Goal: Communication & Community: Participate in discussion

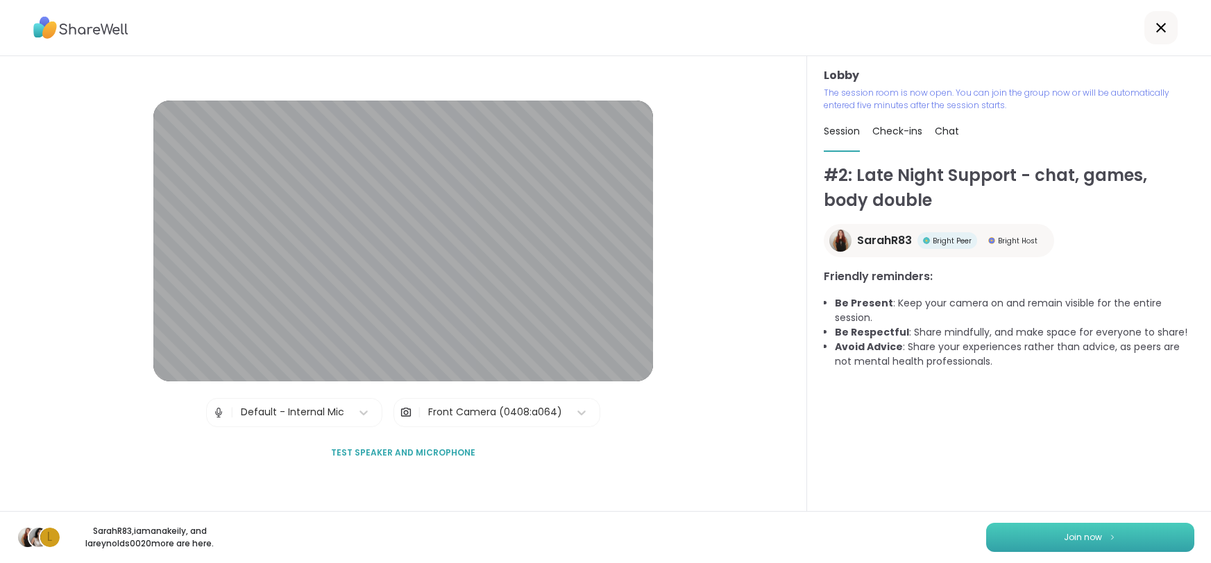
click at [1101, 534] on span "Join now" at bounding box center [1084, 538] width 38 height 12
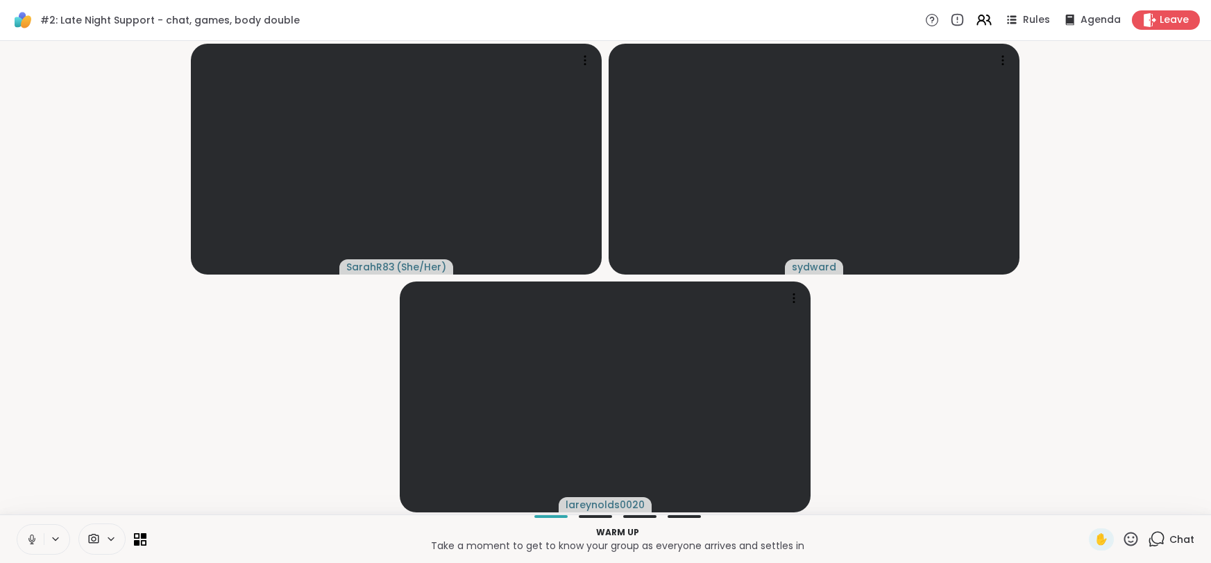
click at [35, 538] on icon at bounding box center [32, 540] width 12 height 12
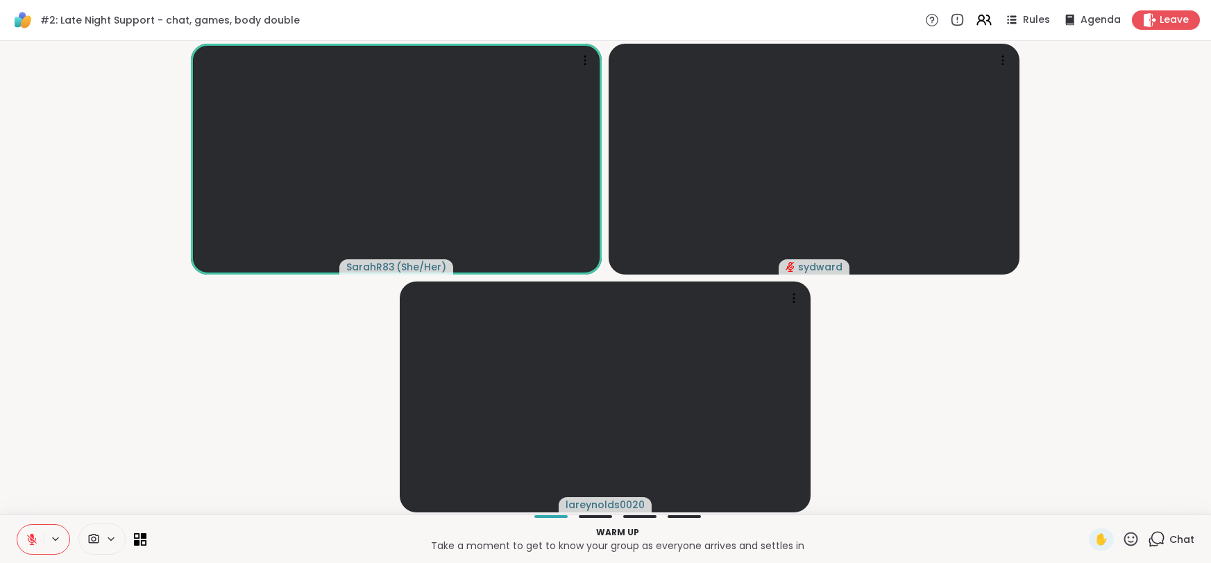
click at [37, 541] on button at bounding box center [30, 539] width 26 height 29
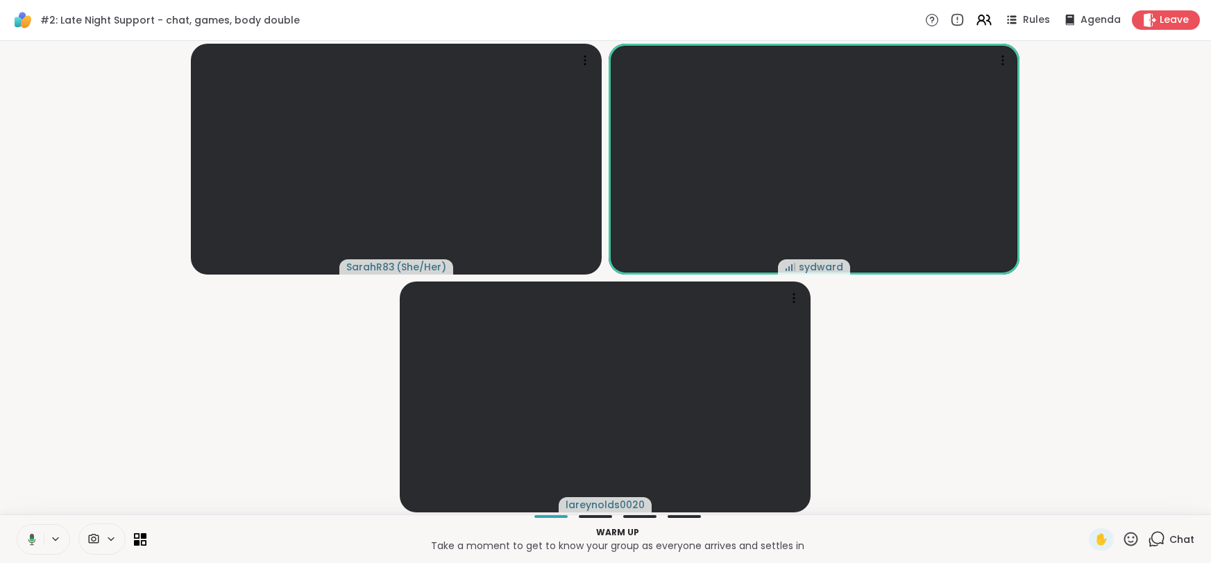
click at [37, 541] on button at bounding box center [29, 539] width 28 height 29
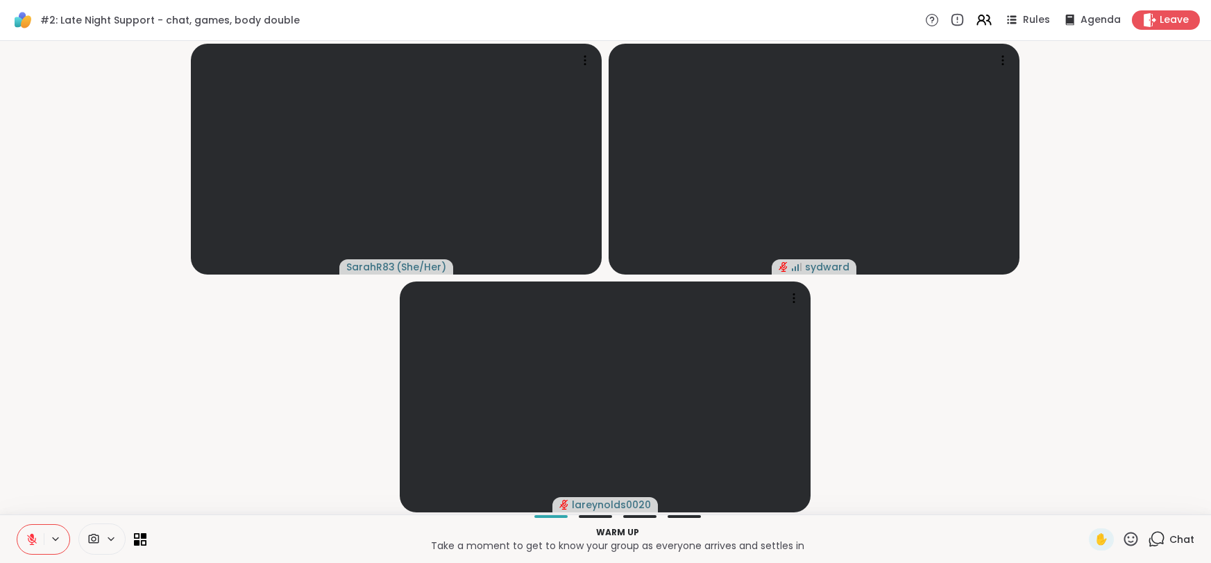
click at [65, 459] on video-player-container "SarahR83 ( She/Her ) sydward lareynolds0020" at bounding box center [605, 277] width 1194 height 463
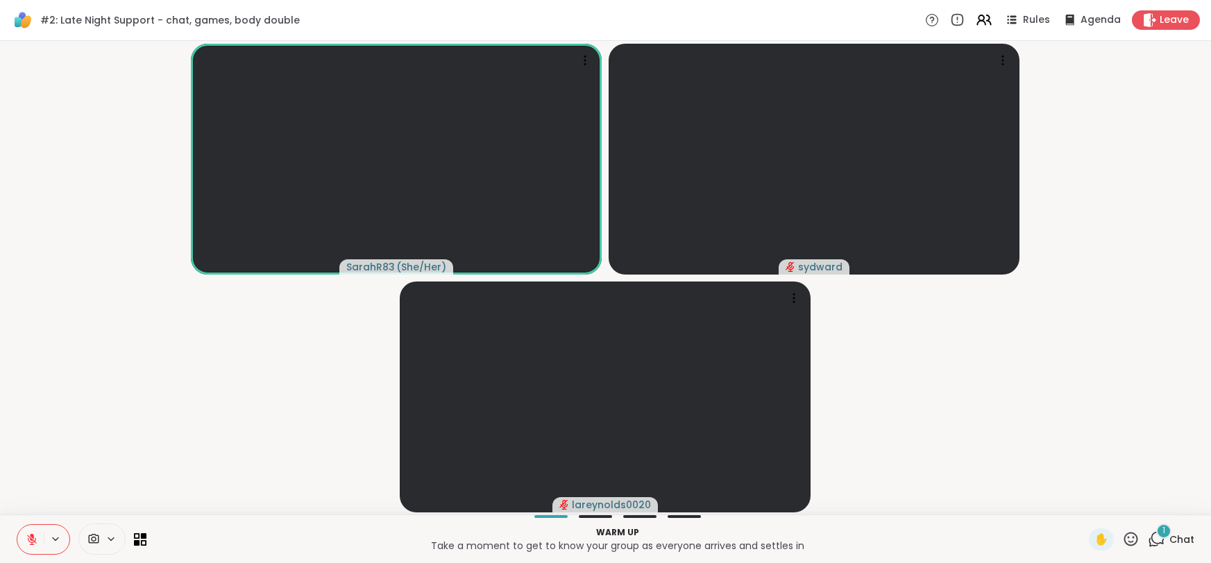
click at [1161, 543] on icon at bounding box center [1156, 539] width 17 height 17
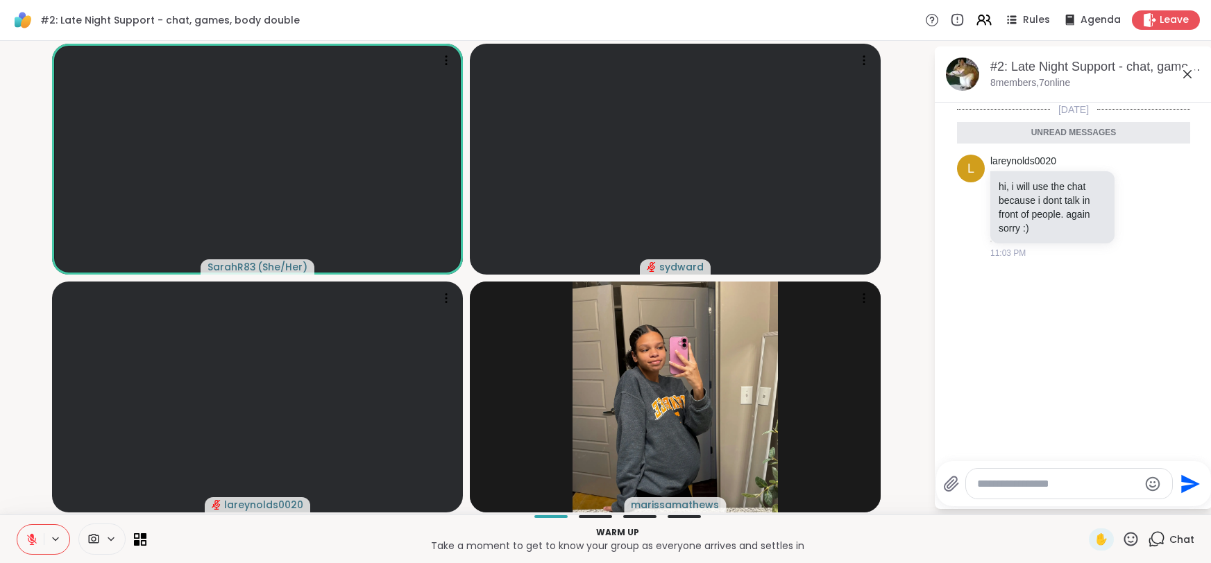
click at [594, 516] on div at bounding box center [595, 517] width 33 height 3
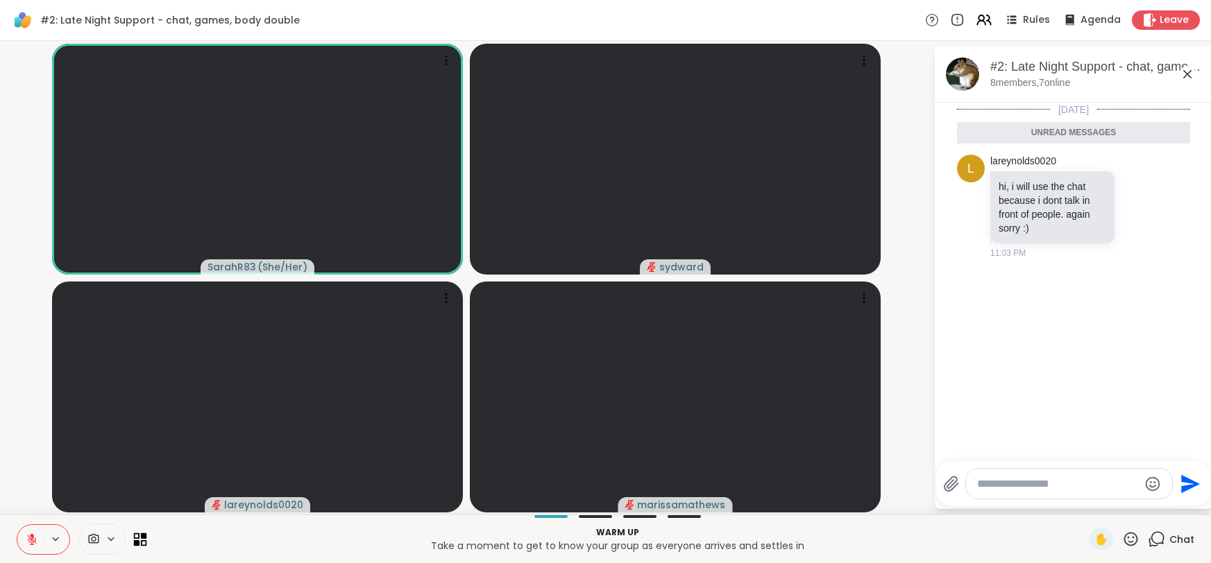
click at [139, 536] on icon at bounding box center [140, 539] width 13 height 13
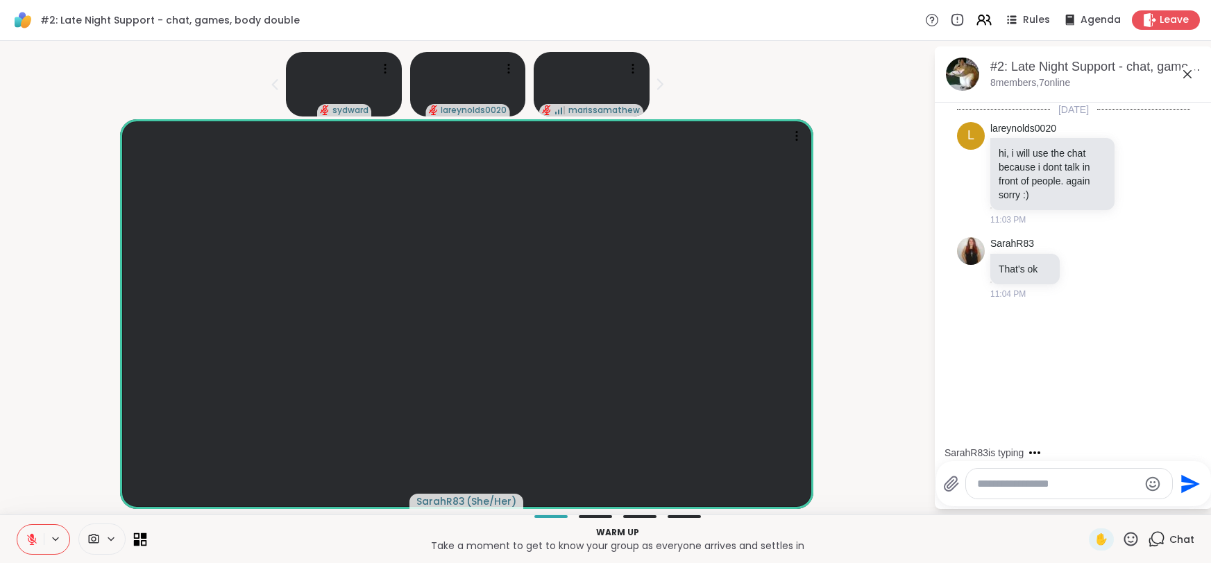
click at [146, 537] on icon at bounding box center [144, 536] width 6 height 6
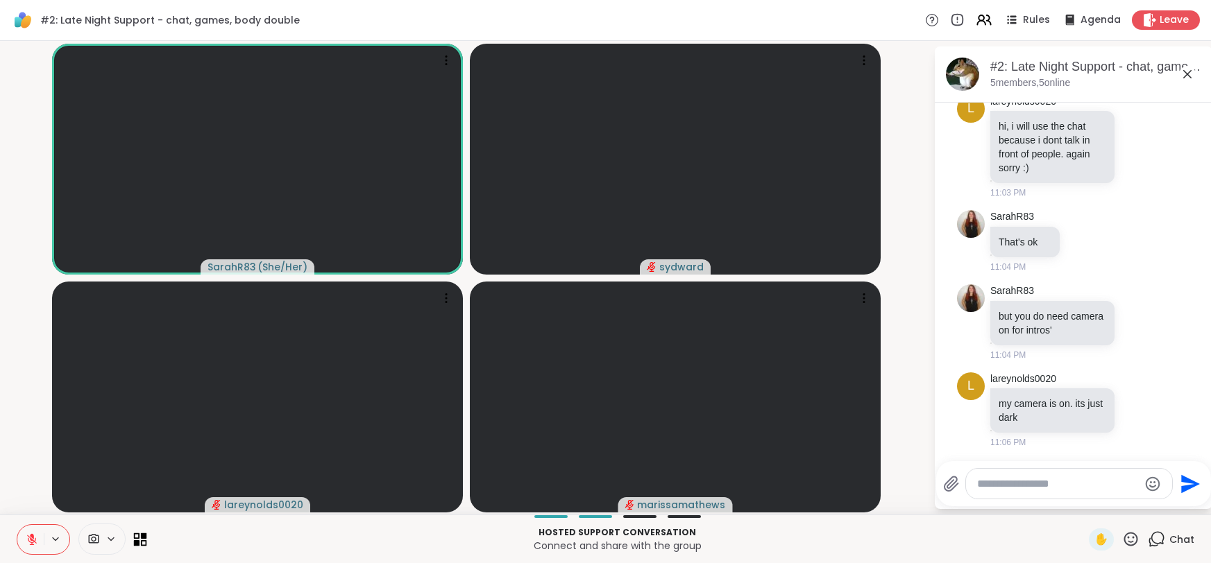
scroll to position [142, 0]
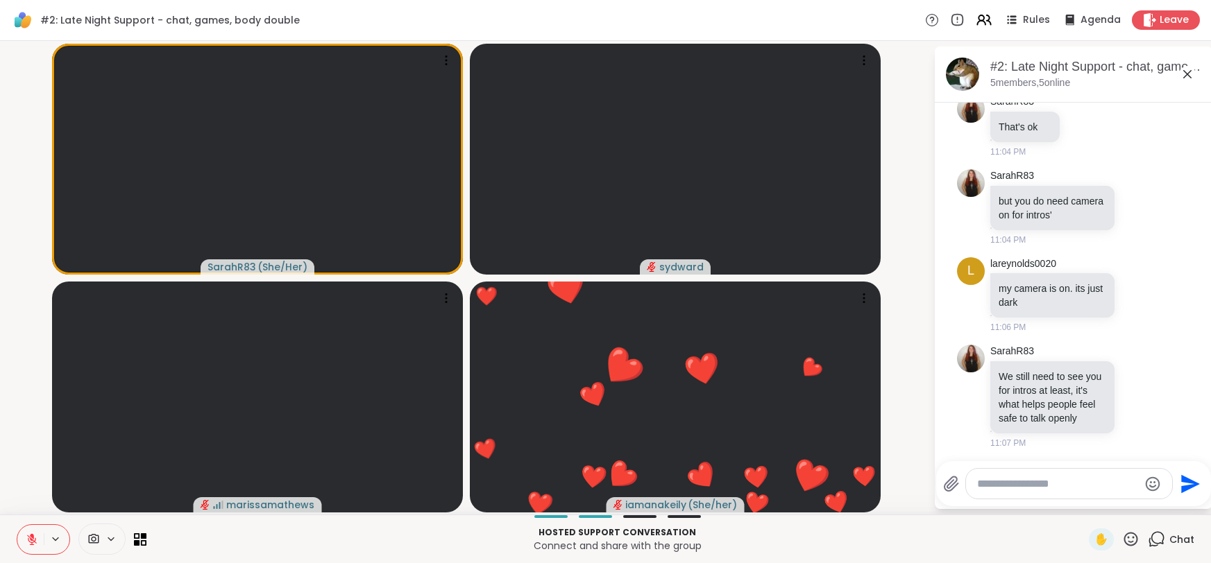
click at [33, 545] on icon at bounding box center [32, 540] width 12 height 12
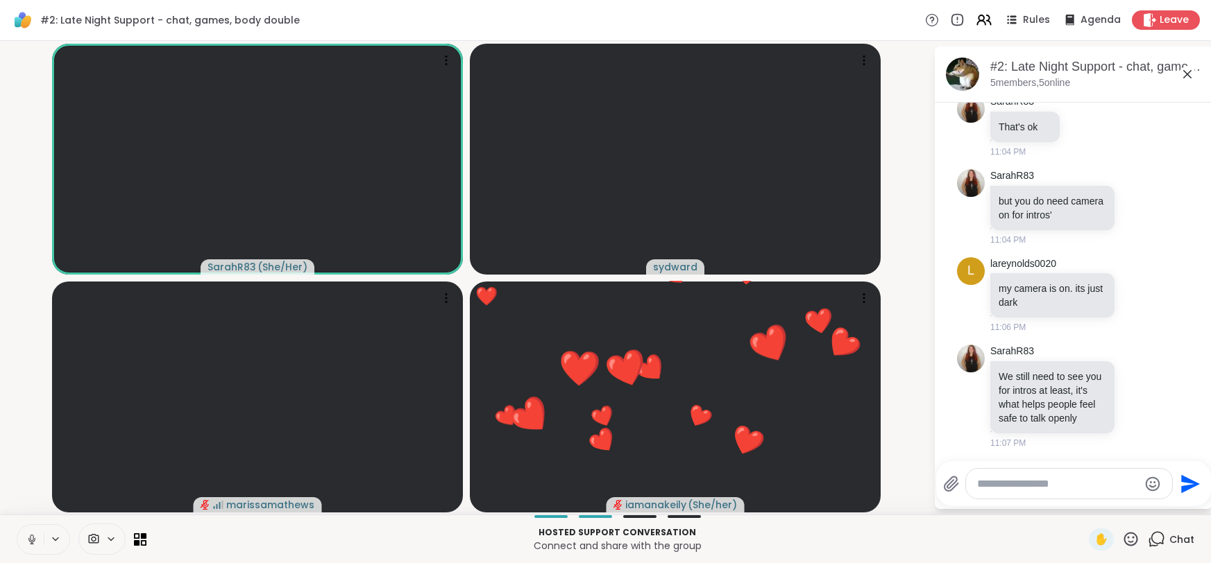
click at [33, 534] on icon at bounding box center [32, 540] width 12 height 12
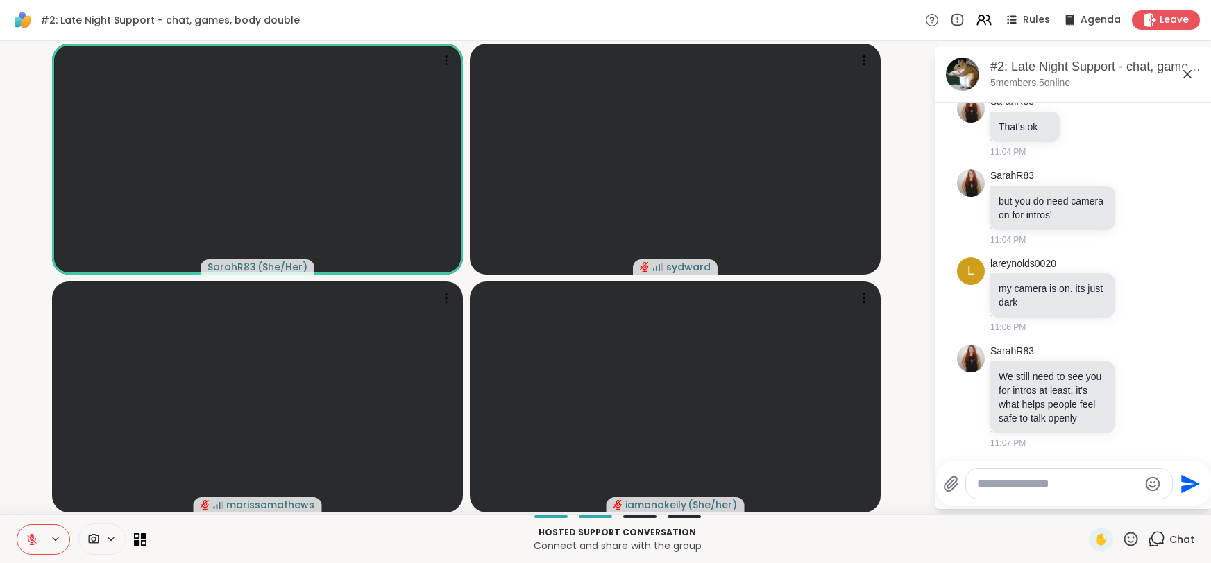
click at [24, 542] on button at bounding box center [30, 539] width 26 height 29
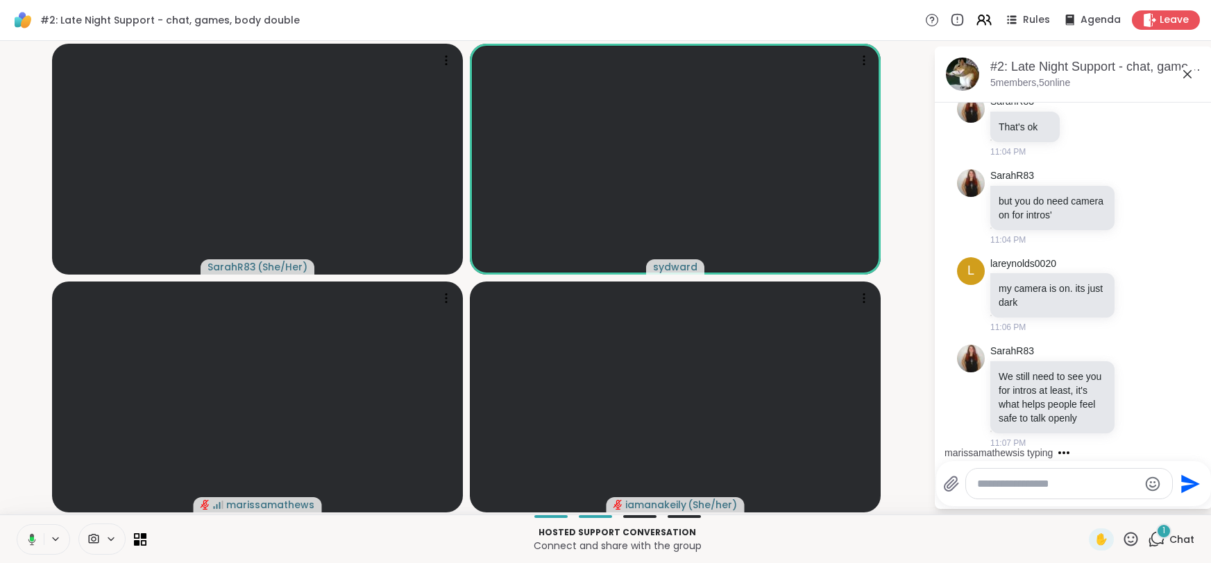
scroll to position [244, 0]
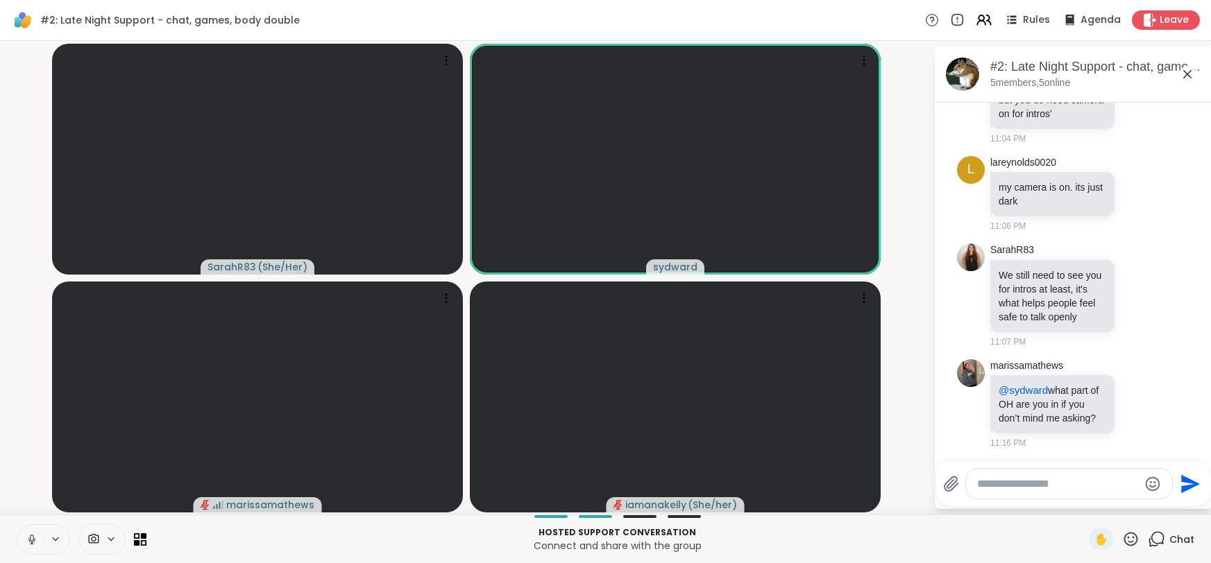
click at [29, 543] on icon at bounding box center [32, 540] width 12 height 12
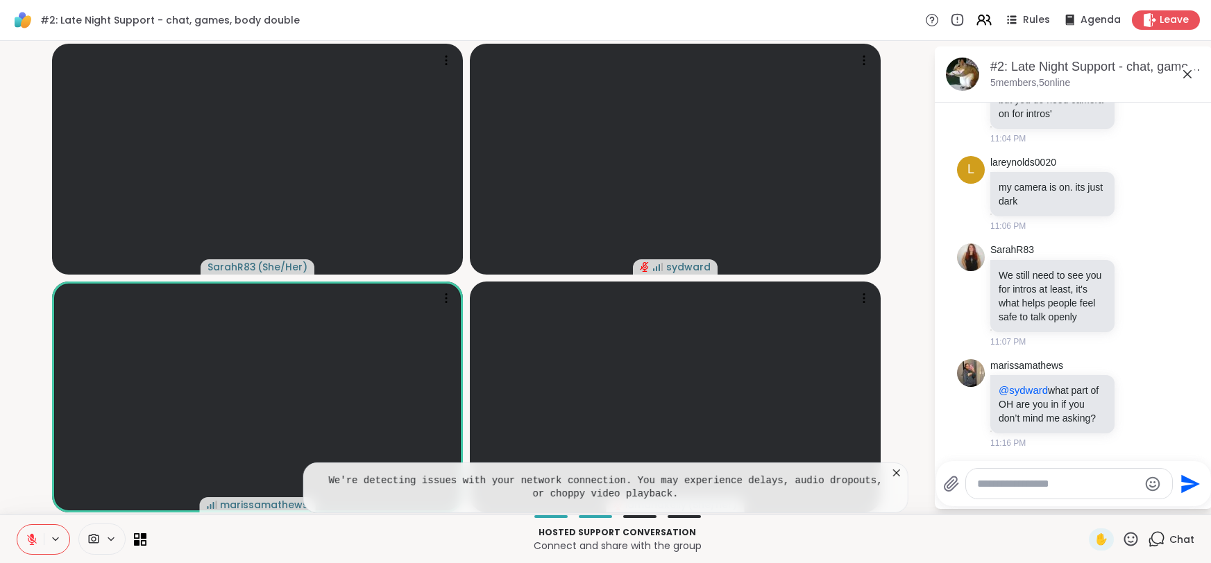
click at [892, 471] on icon at bounding box center [897, 473] width 14 height 14
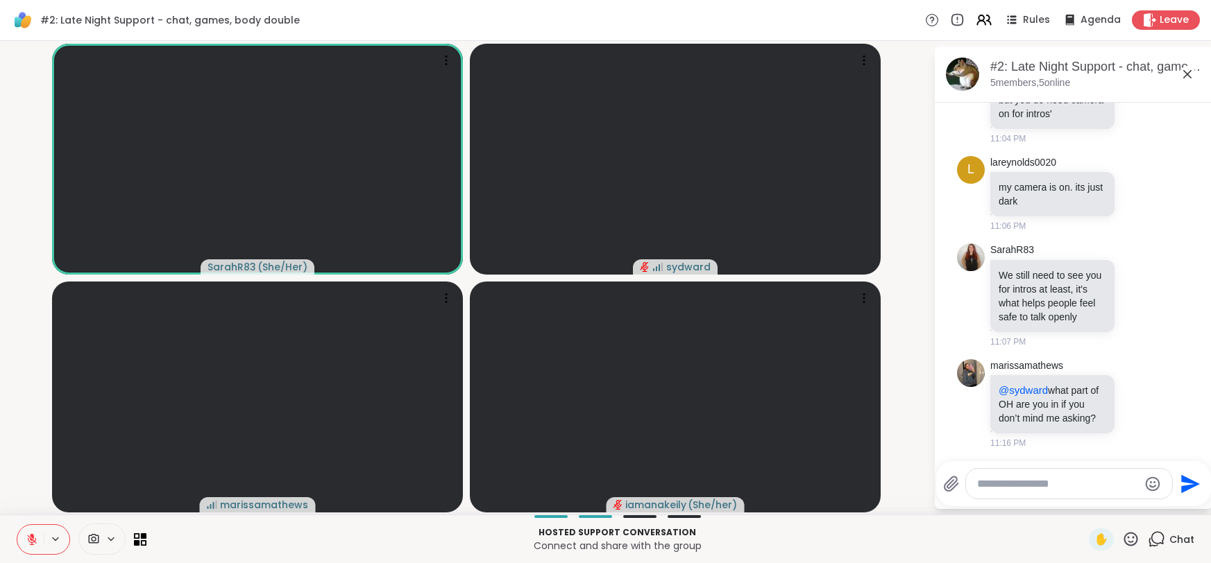
click at [30, 541] on icon at bounding box center [32, 540] width 12 height 12
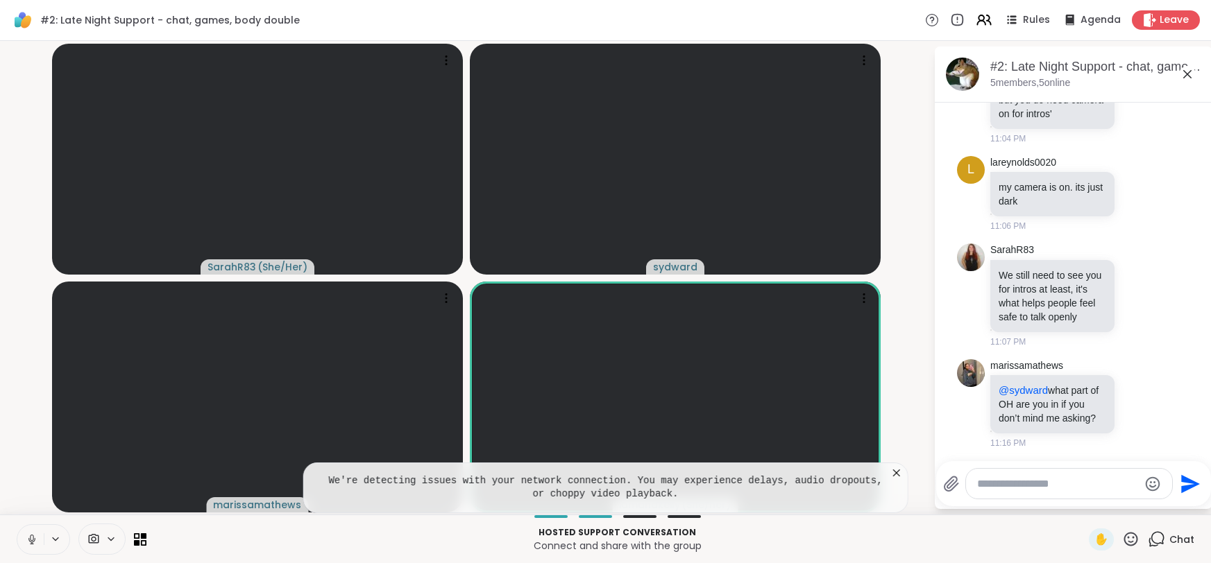
click at [897, 474] on icon at bounding box center [896, 473] width 7 height 7
click at [894, 473] on icon at bounding box center [896, 473] width 7 height 7
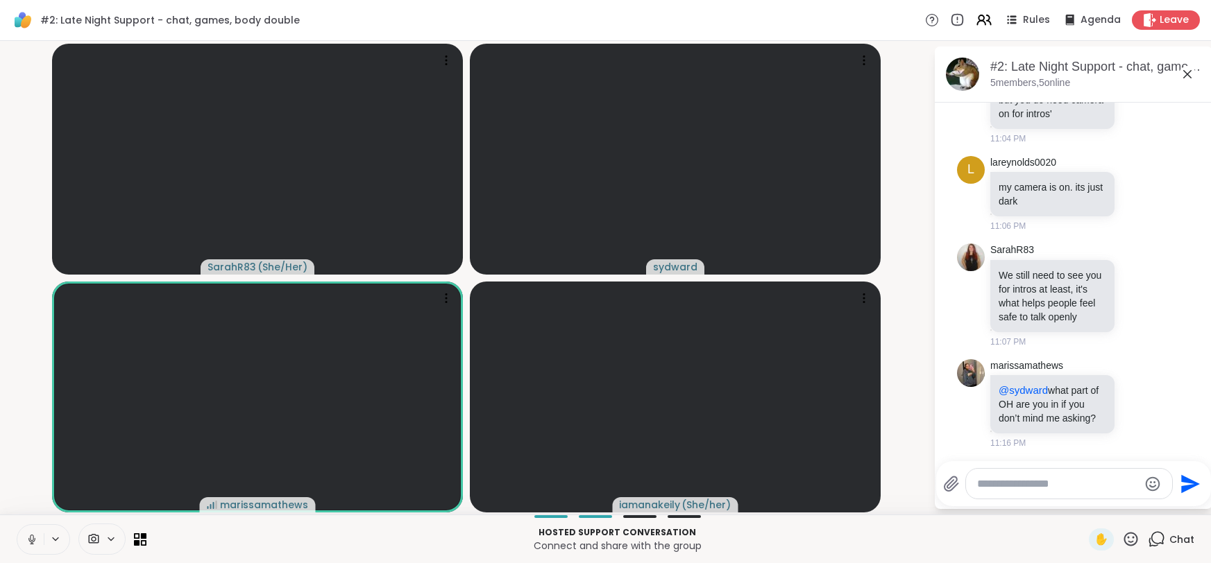
click at [894, 473] on video-player-container "SarahR83 ( She/Her ) sydward marissamathews iamanakeily ( She/her )" at bounding box center [466, 277] width 917 height 463
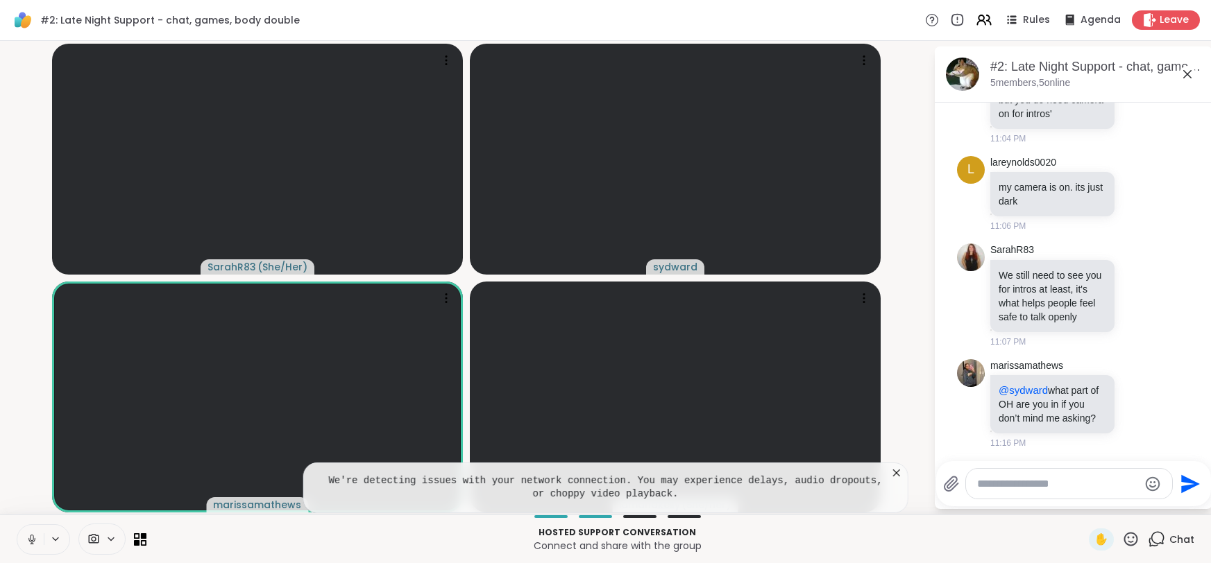
click at [897, 474] on icon at bounding box center [896, 473] width 7 height 7
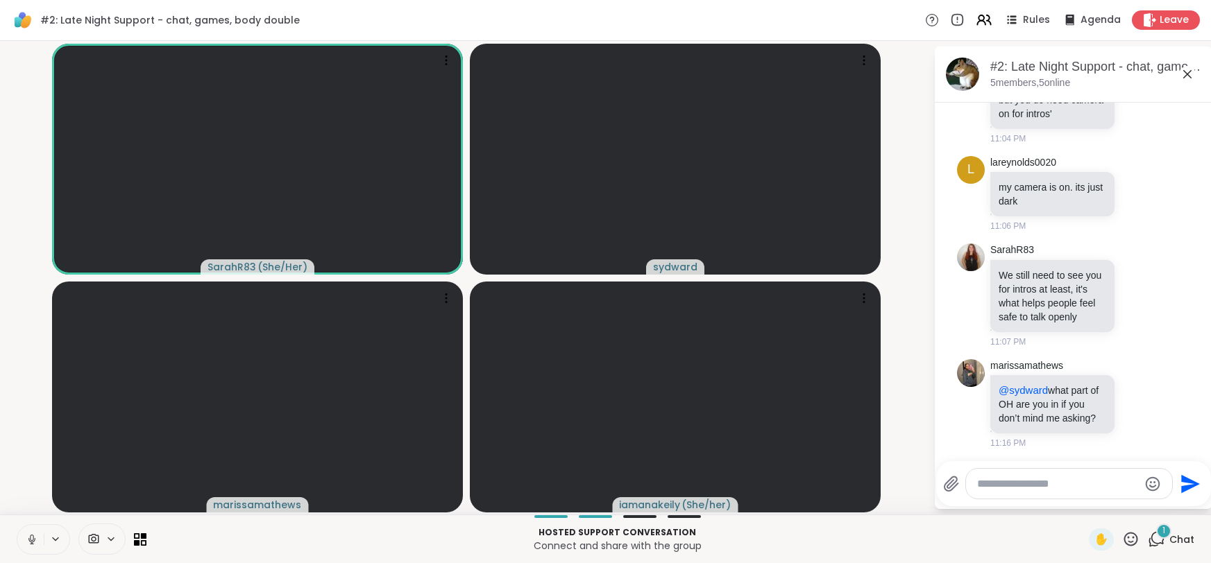
scroll to position [534, 0]
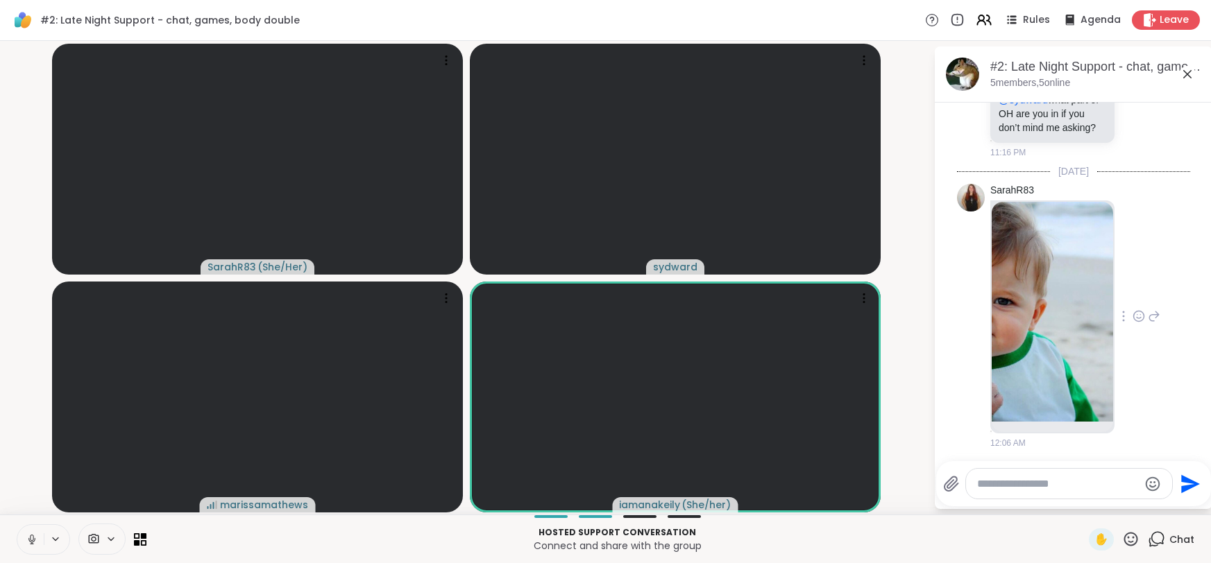
click at [1041, 344] on img at bounding box center [1052, 312] width 121 height 220
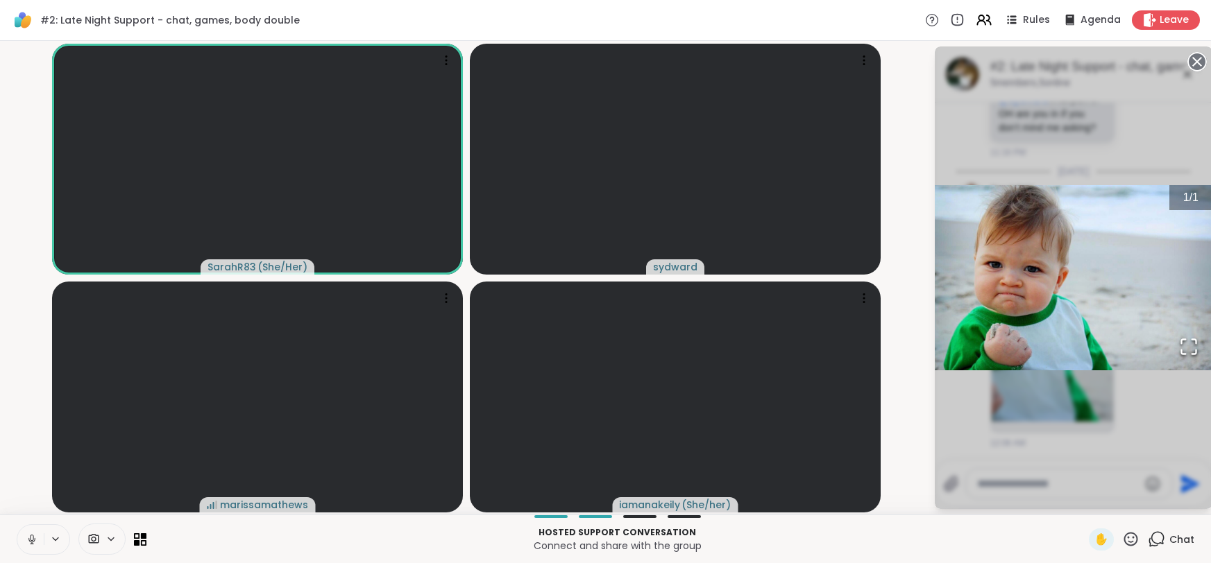
click at [1198, 63] on circle at bounding box center [1197, 61] width 17 height 17
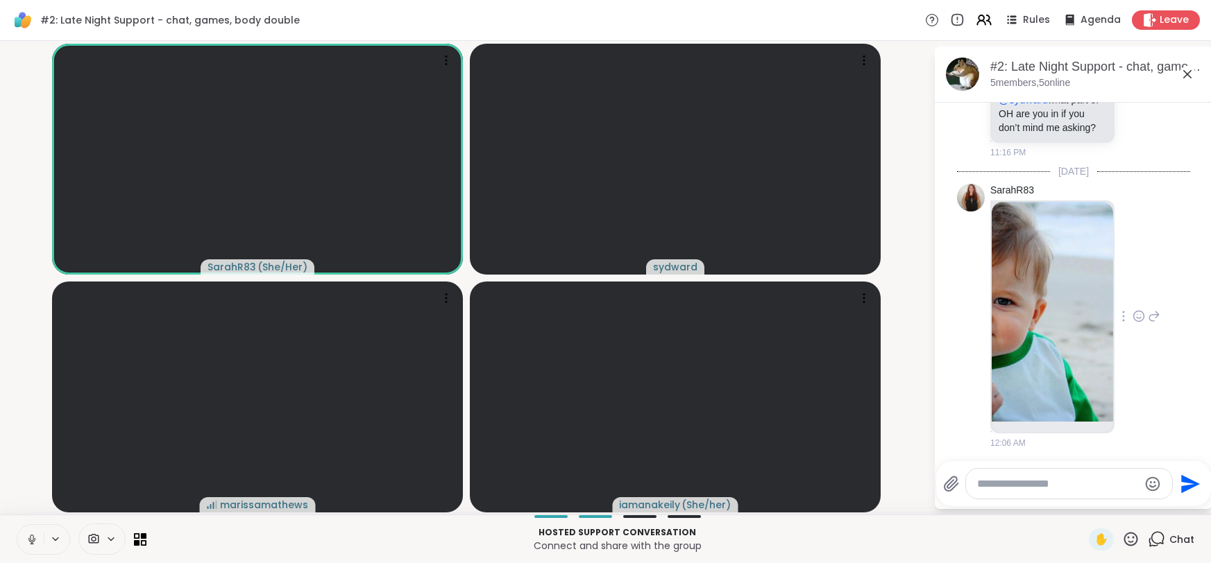
click at [1051, 287] on img at bounding box center [1052, 312] width 121 height 220
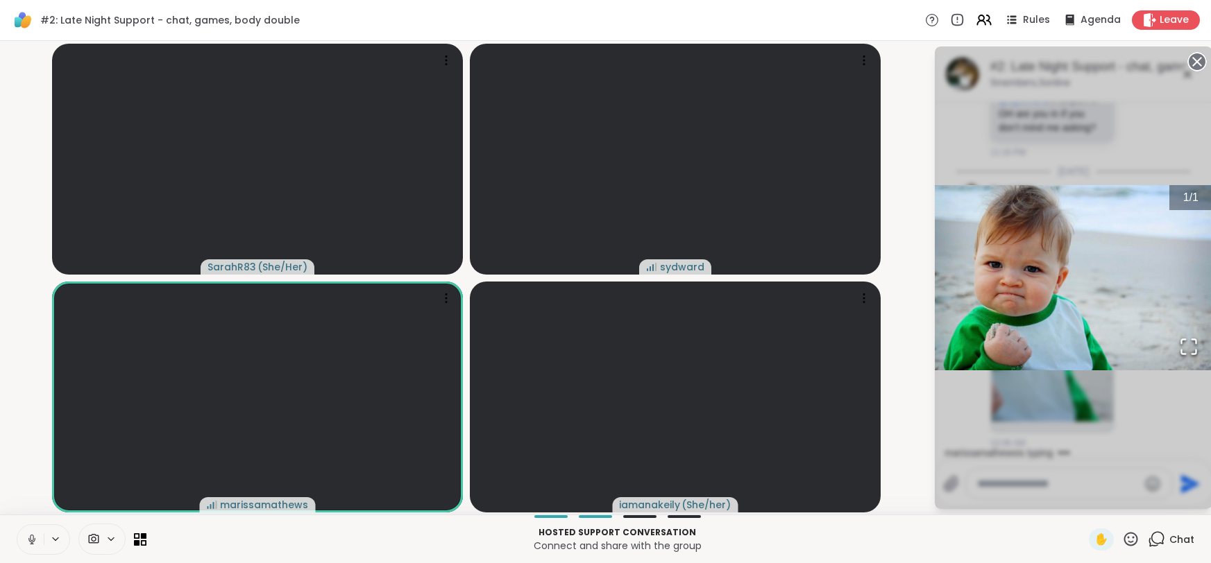
click at [1196, 65] on circle at bounding box center [1197, 61] width 17 height 17
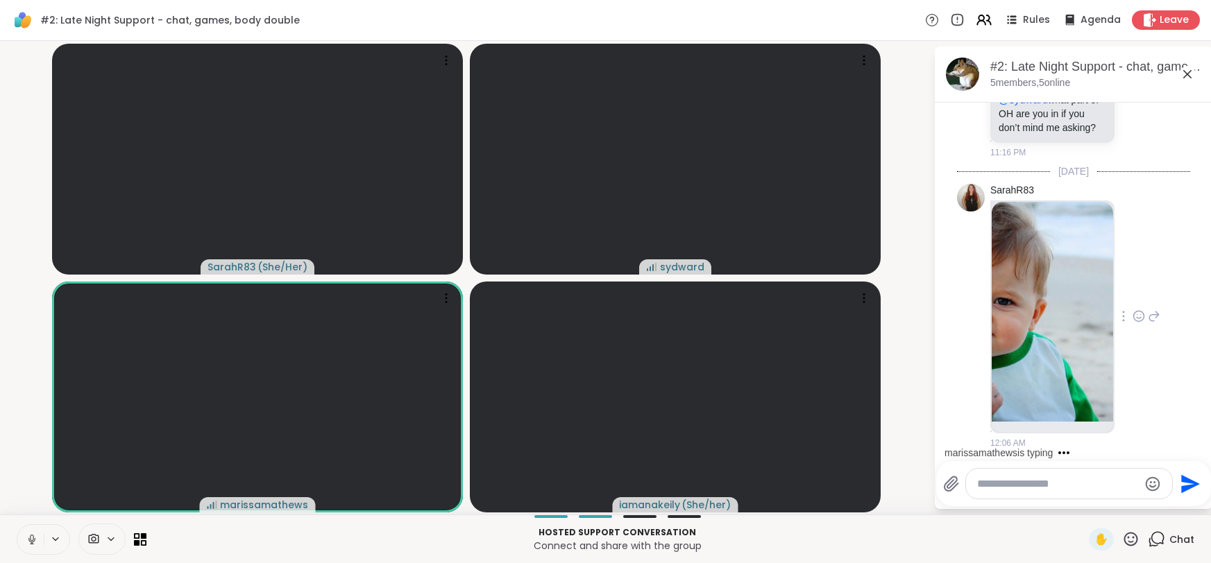
click at [1019, 485] on textarea "Type your message" at bounding box center [1058, 484] width 162 height 14
click at [1048, 386] on img at bounding box center [1052, 312] width 121 height 220
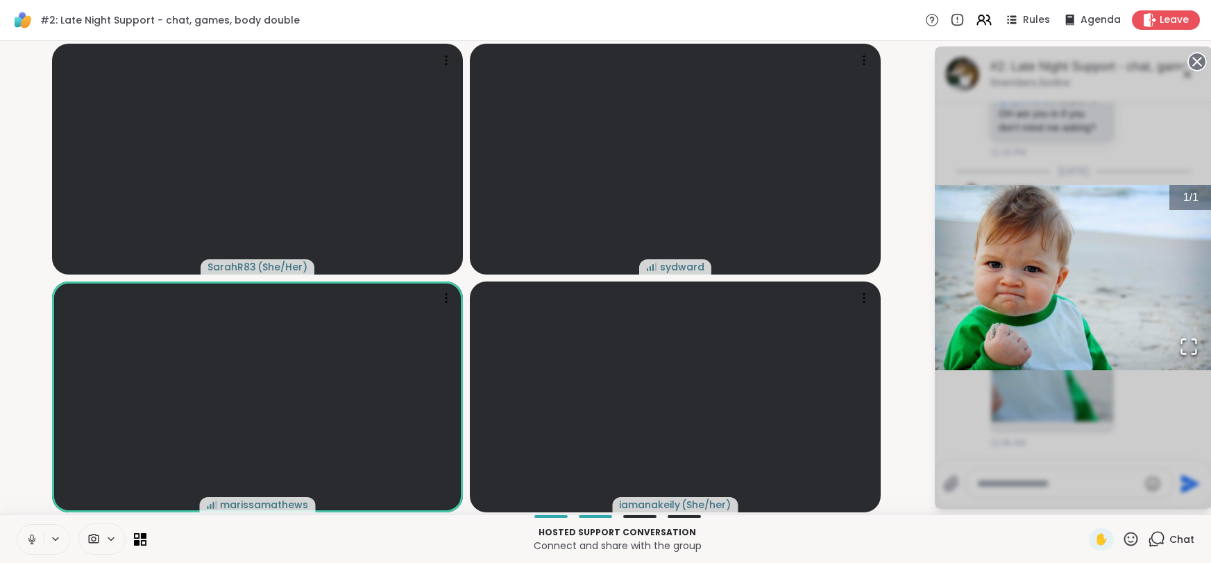
click at [1198, 62] on icon at bounding box center [1196, 61] width 19 height 19
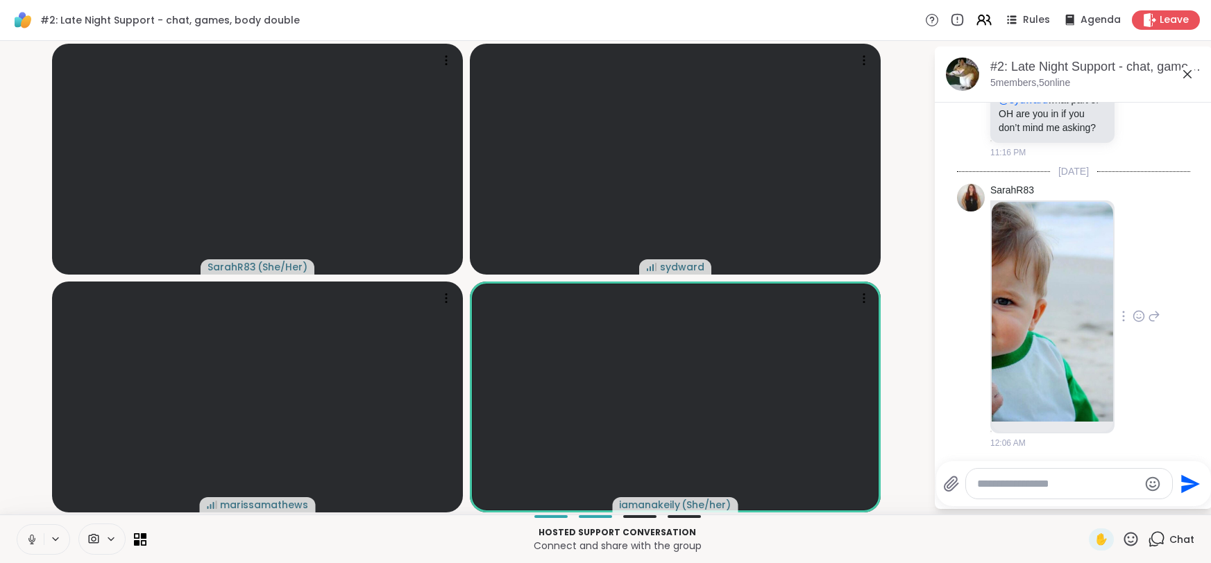
scroll to position [636, 0]
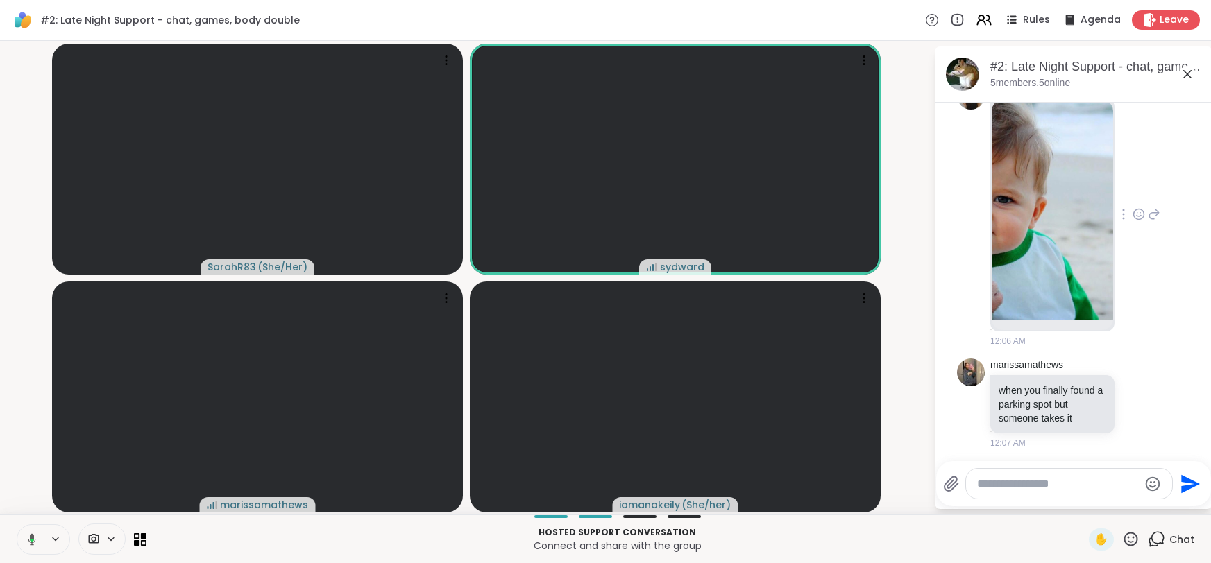
click at [1076, 194] on img at bounding box center [1052, 210] width 121 height 220
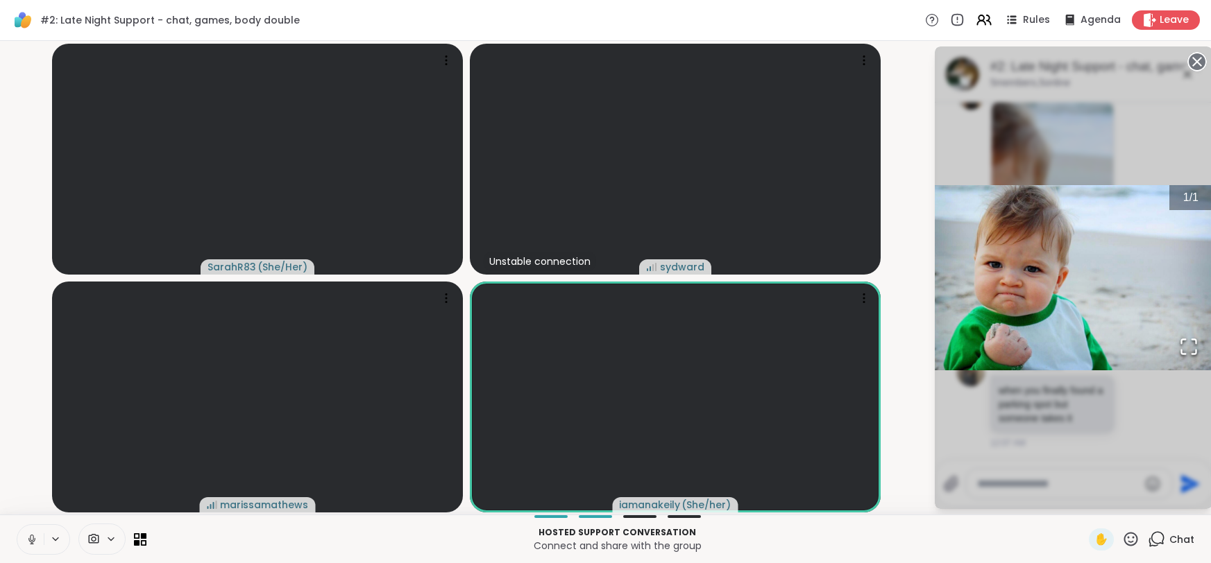
click at [1200, 64] on icon at bounding box center [1196, 61] width 19 height 19
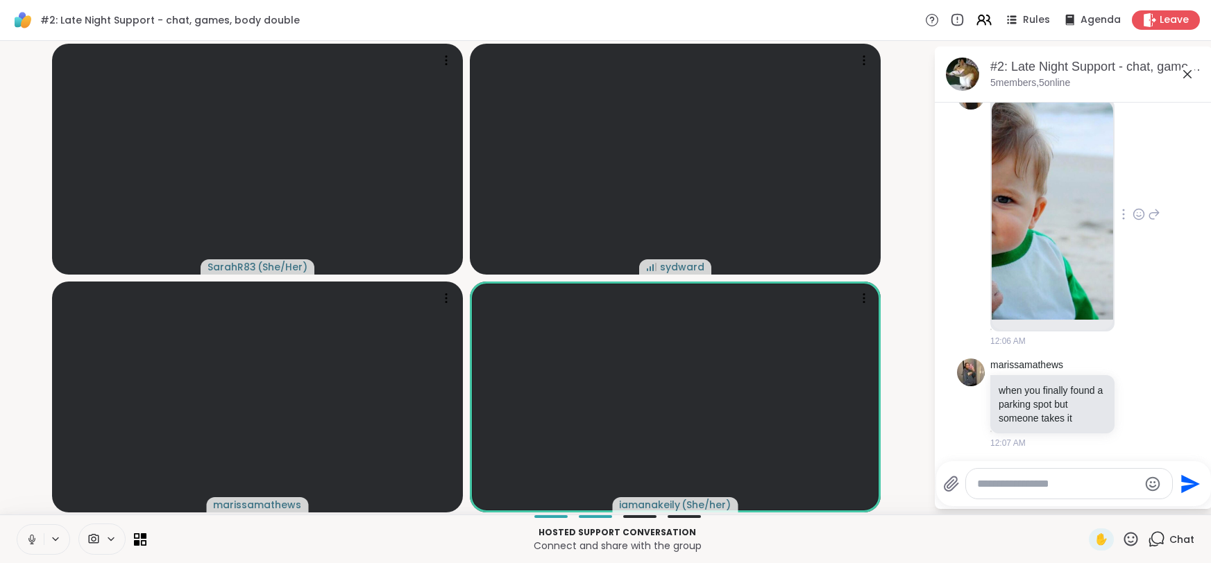
click at [1034, 484] on textarea "Type your message" at bounding box center [1058, 484] width 162 height 14
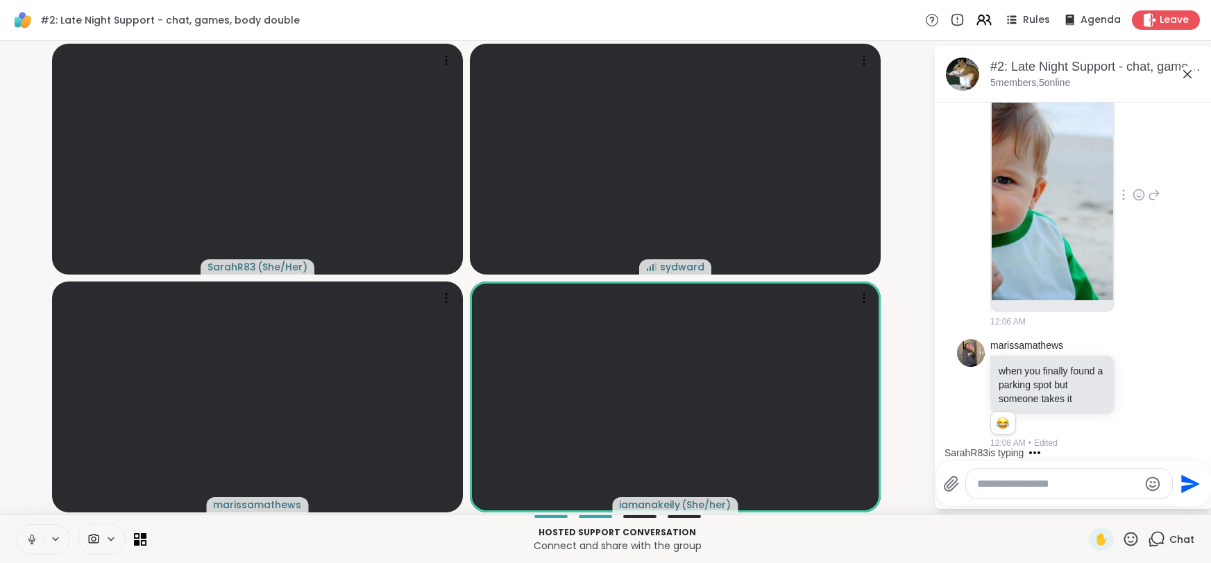
click at [1040, 244] on img at bounding box center [1052, 190] width 121 height 220
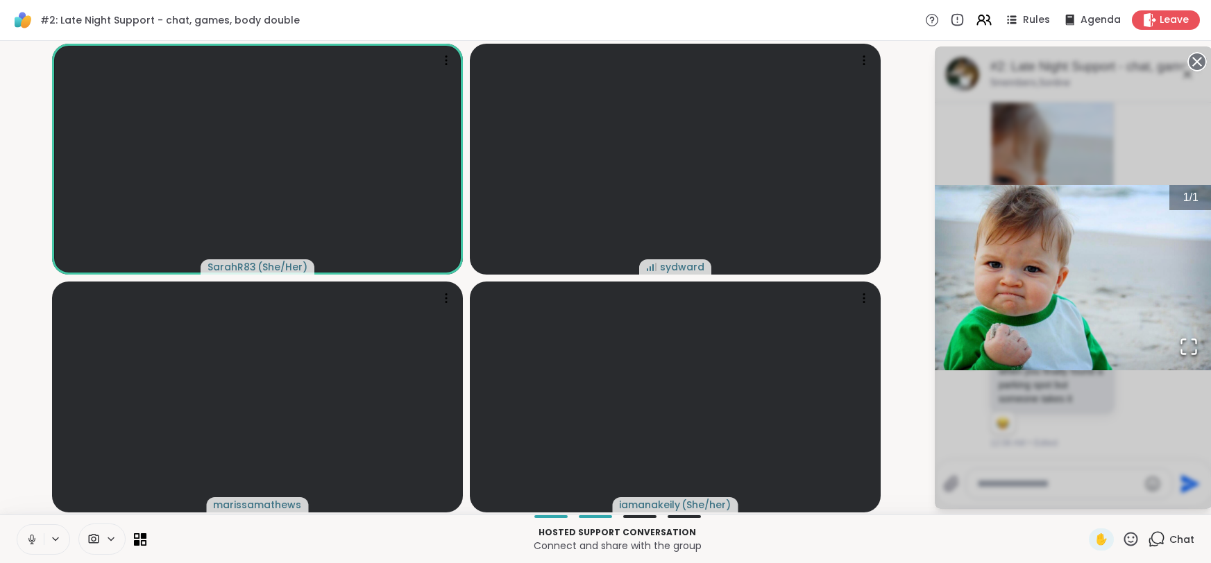
click at [1198, 64] on icon at bounding box center [1196, 61] width 19 height 19
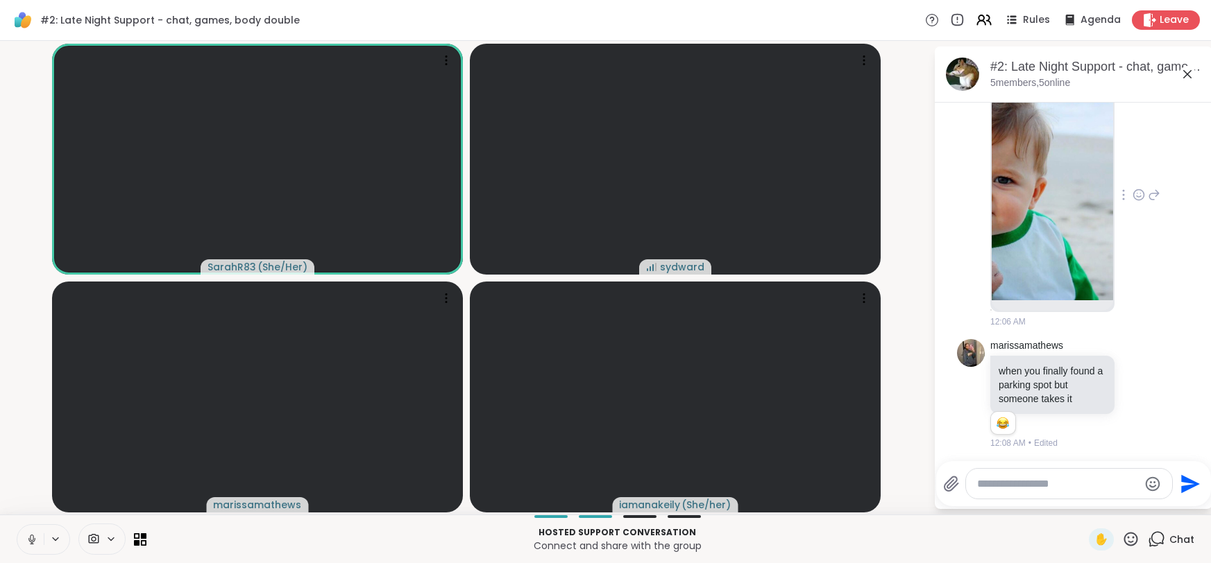
click at [1042, 481] on textarea "Type your message" at bounding box center [1058, 484] width 162 height 14
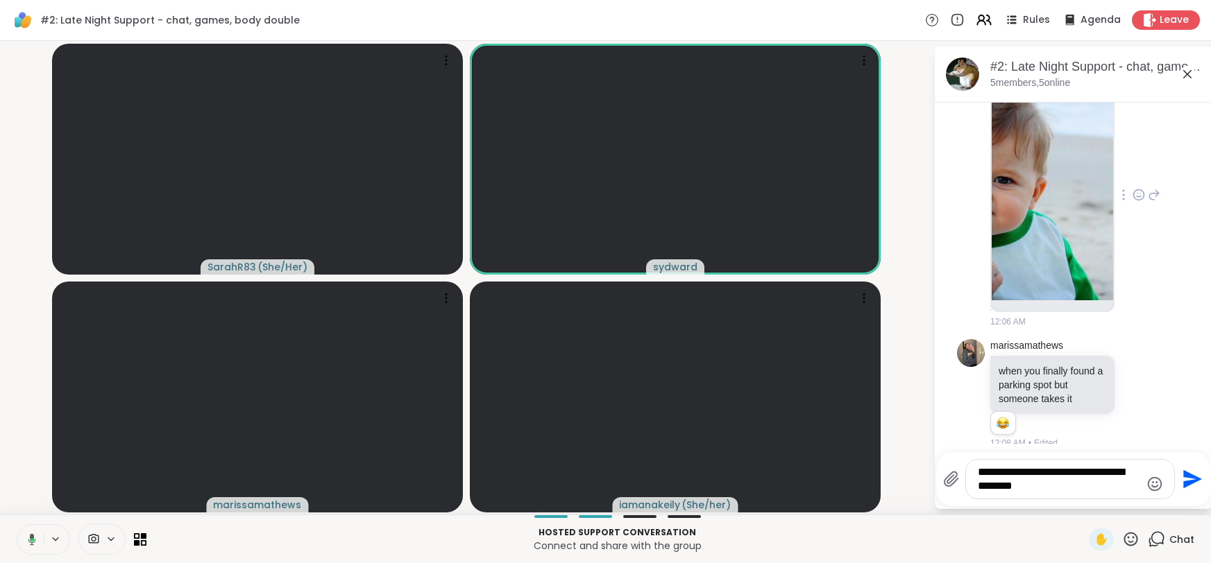
type textarea "**********"
click at [1184, 478] on icon "Send" at bounding box center [1191, 479] width 22 height 22
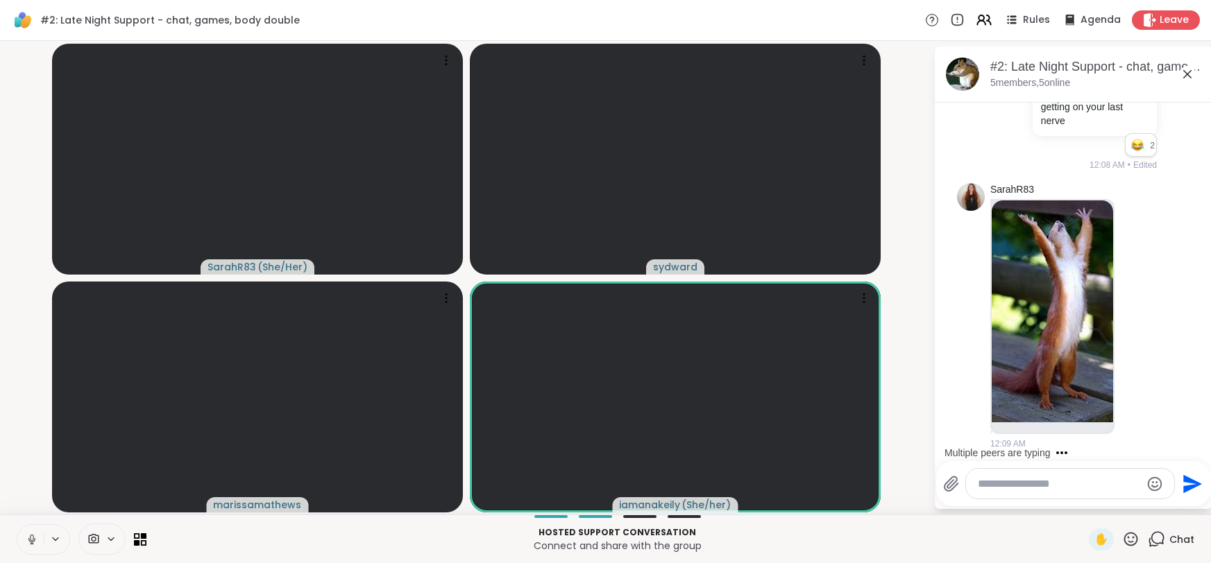
scroll to position [1144, 0]
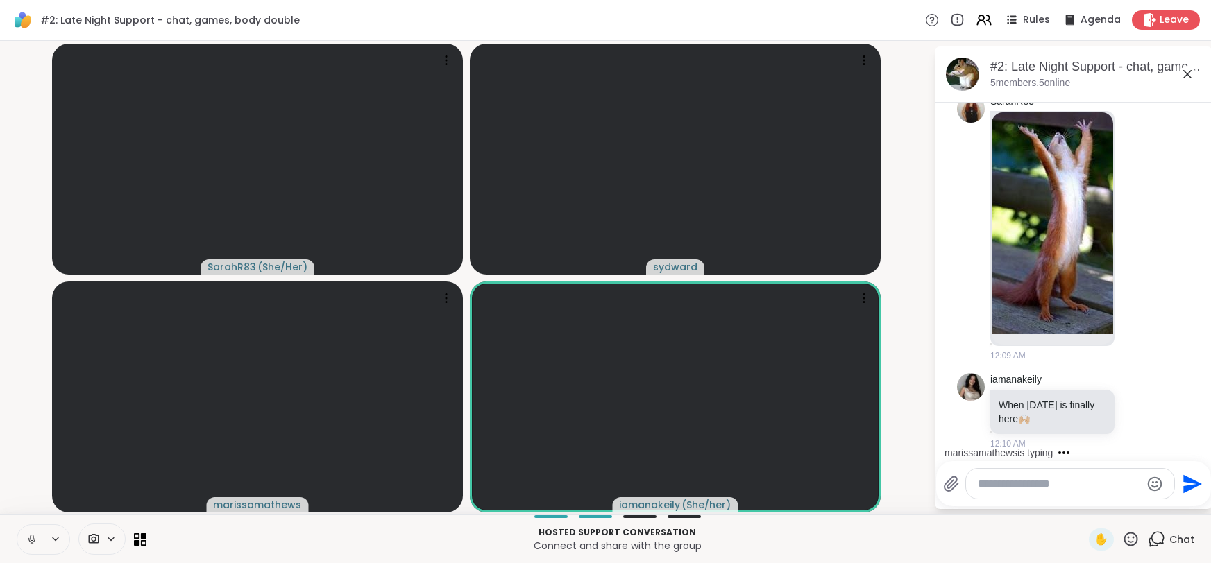
click at [1030, 488] on textarea "Type your message" at bounding box center [1059, 484] width 162 height 14
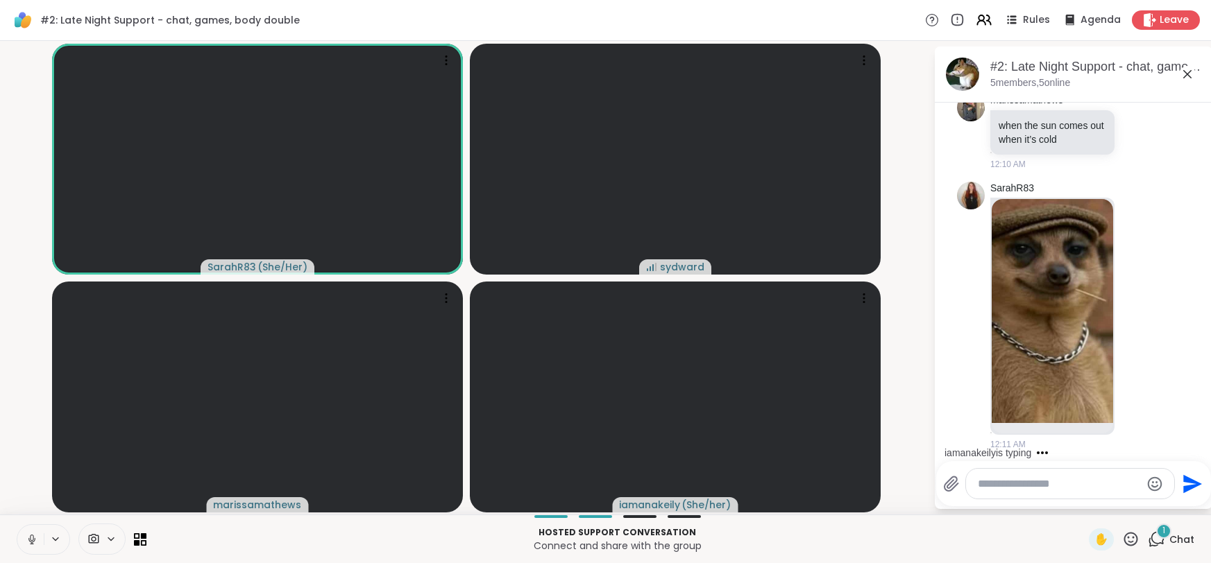
scroll to position [1613, 0]
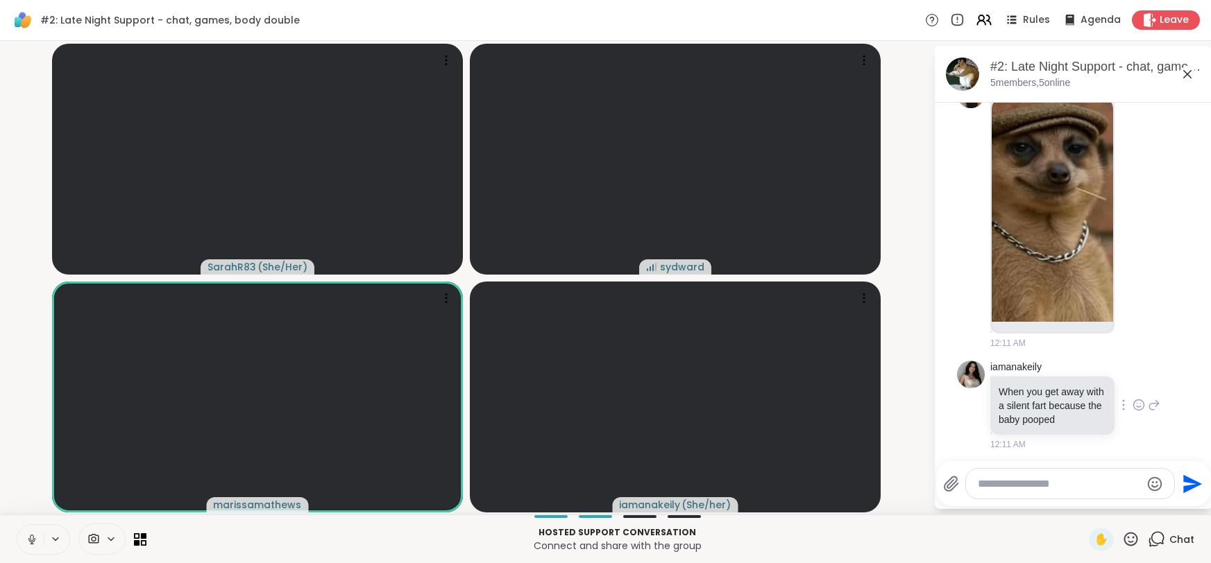
click at [1139, 407] on icon at bounding box center [1139, 407] width 4 height 1
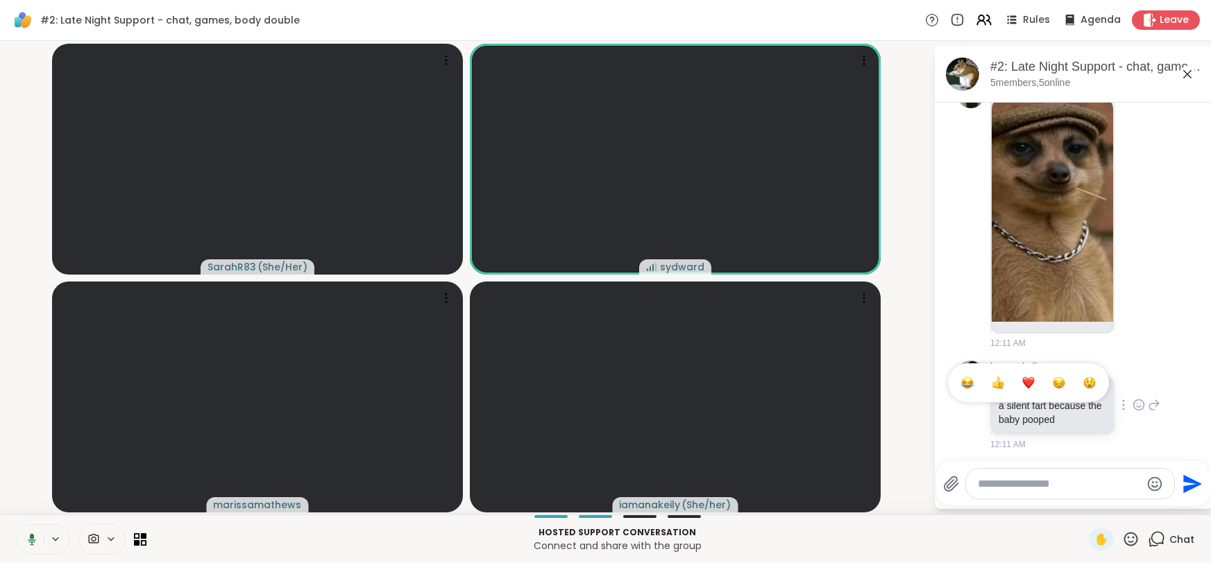
click at [972, 383] on div "Select Reaction: Joy" at bounding box center [967, 383] width 12 height 12
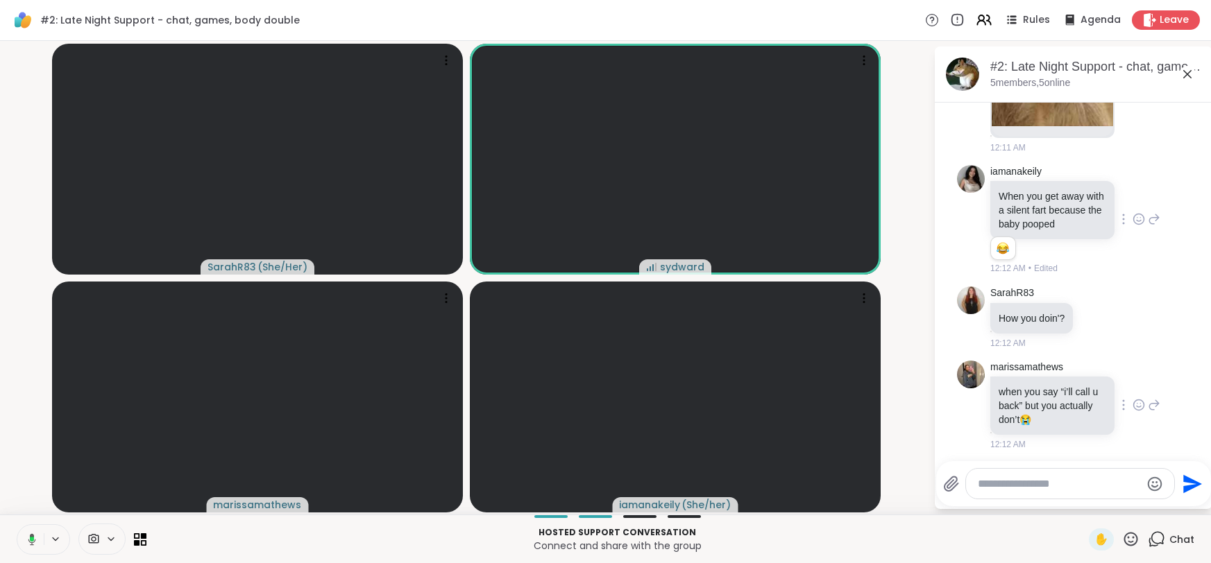
scroll to position [1828, 0]
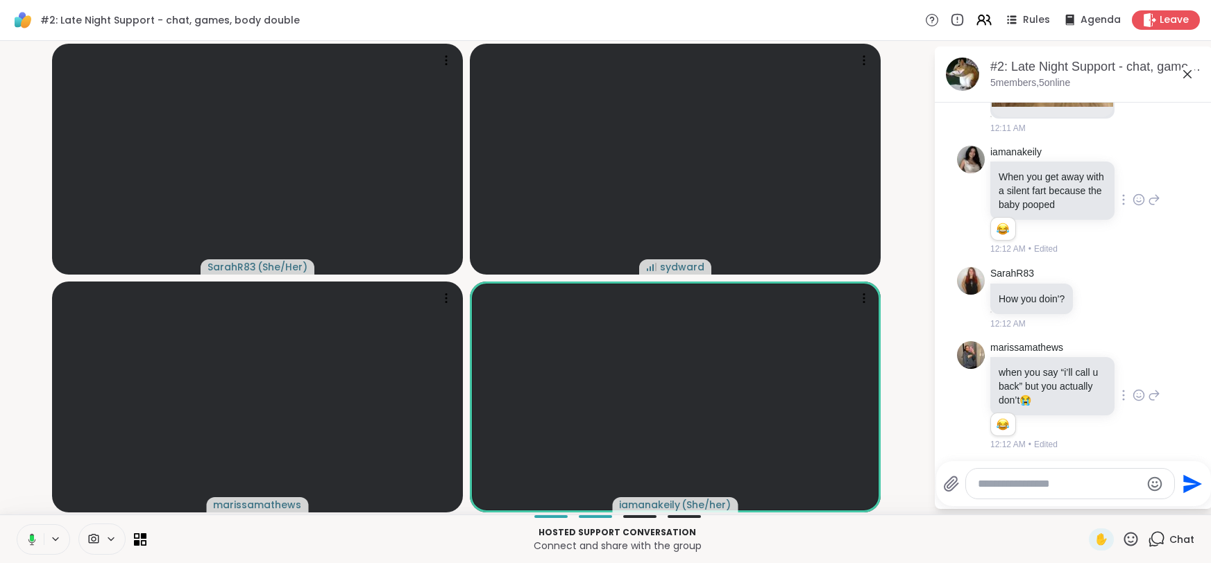
click at [1139, 397] on icon at bounding box center [1139, 396] width 10 height 10
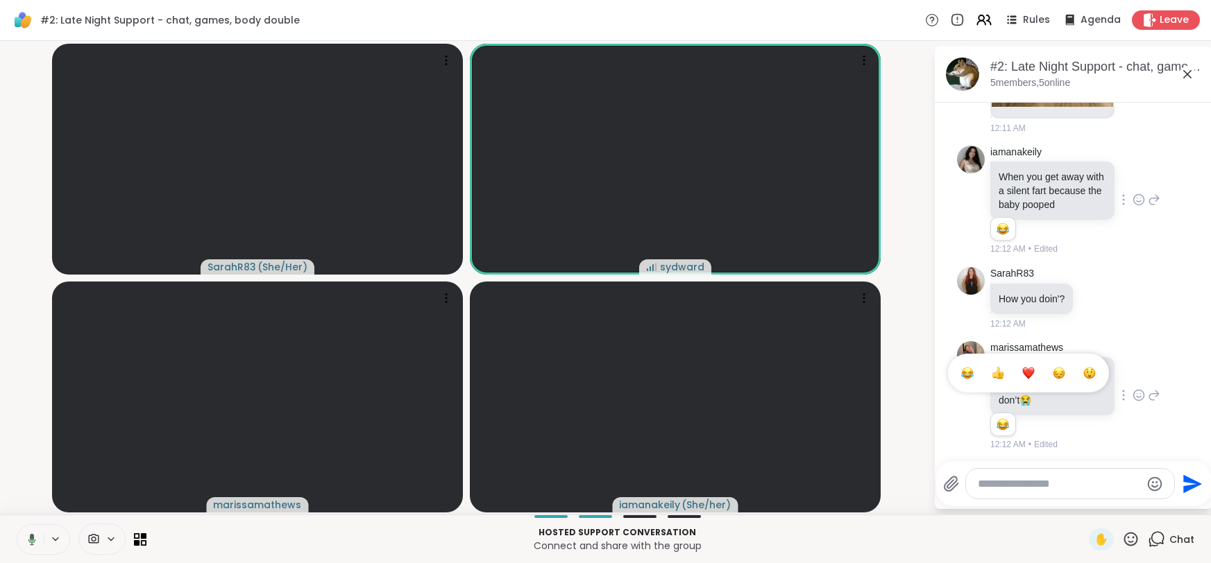
click at [970, 373] on div "Select Reaction: Joy" at bounding box center [967, 373] width 12 height 12
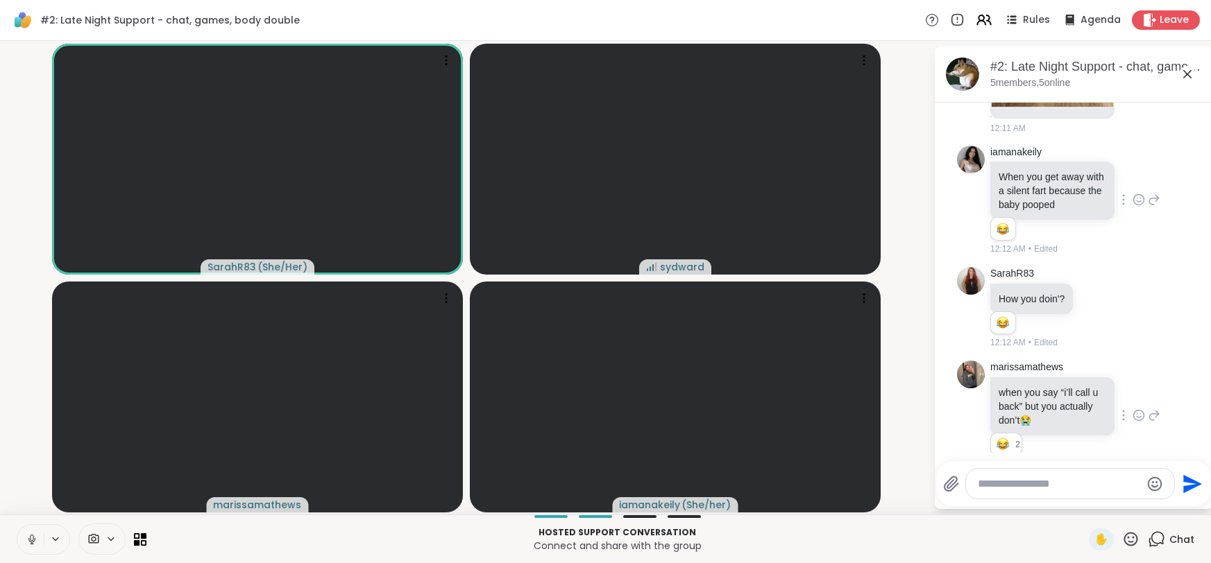
scroll to position [2069, 0]
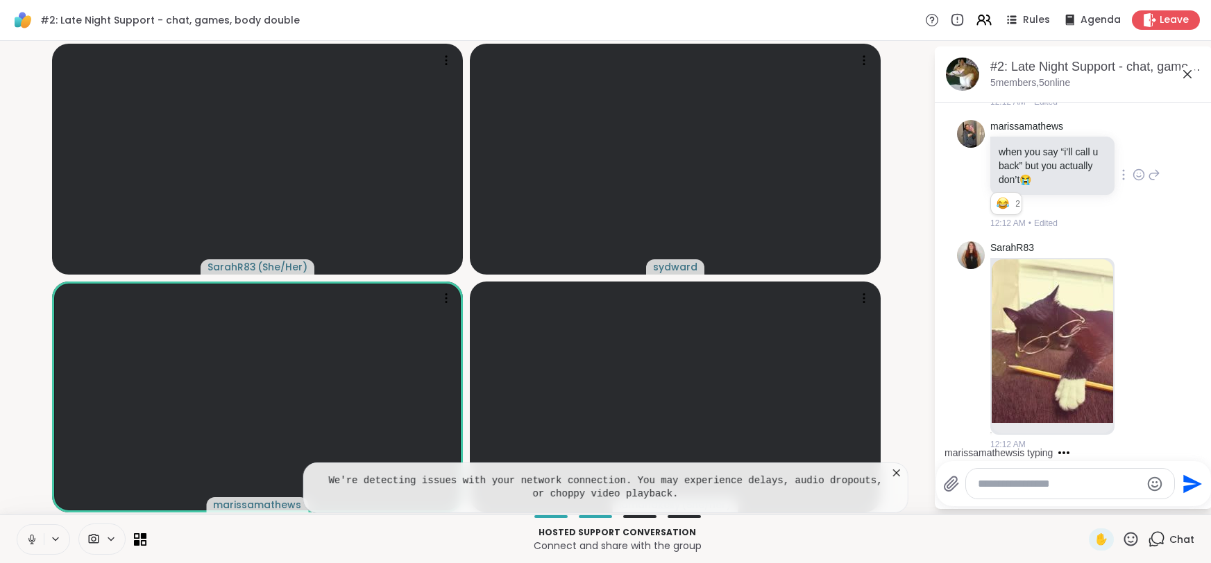
click at [897, 475] on icon at bounding box center [897, 473] width 14 height 14
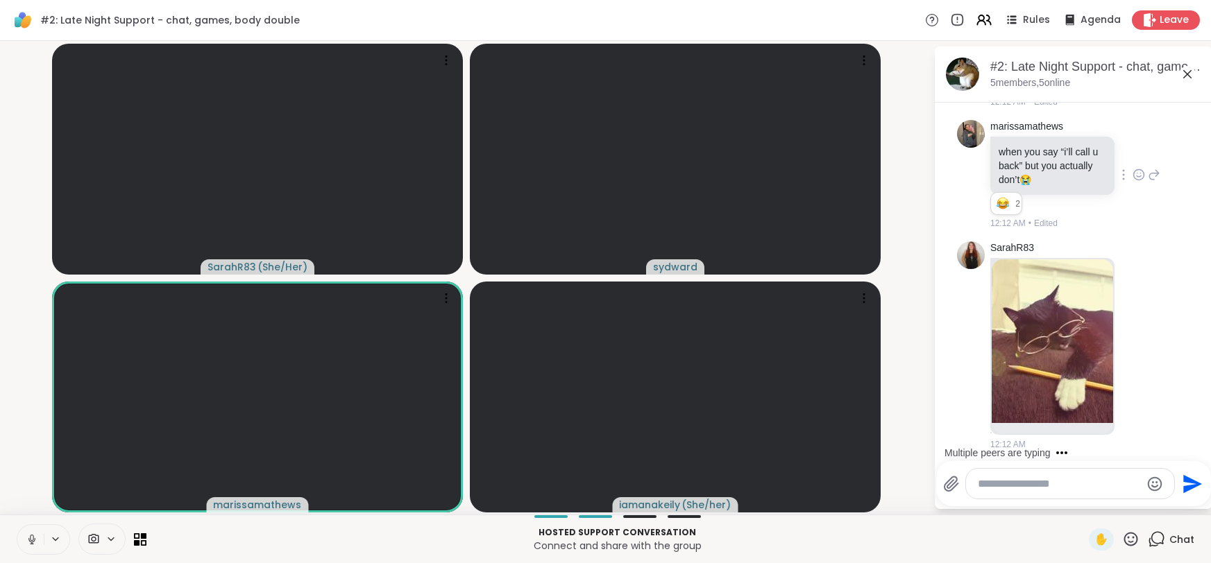
click at [1013, 484] on textarea "Type your message" at bounding box center [1059, 484] width 162 height 14
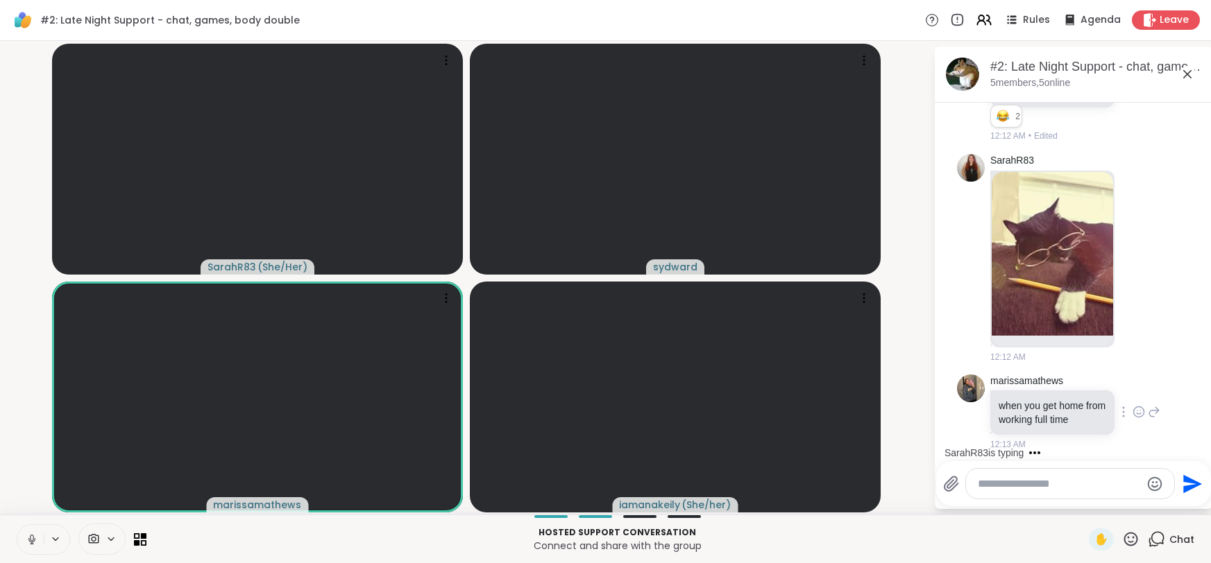
scroll to position [2175, 0]
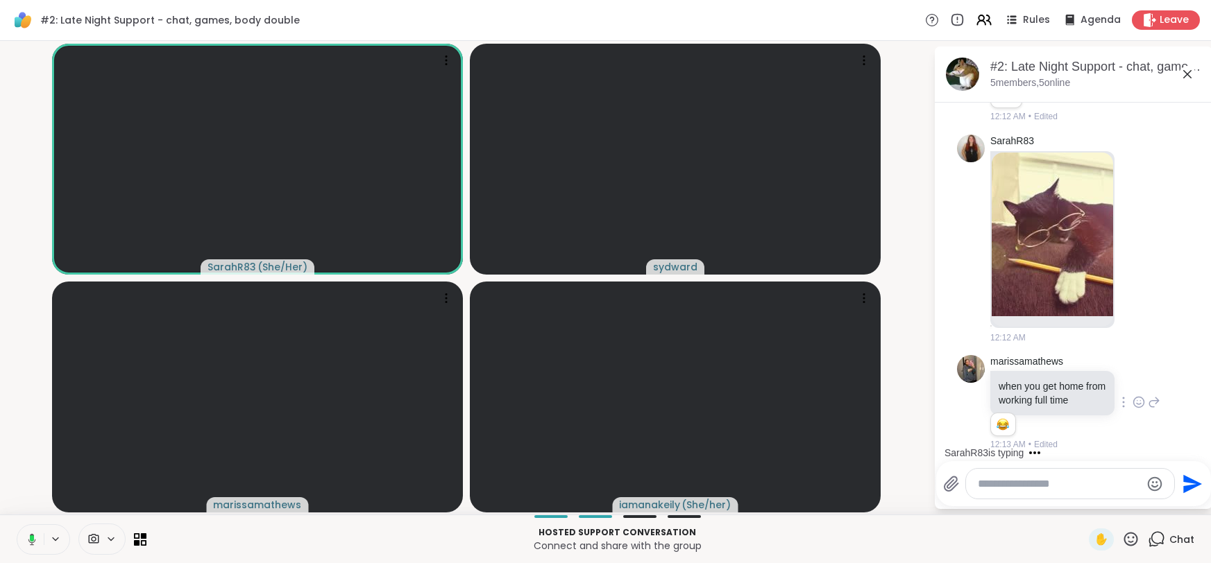
click at [1137, 402] on icon at bounding box center [1139, 403] width 12 height 14
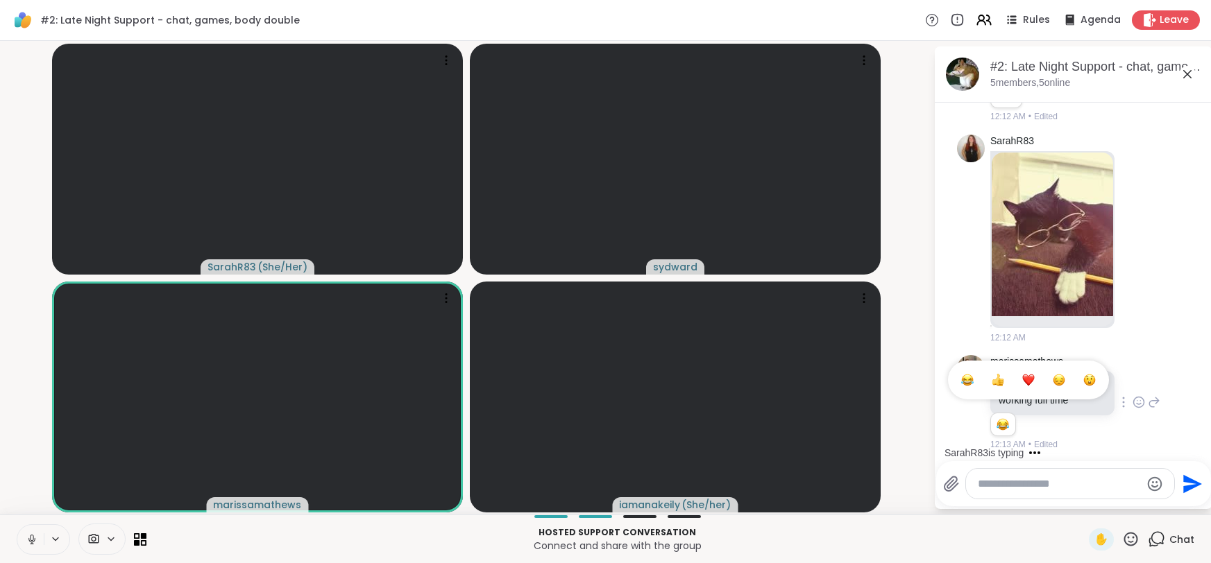
click at [972, 380] on div "Select Reaction: Joy" at bounding box center [967, 380] width 12 height 12
click at [1035, 483] on textarea "Type your message" at bounding box center [1059, 484] width 162 height 14
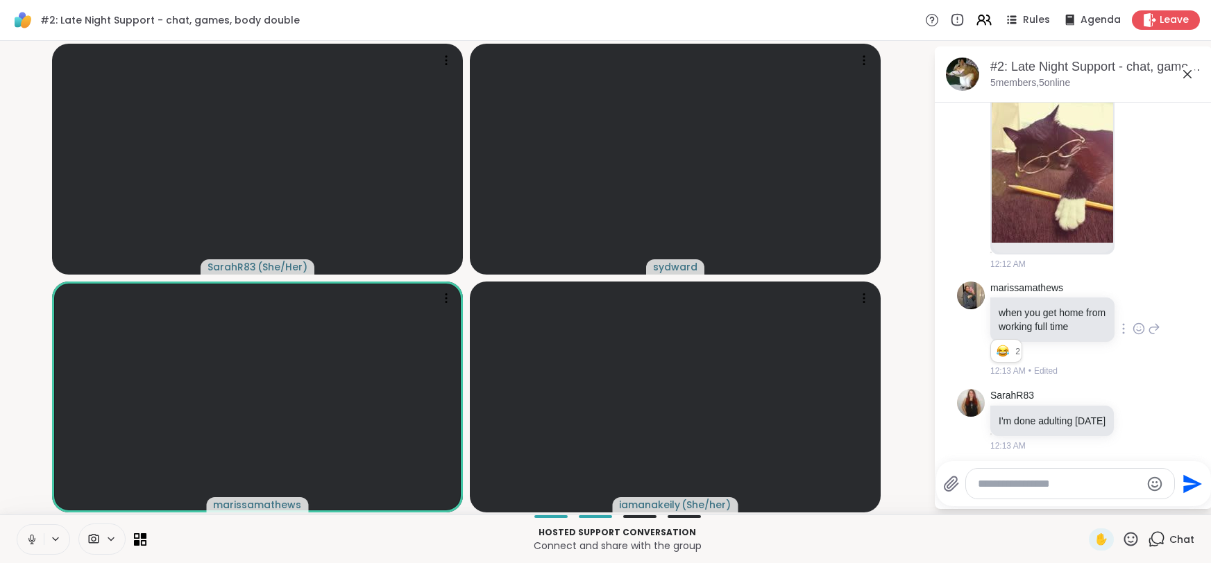
scroll to position [2269, 0]
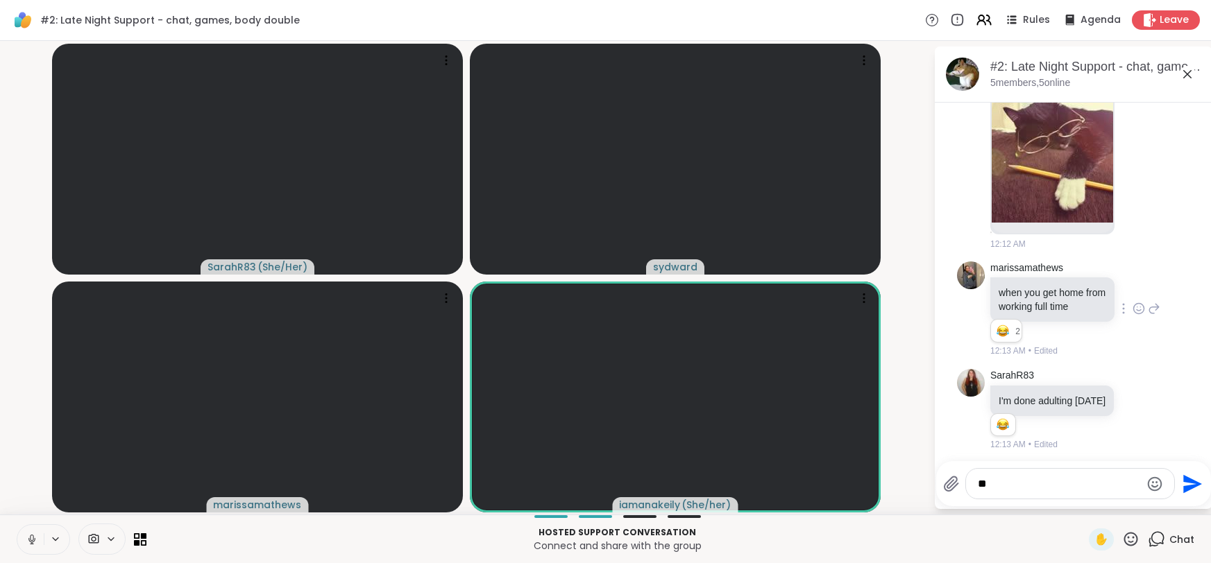
type textarea "*"
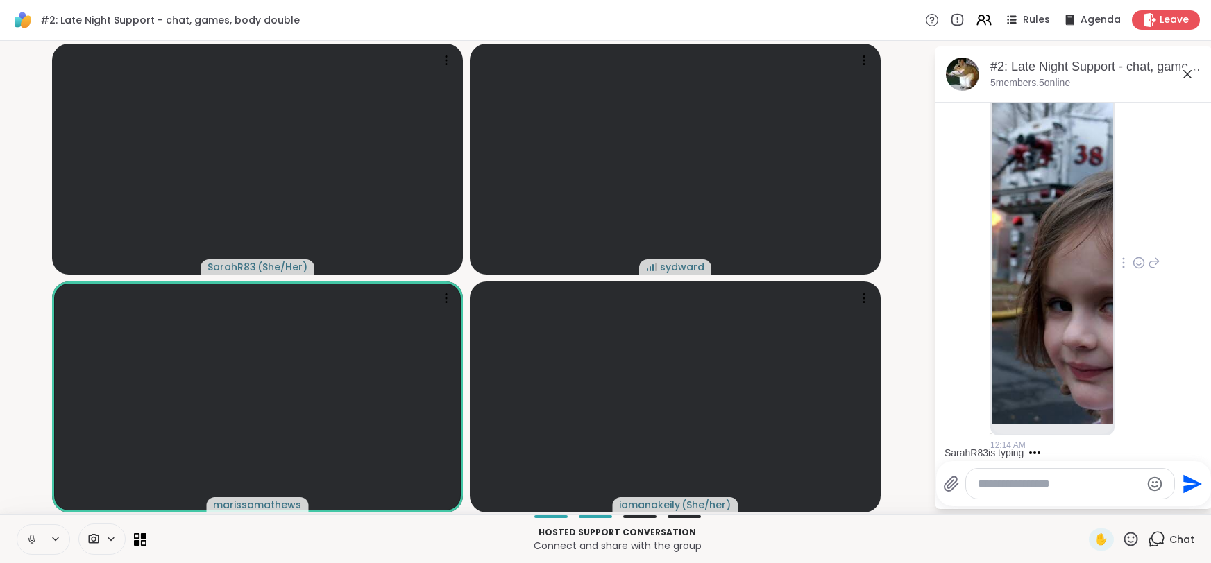
click at [1094, 329] on img at bounding box center [1052, 259] width 121 height 330
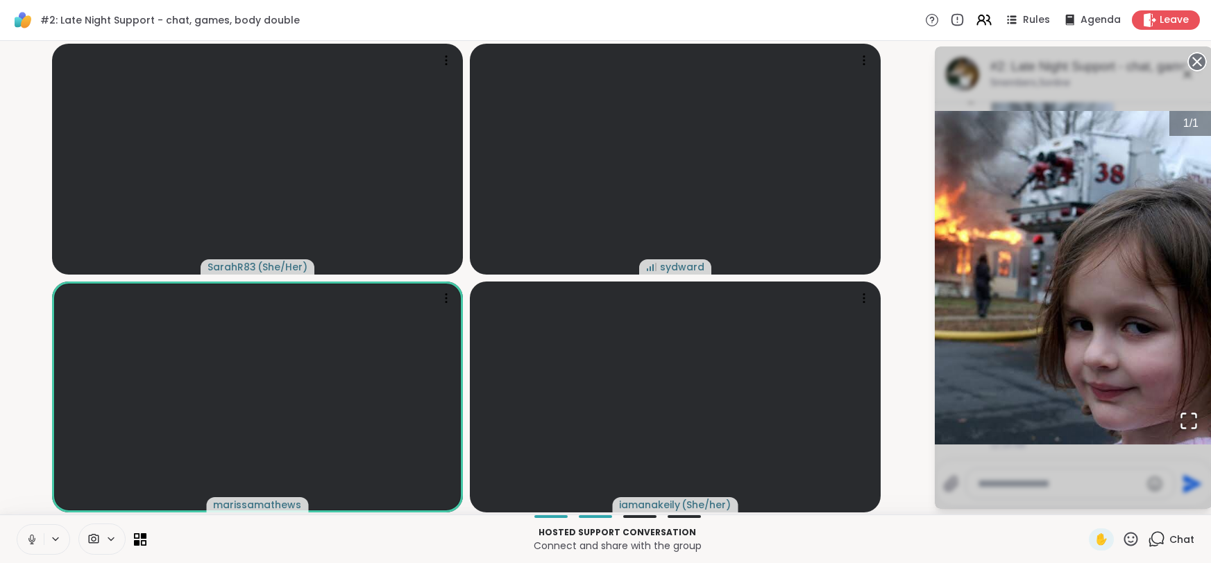
click at [1200, 61] on circle at bounding box center [1197, 61] width 17 height 17
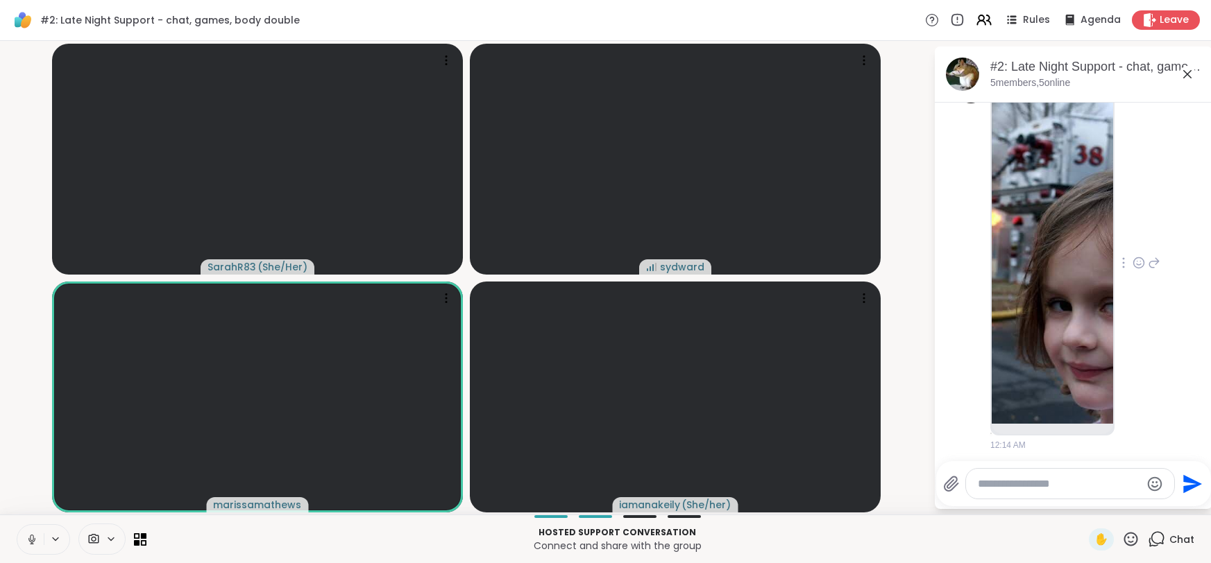
scroll to position [2744, 0]
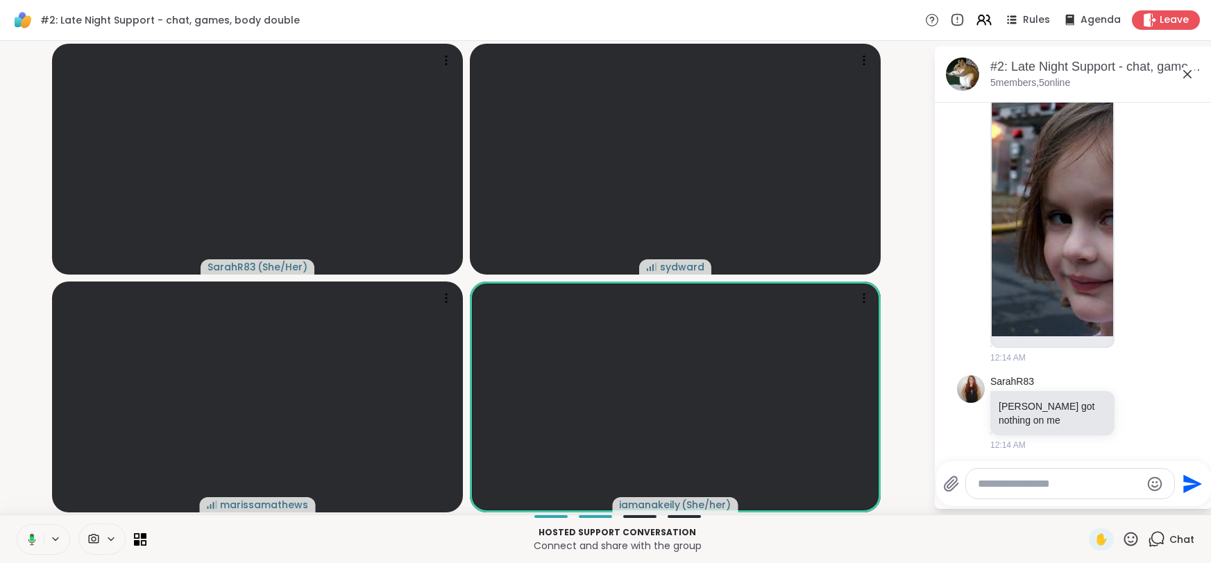
click at [1082, 252] on img at bounding box center [1052, 171] width 121 height 330
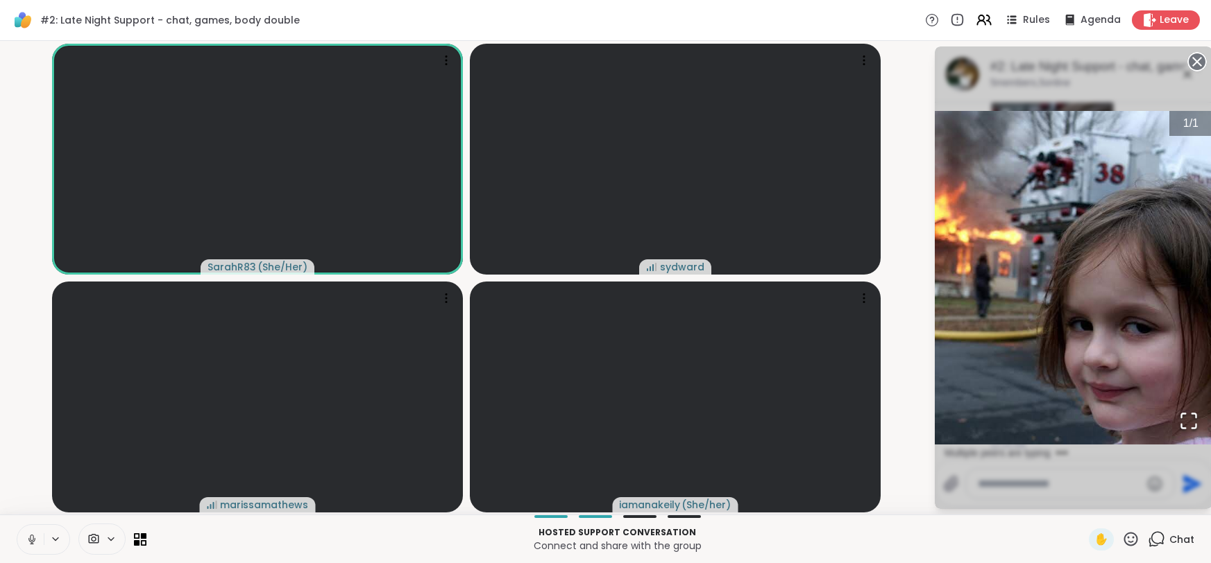
click at [1197, 58] on circle at bounding box center [1197, 61] width 17 height 17
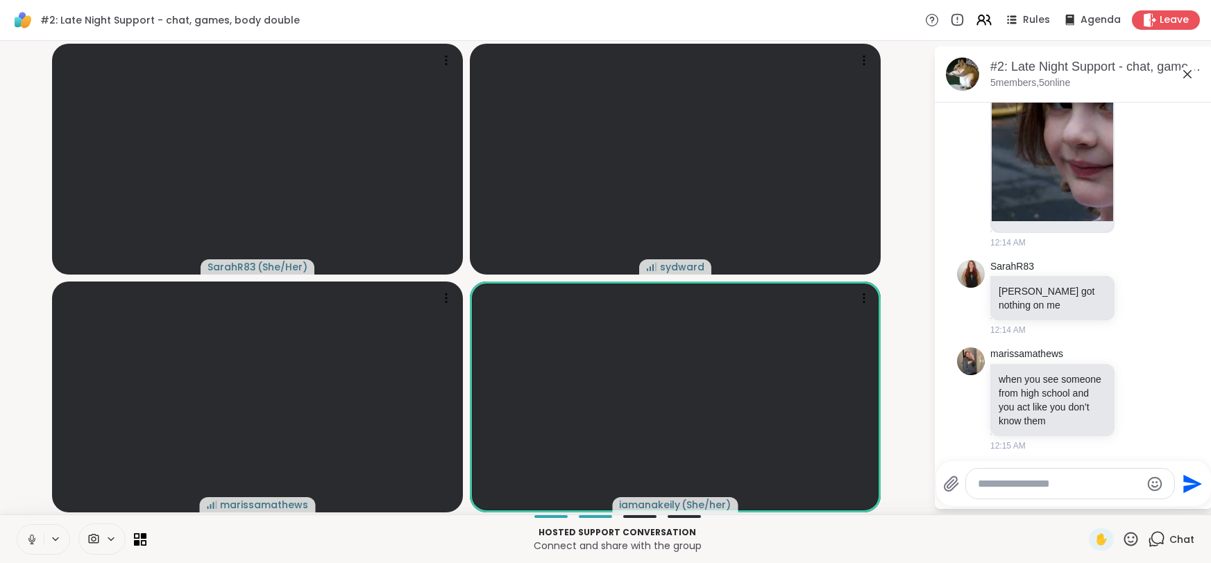
scroll to position [2975, 0]
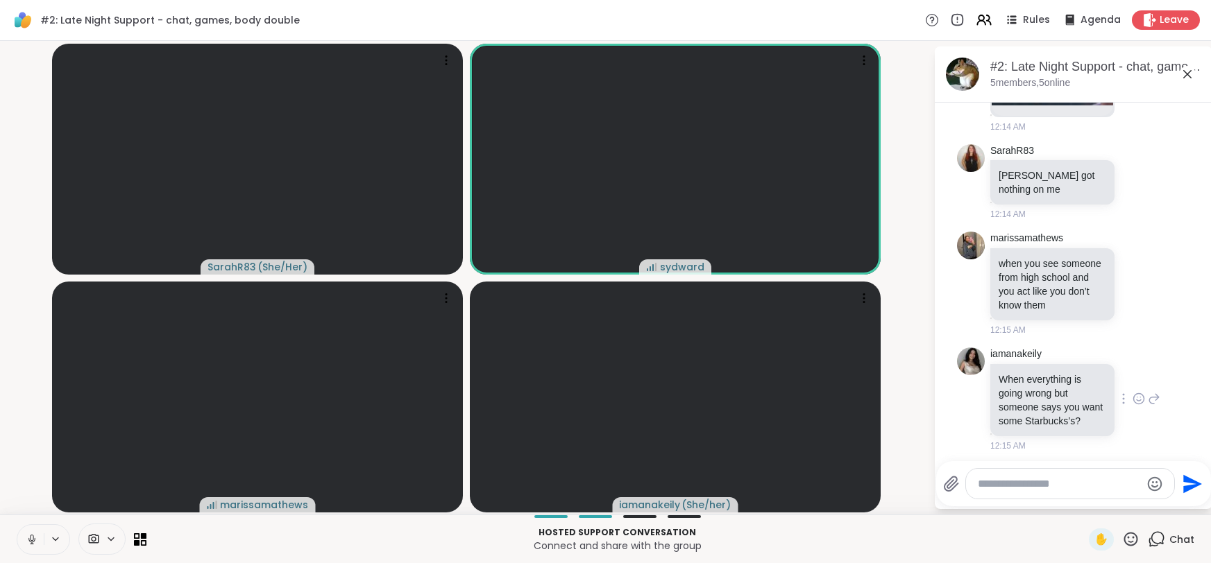
click at [1141, 397] on icon at bounding box center [1139, 399] width 12 height 14
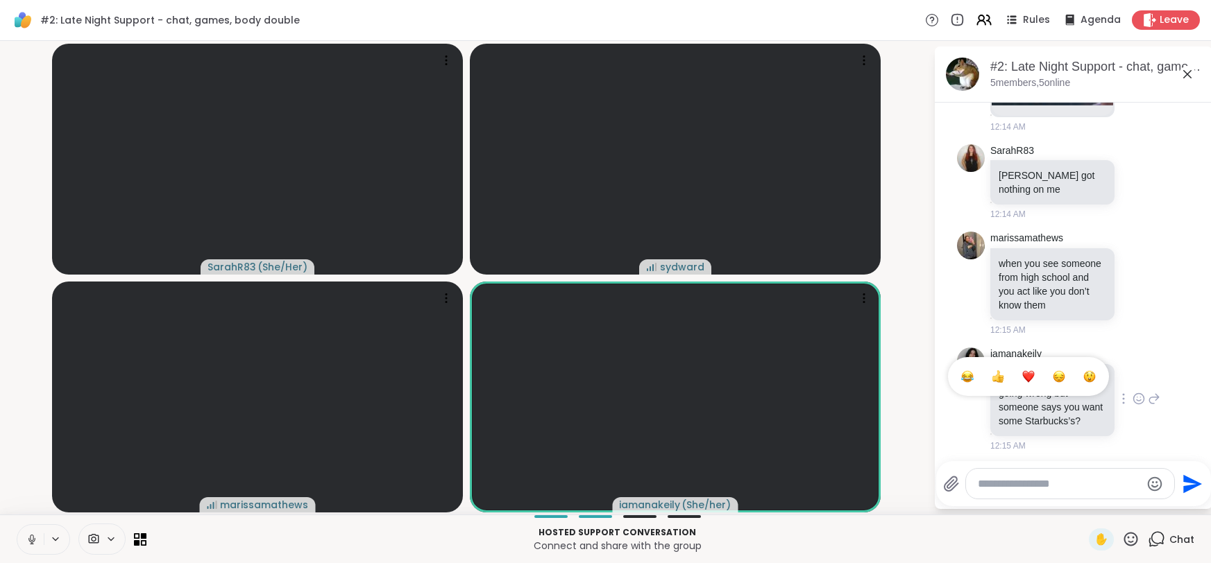
click at [973, 379] on div "Select Reaction: Joy" at bounding box center [967, 377] width 12 height 12
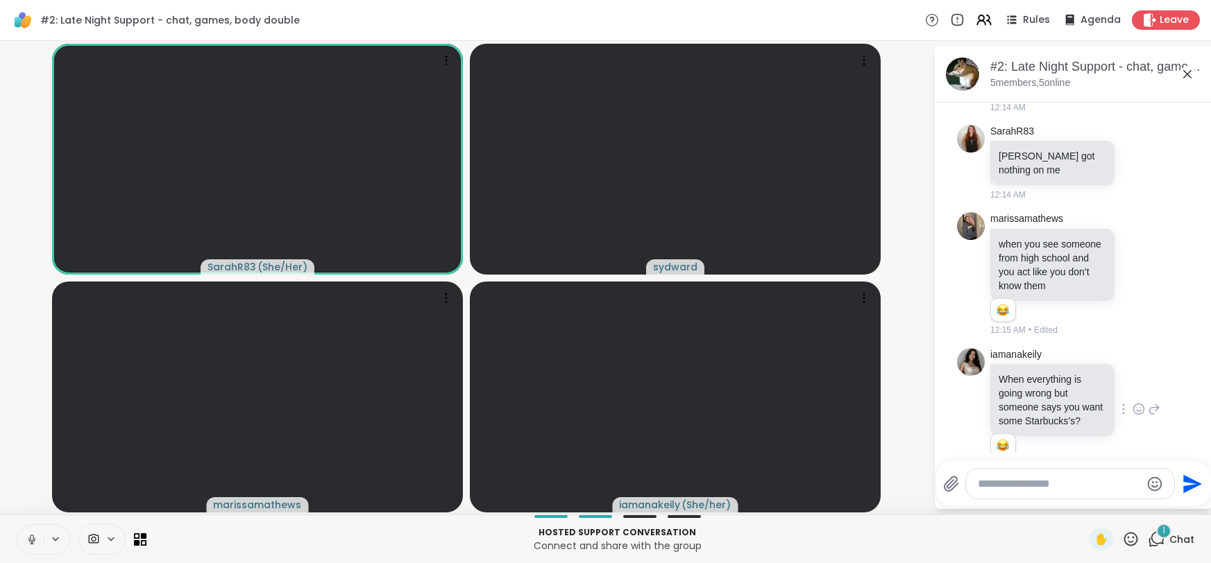
scroll to position [3347, 0]
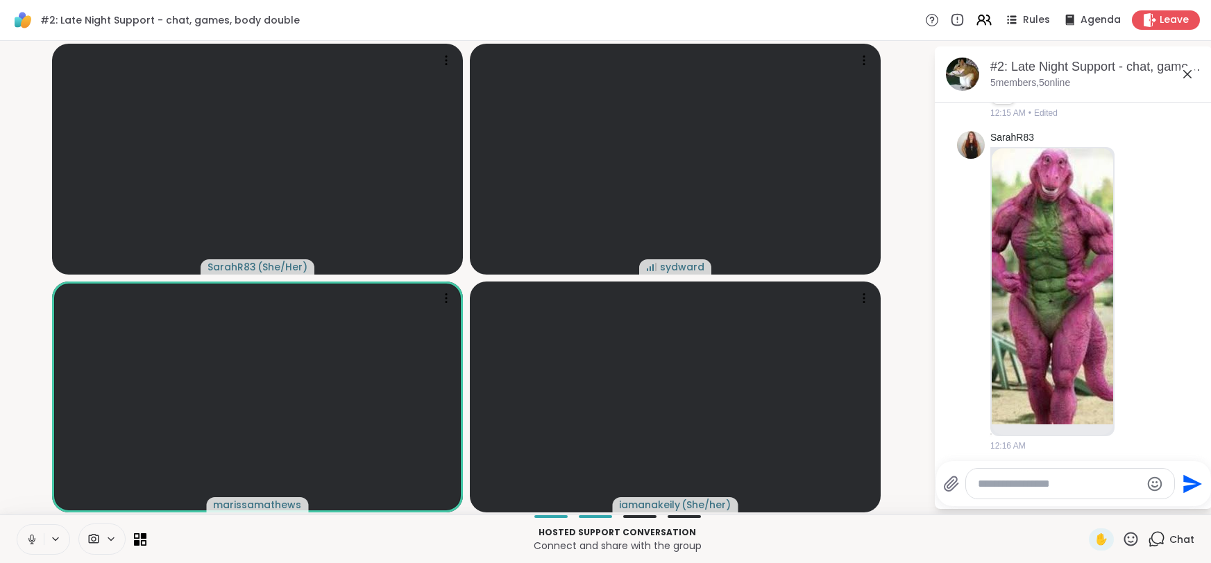
click at [1024, 483] on textarea "Type your message" at bounding box center [1059, 484] width 162 height 14
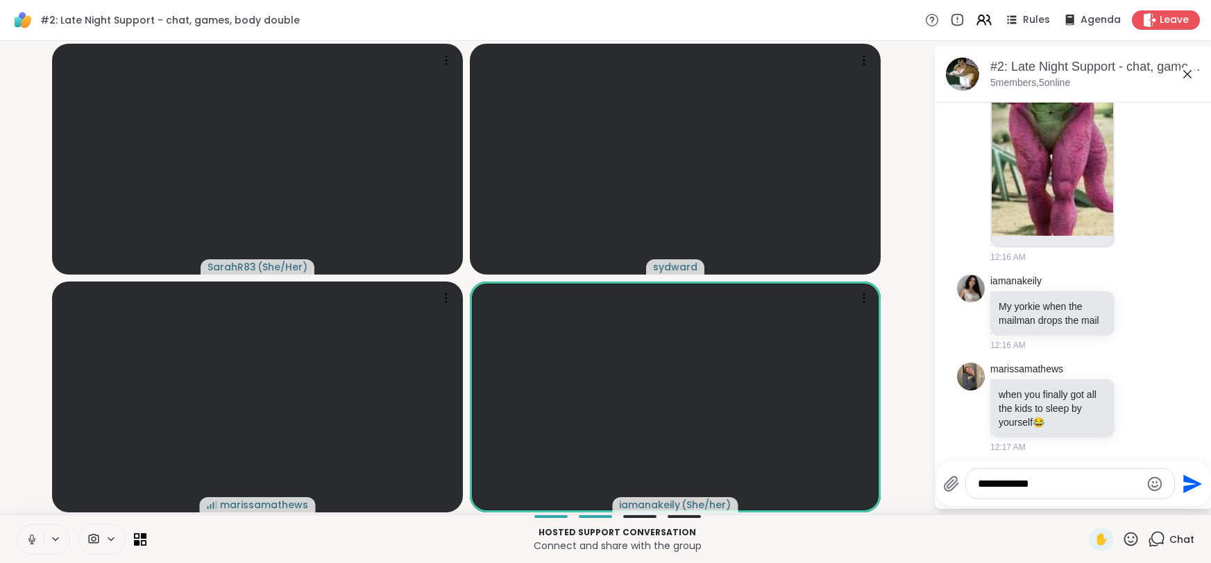
scroll to position [3556, 0]
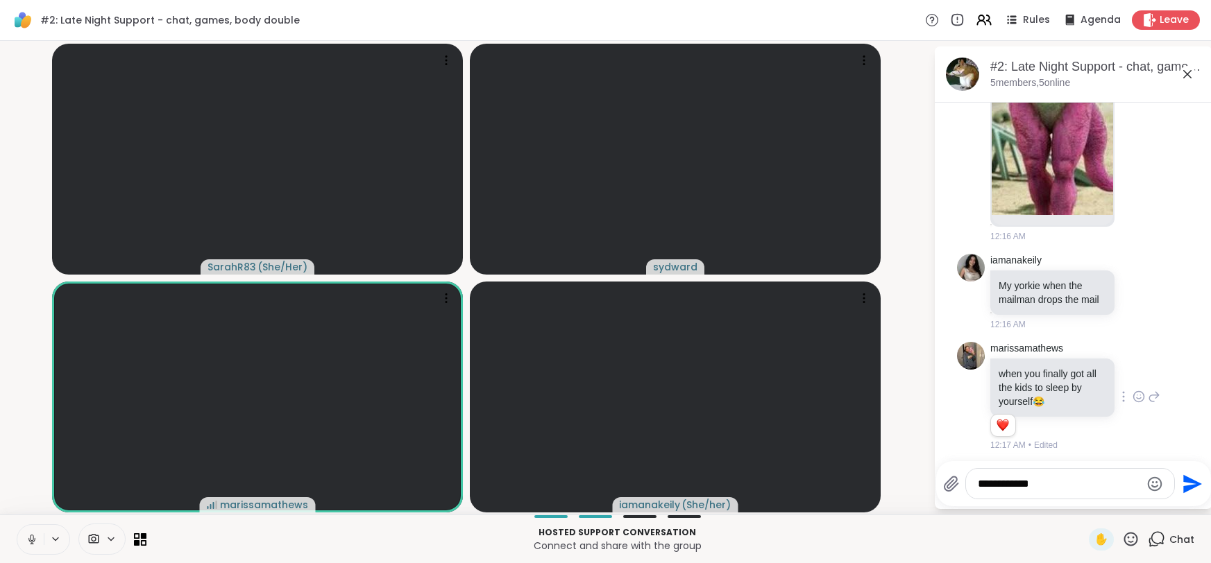
click at [1139, 395] on icon at bounding box center [1139, 397] width 12 height 14
click at [963, 368] on div "Select Reaction: Joy" at bounding box center [967, 374] width 12 height 12
click at [1137, 290] on icon at bounding box center [1137, 290] width 0 height 0
click at [973, 269] on div "Select Reaction: Joy" at bounding box center [967, 270] width 12 height 12
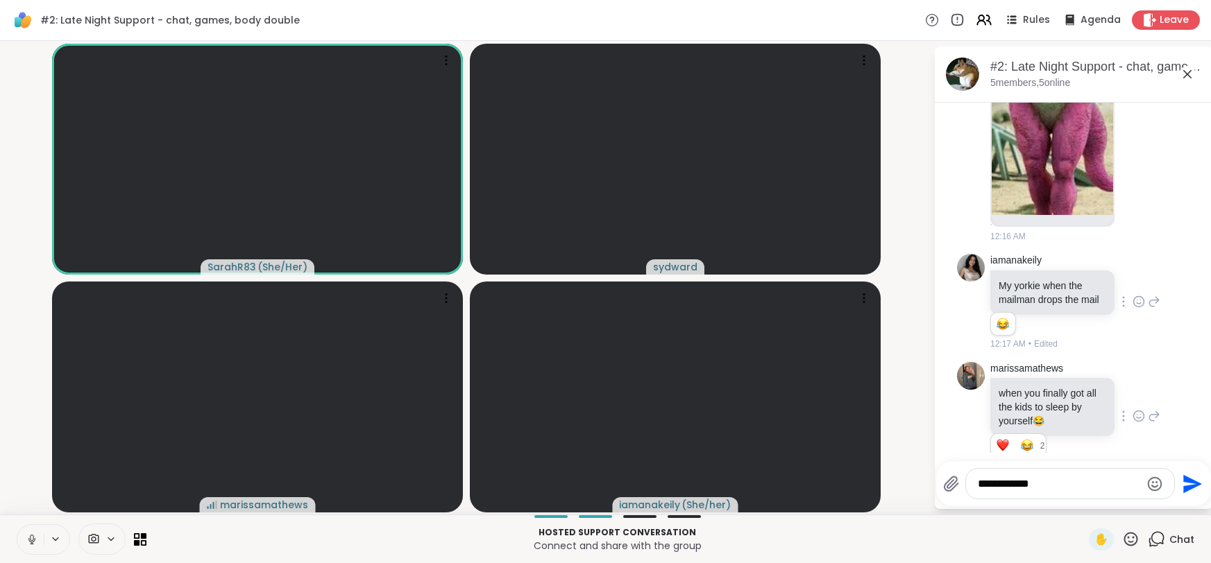
scroll to position [3840, 0]
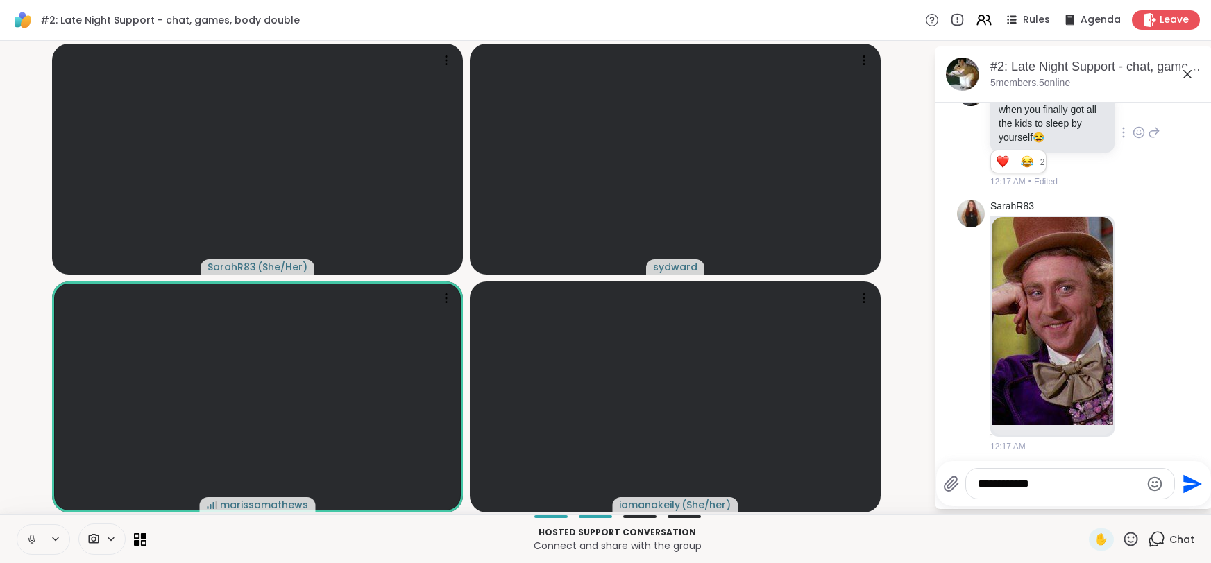
click at [1046, 486] on textarea "**********" at bounding box center [1059, 484] width 162 height 14
type textarea "*"
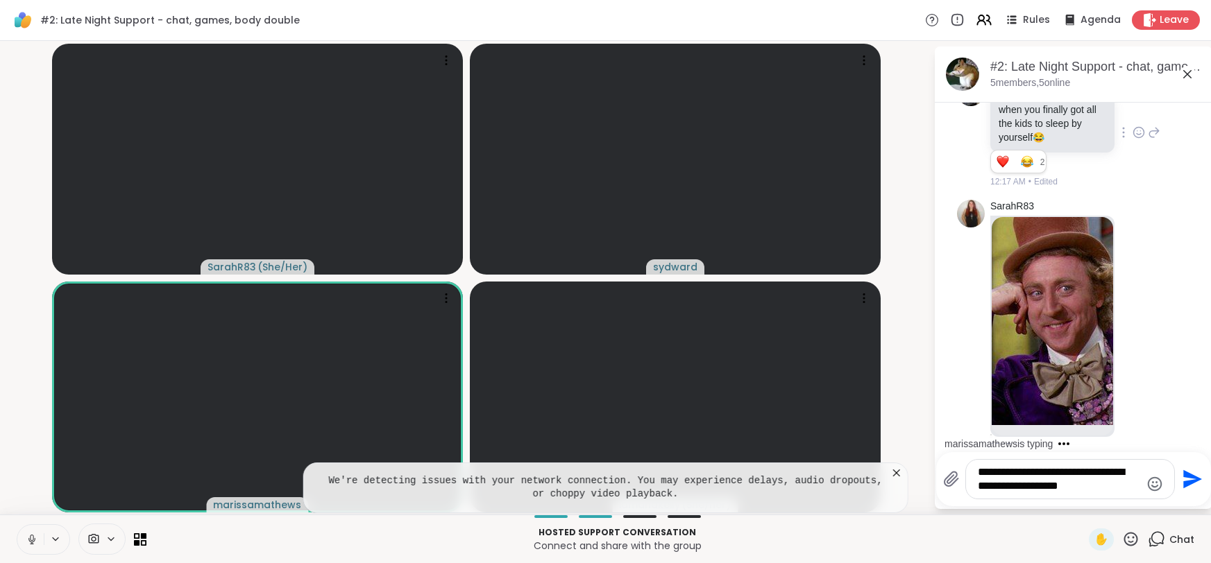
type textarea "**********"
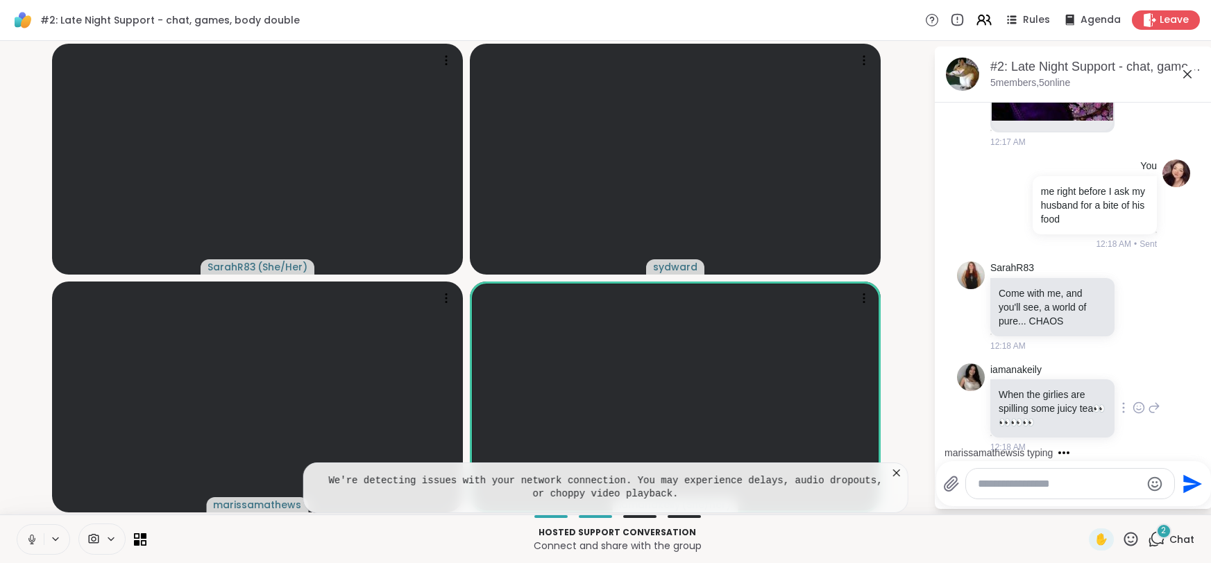
scroll to position [4233, 0]
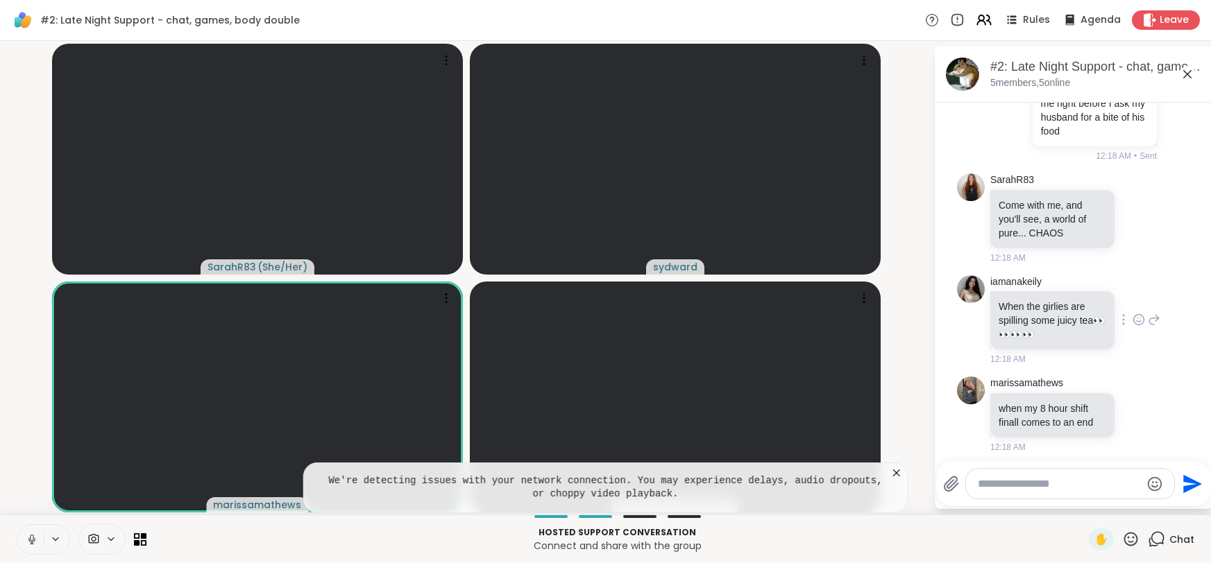
click at [1140, 319] on icon at bounding box center [1139, 319] width 10 height 10
click at [970, 291] on div "Select Reaction: Joy" at bounding box center [967, 297] width 12 height 12
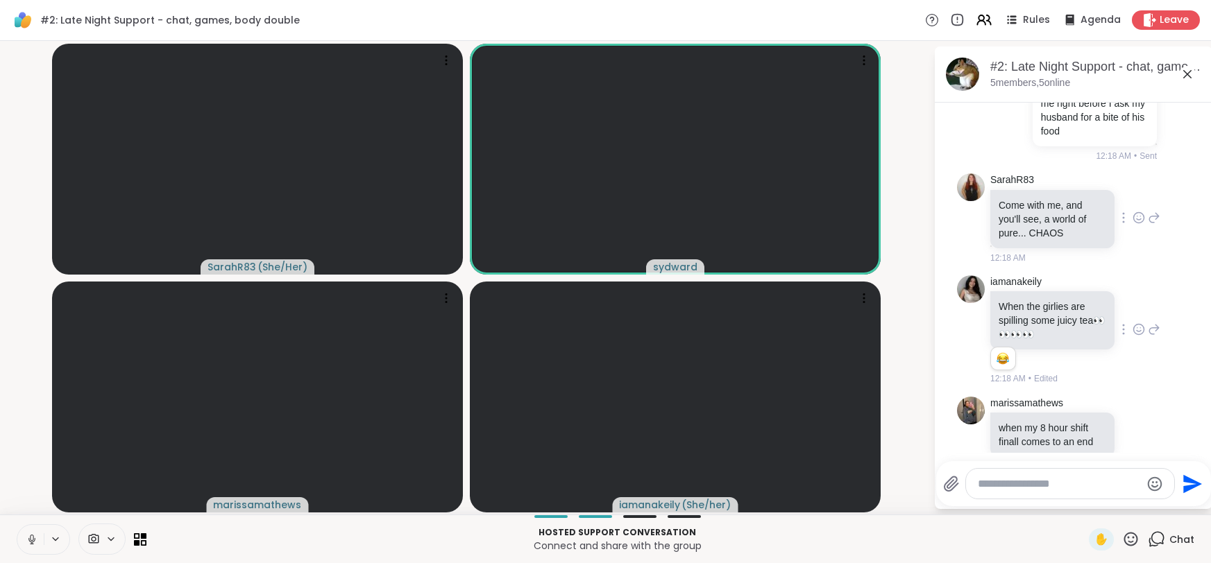
click at [1137, 219] on icon at bounding box center [1139, 219] width 4 height 1
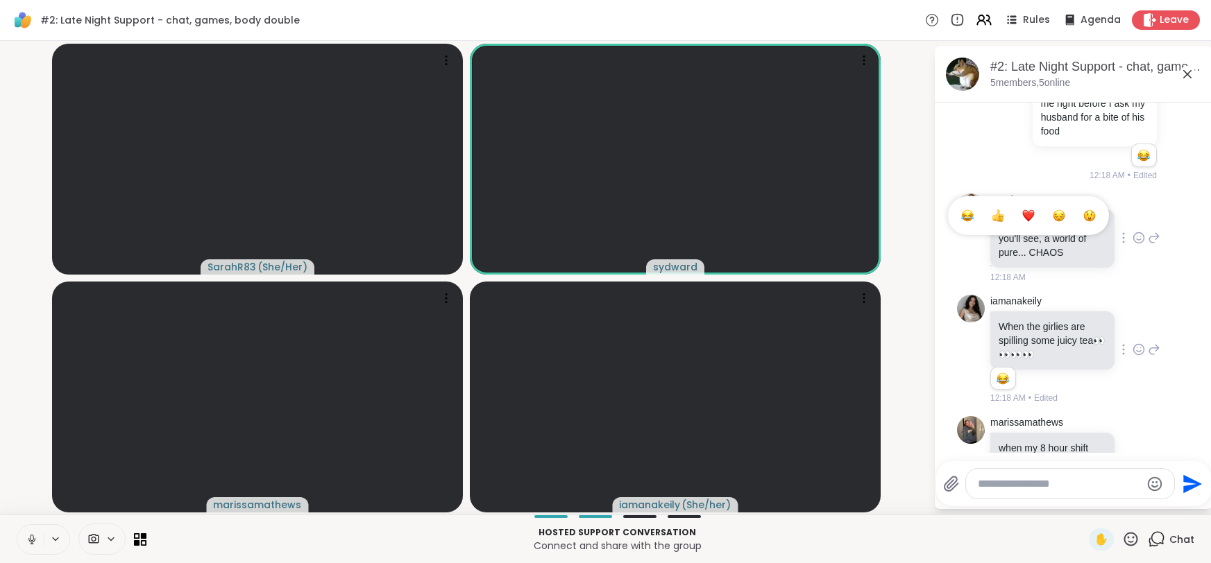
click at [964, 202] on button "Select Reaction: Joy" at bounding box center [967, 216] width 28 height 28
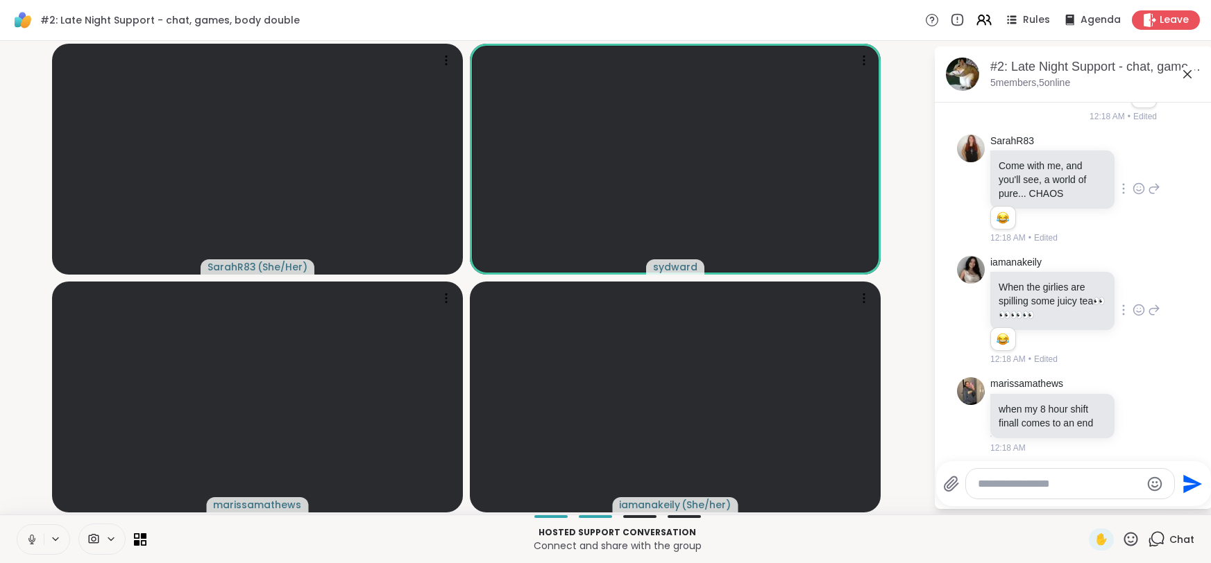
scroll to position [2, 0]
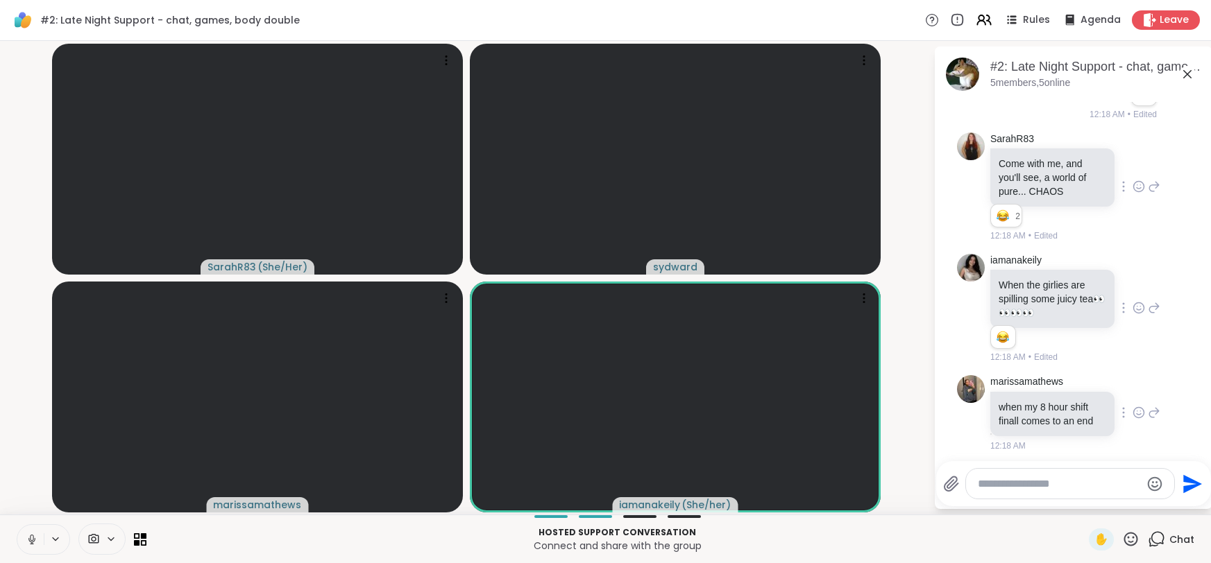
click at [1139, 407] on icon at bounding box center [1139, 413] width 12 height 14
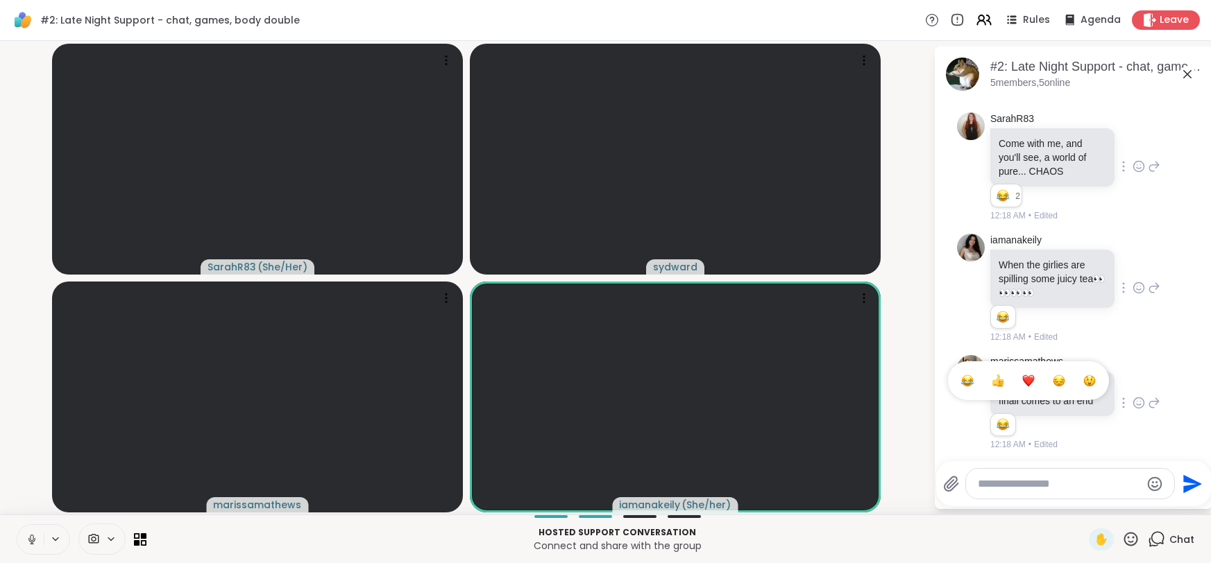
click at [975, 391] on ul at bounding box center [1028, 381] width 161 height 39
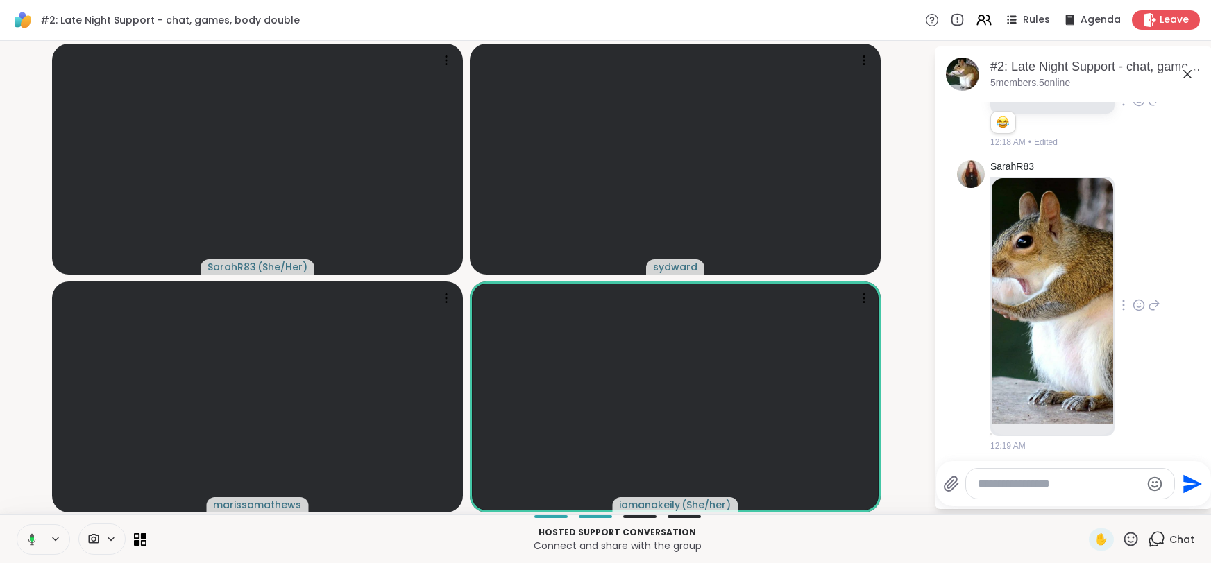
click at [1067, 327] on img at bounding box center [1052, 301] width 121 height 246
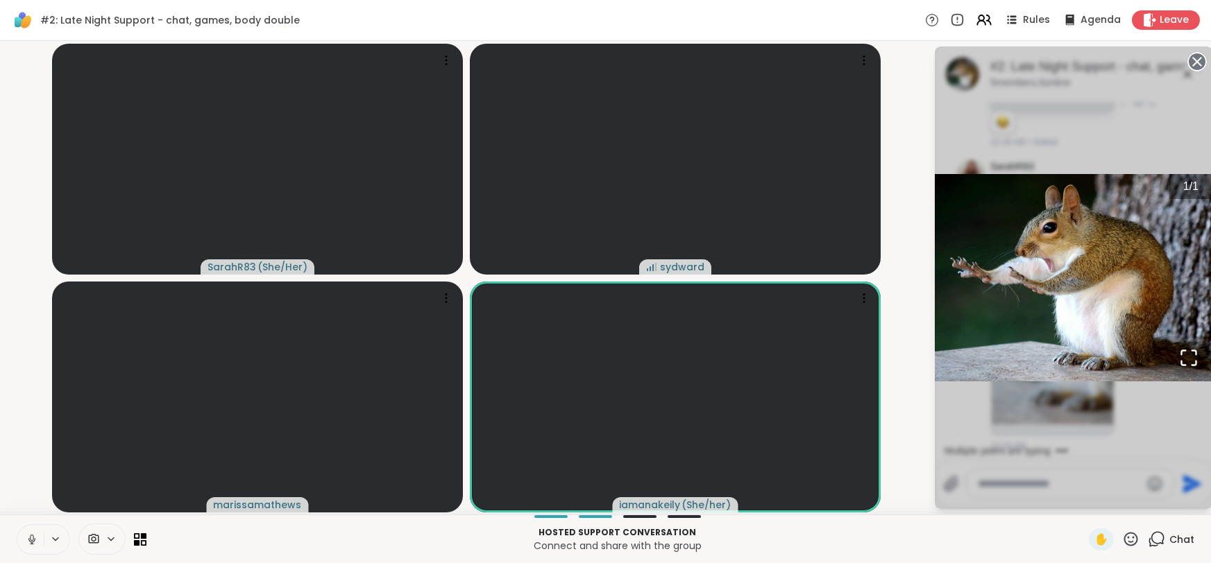
click at [1199, 56] on circle at bounding box center [1197, 61] width 17 height 17
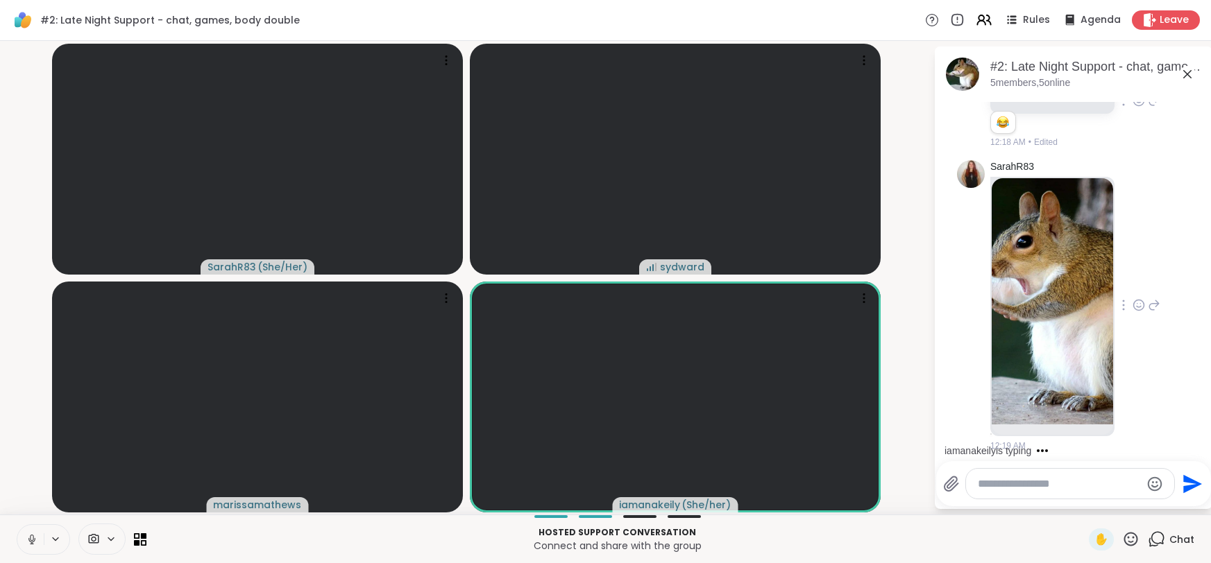
scroll to position [4689, 0]
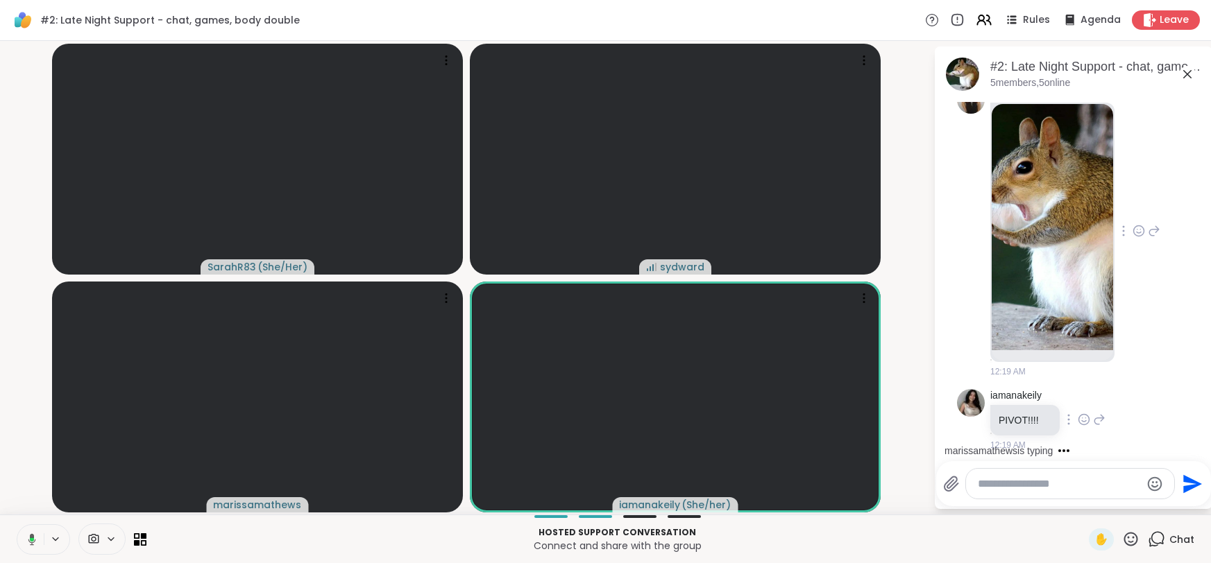
click at [1083, 413] on icon at bounding box center [1084, 420] width 12 height 14
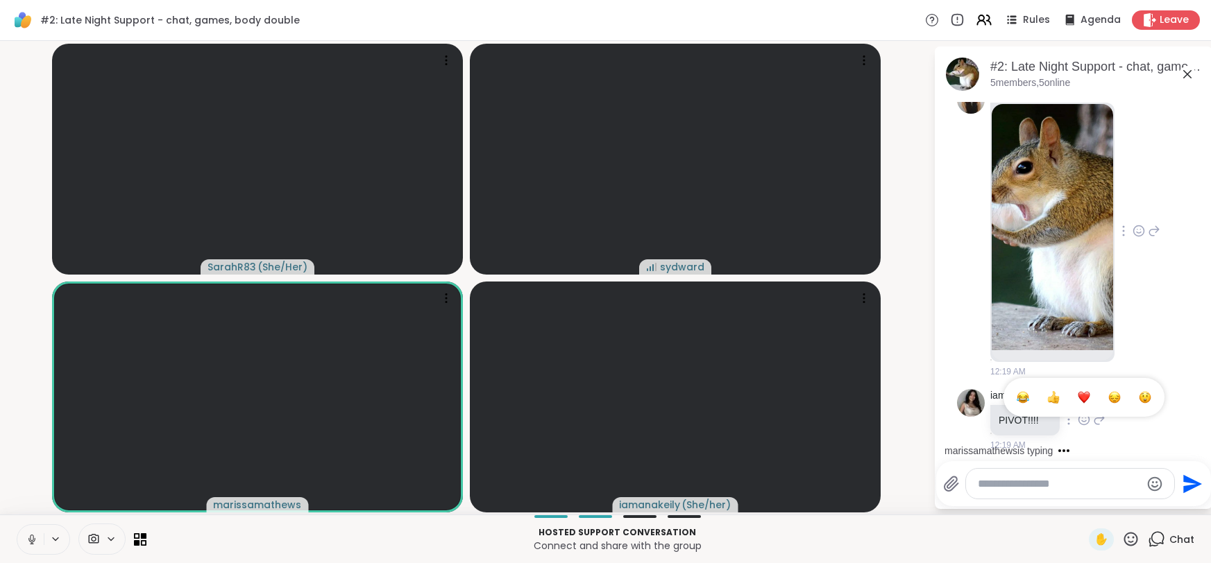
click at [1033, 391] on button "Select Reaction: Joy" at bounding box center [1023, 398] width 28 height 28
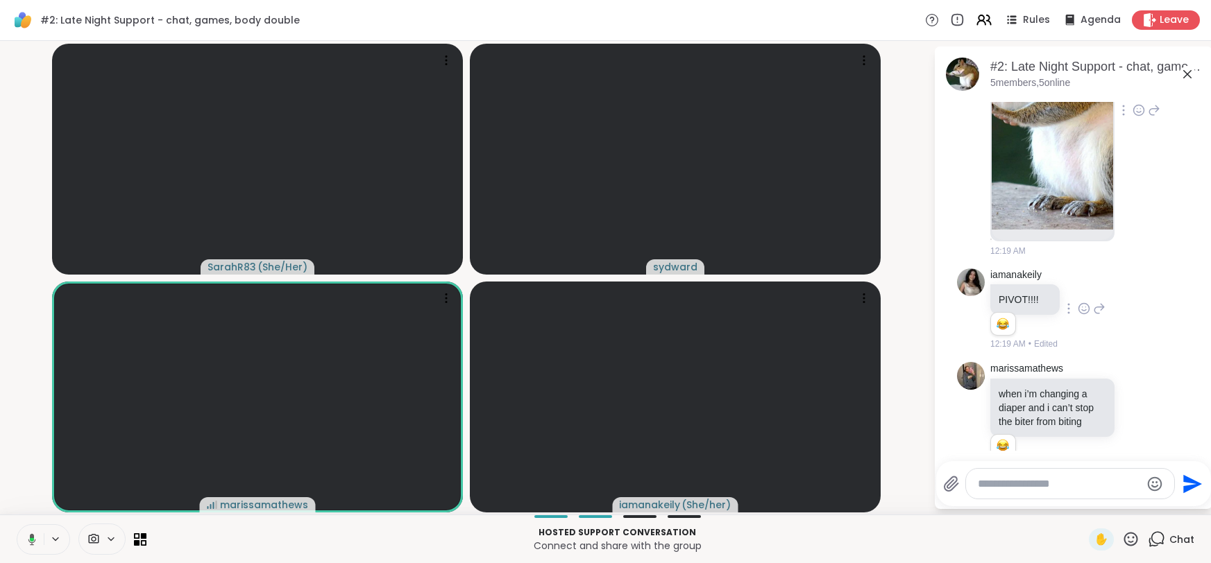
scroll to position [4830, 0]
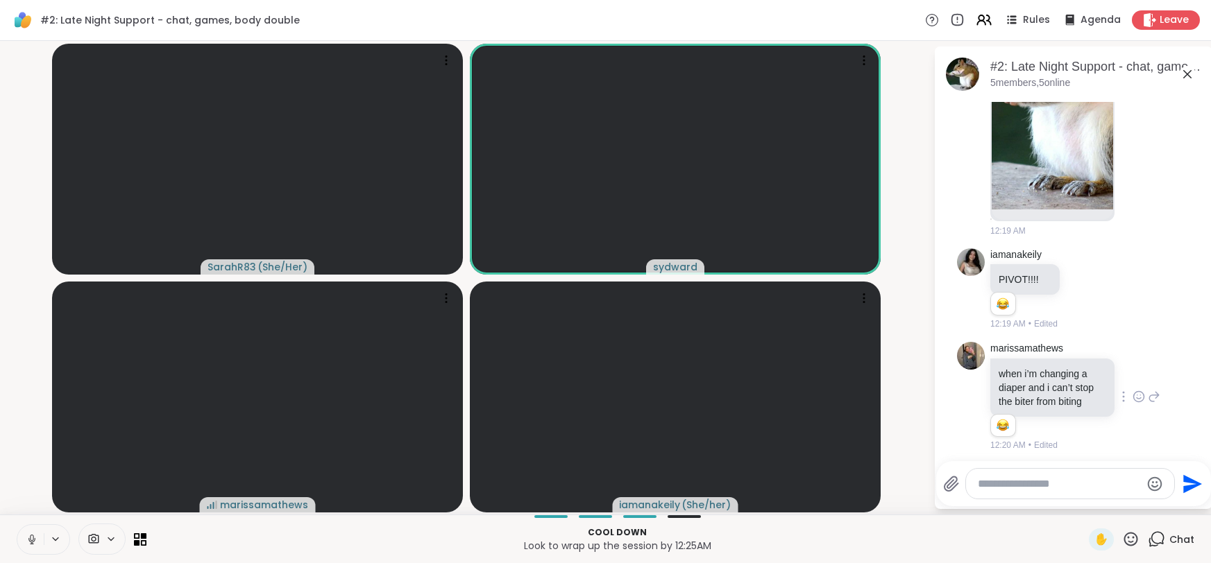
click at [1135, 392] on icon at bounding box center [1139, 397] width 12 height 14
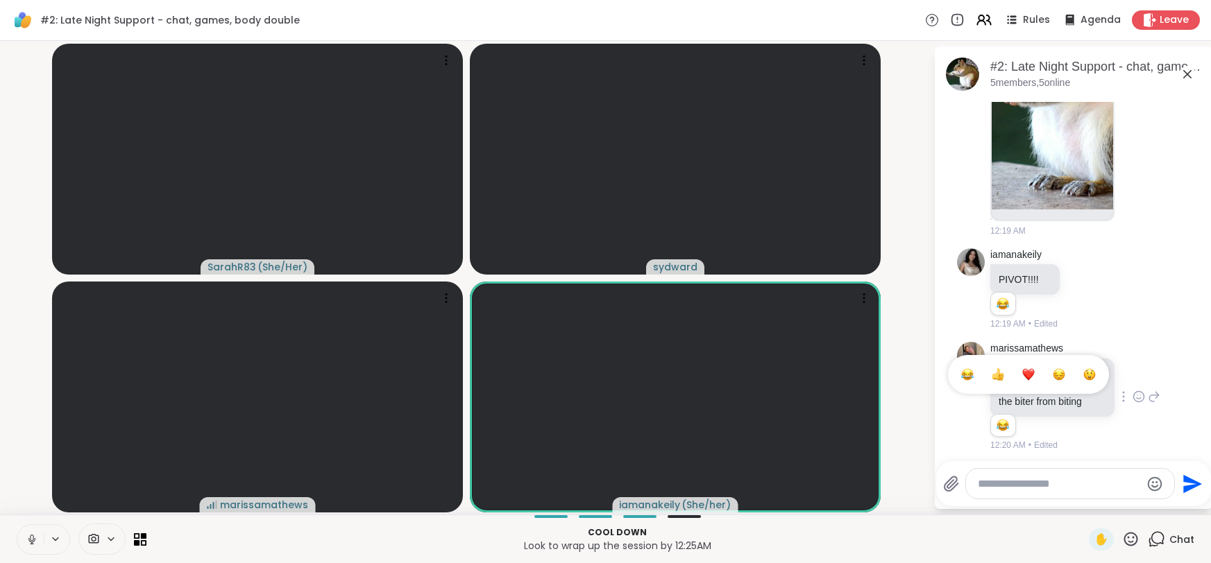
click at [965, 374] on button "Select Reaction: Joy" at bounding box center [967, 375] width 28 height 28
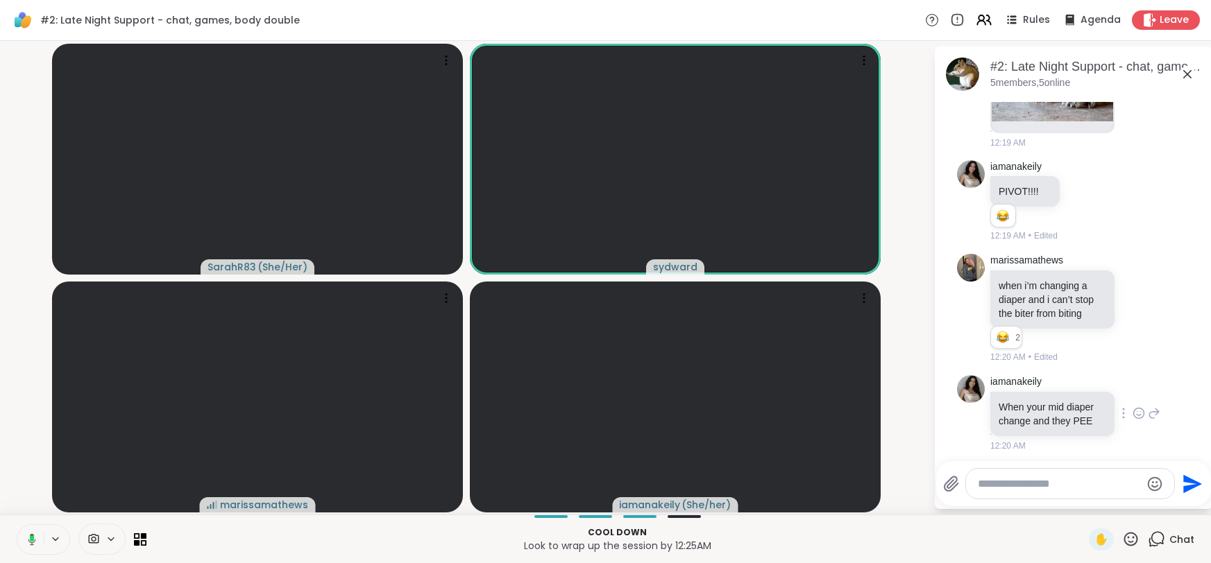
click at [1139, 407] on icon at bounding box center [1139, 414] width 12 height 14
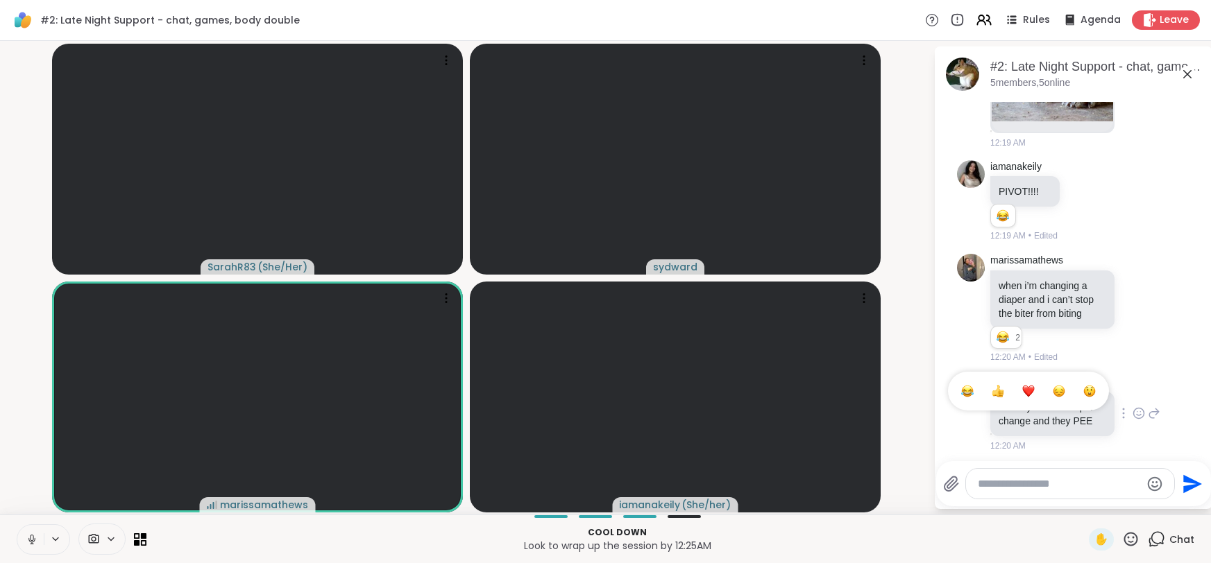
click at [965, 391] on span "Select Reaction: Joy" at bounding box center [967, 391] width 12 height 14
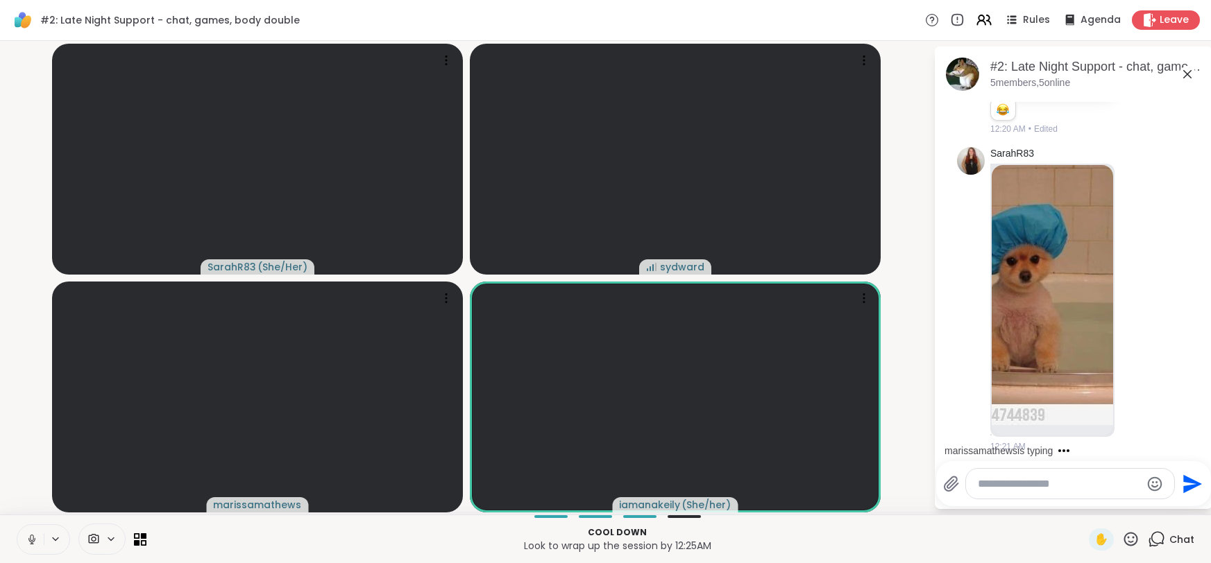
scroll to position [5355, 0]
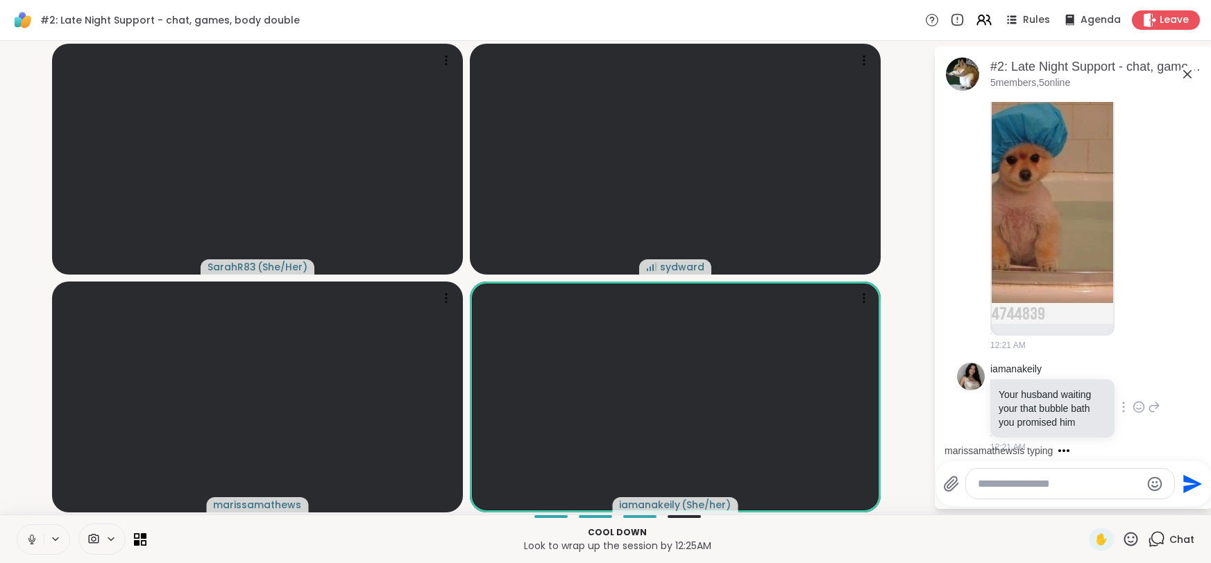
click at [1138, 400] on icon at bounding box center [1139, 407] width 12 height 14
click at [969, 384] on span "Select Reaction: Joy" at bounding box center [967, 385] width 12 height 14
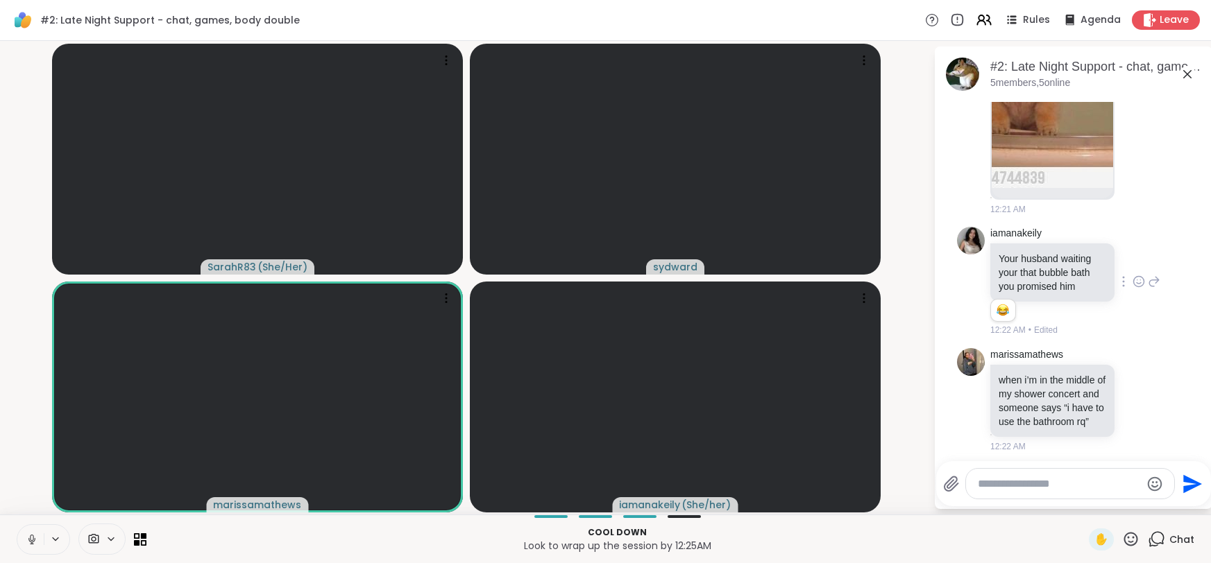
scroll to position [5511, 0]
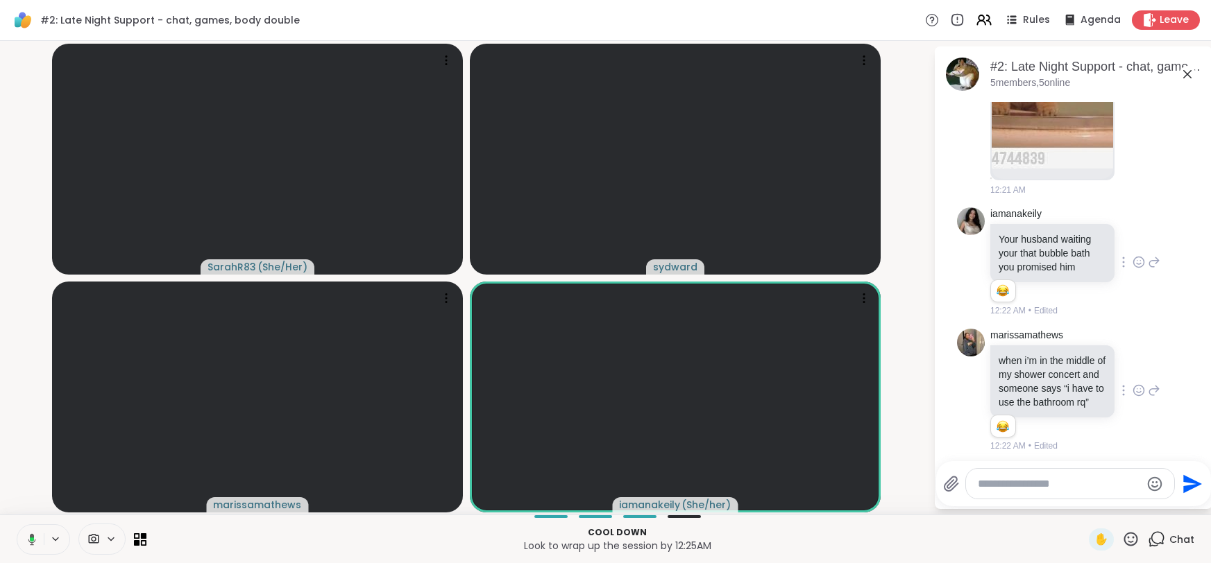
click at [1134, 385] on icon at bounding box center [1139, 390] width 10 height 10
click at [975, 359] on button "Select Reaction: Joy" at bounding box center [967, 369] width 28 height 28
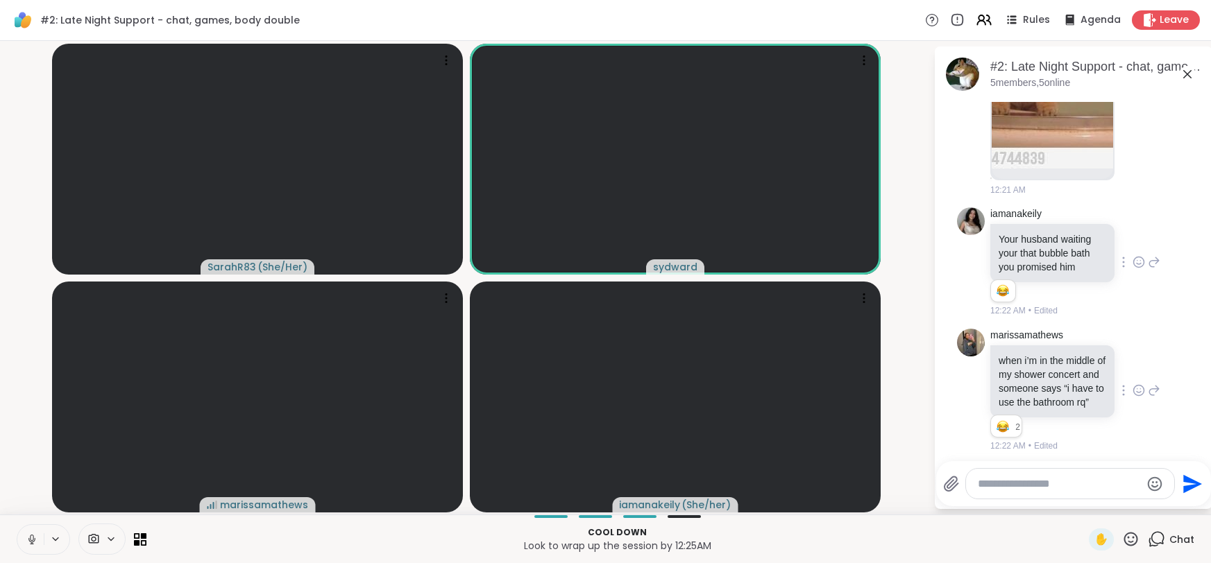
scroll to position [5711, 0]
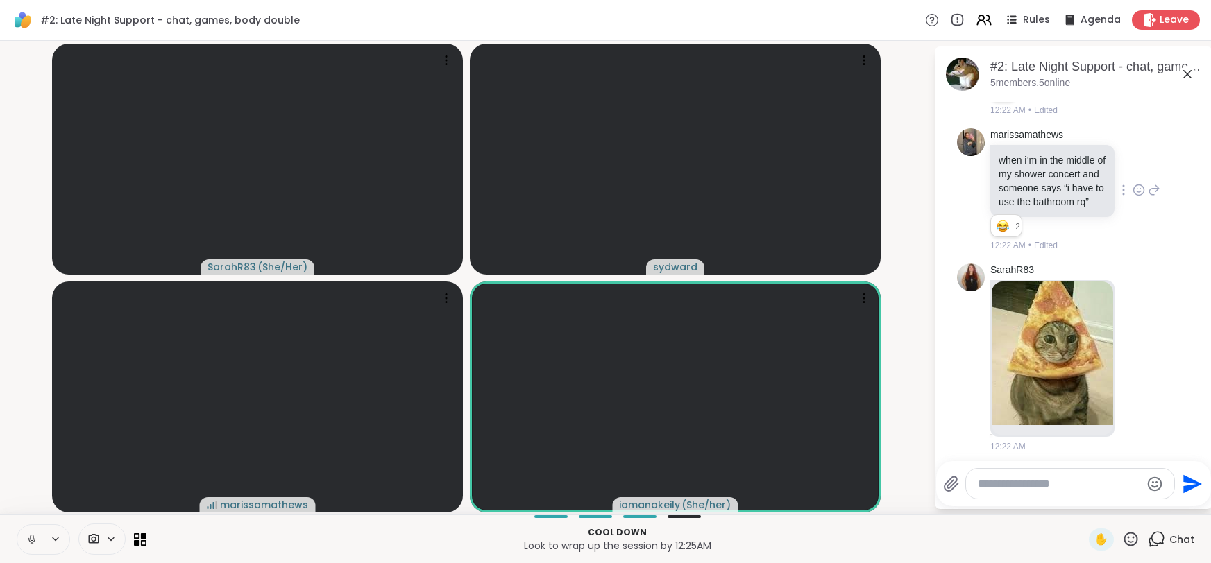
click at [1024, 484] on textarea "Type your message" at bounding box center [1059, 484] width 162 height 14
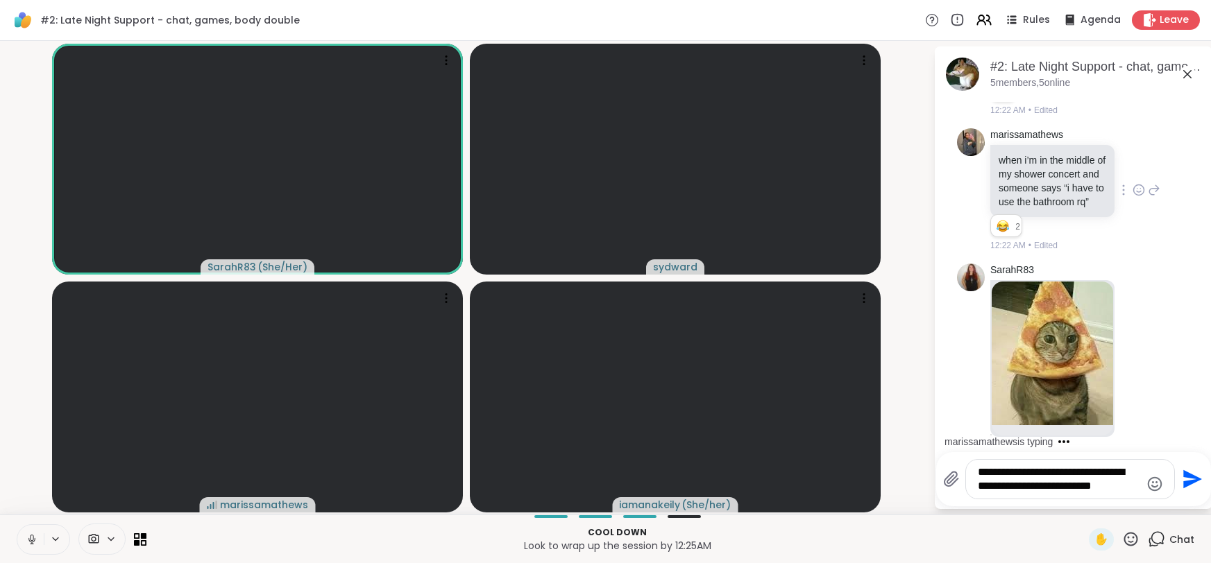
type textarea "**********"
click at [1187, 480] on icon "Send" at bounding box center [1191, 479] width 22 height 22
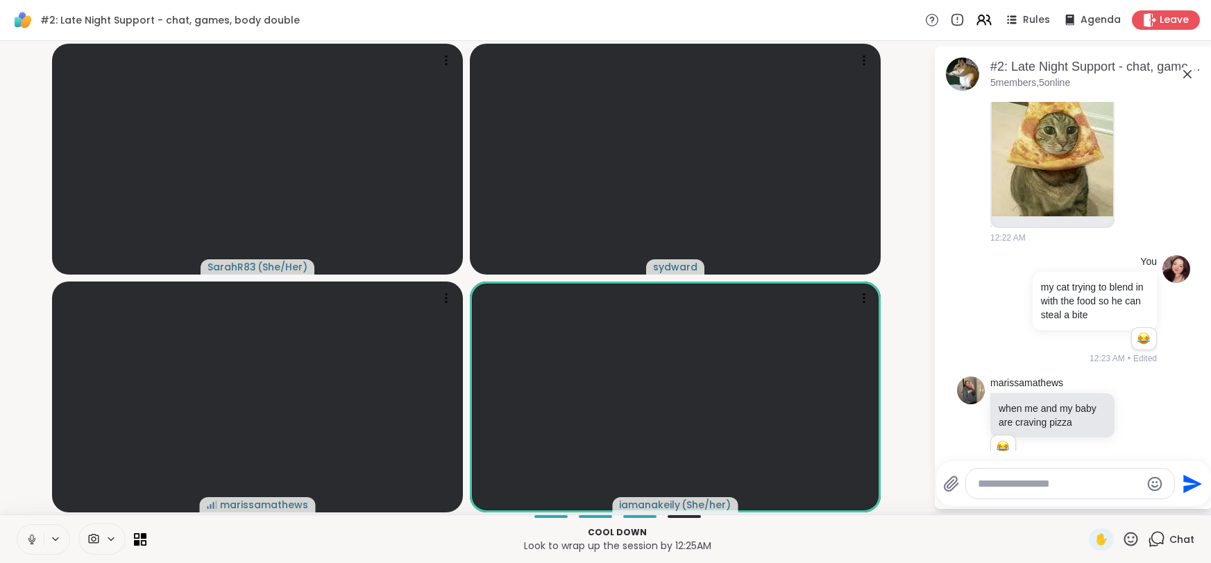
scroll to position [5940, 0]
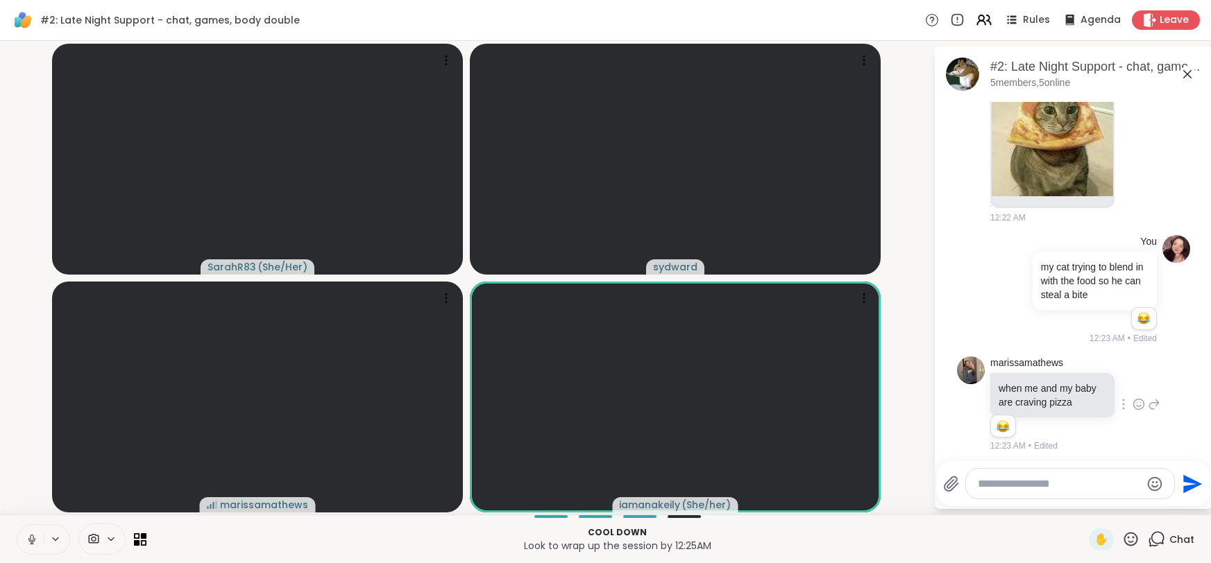
click at [1137, 405] on icon at bounding box center [1139, 405] width 4 height 1
click at [965, 376] on div "Select Reaction: Joy" at bounding box center [967, 382] width 12 height 12
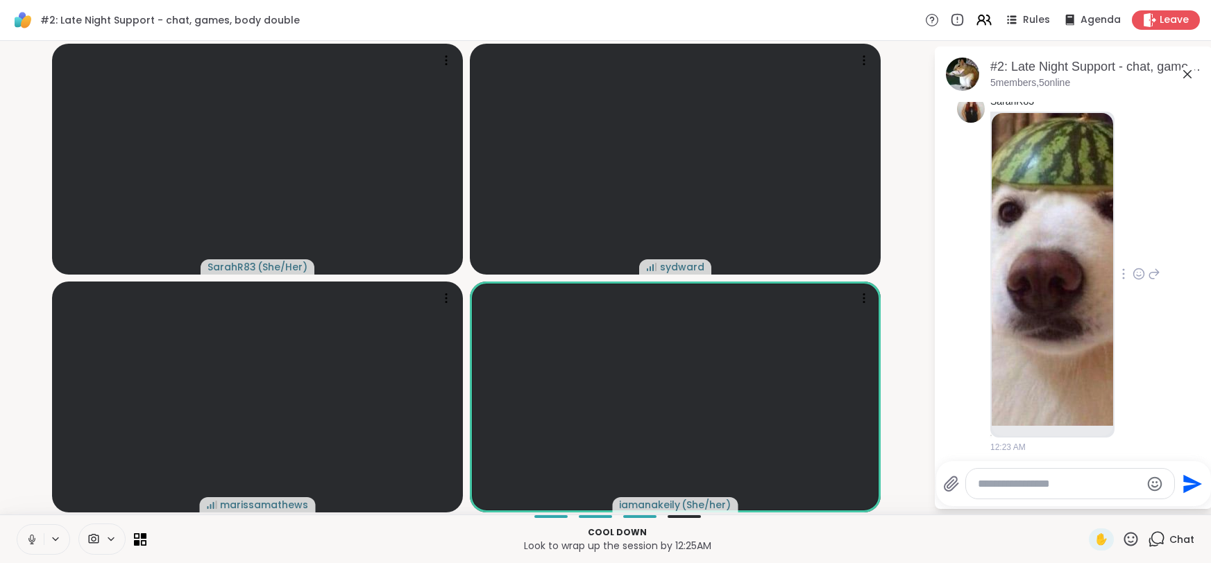
click at [1090, 309] on img at bounding box center [1052, 269] width 121 height 313
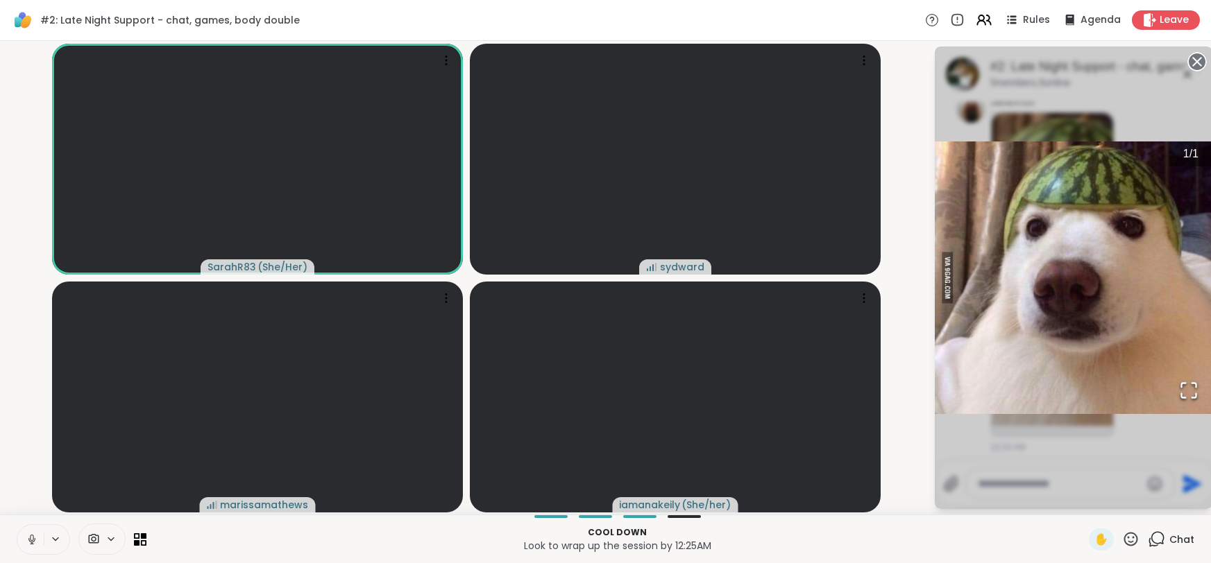
click at [1203, 62] on circle at bounding box center [1197, 61] width 17 height 17
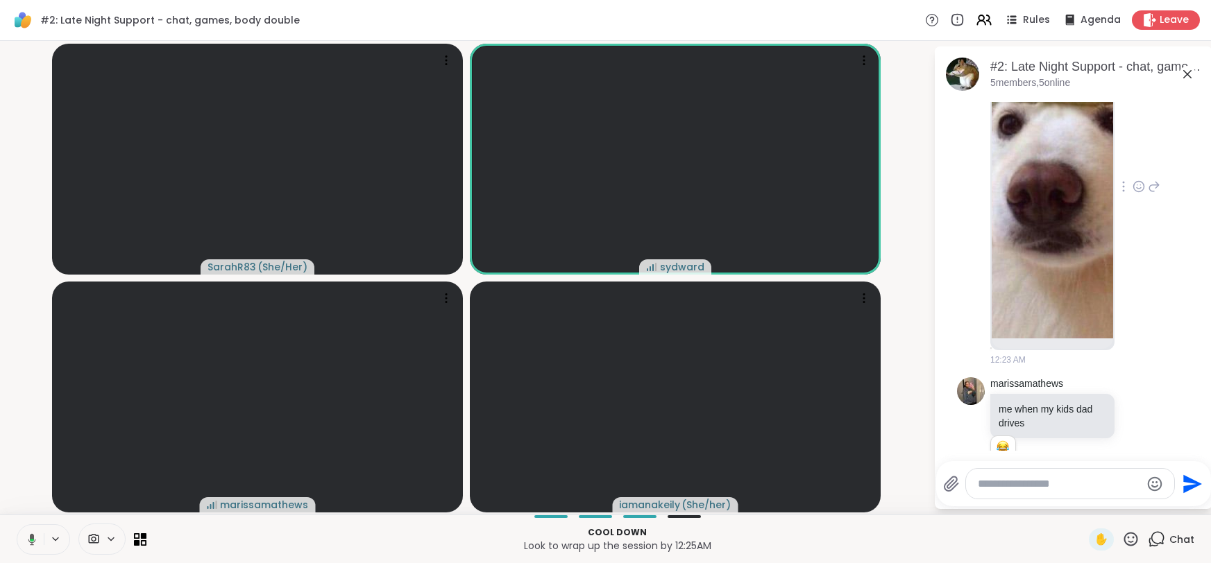
scroll to position [6417, 0]
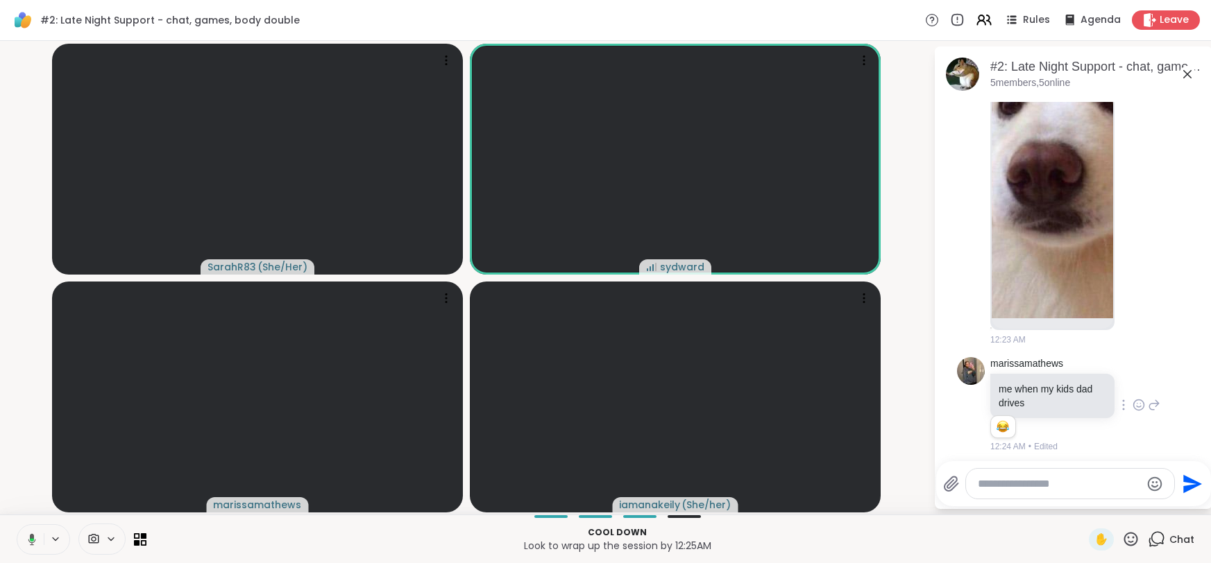
click at [1139, 403] on icon at bounding box center [1139, 405] width 12 height 14
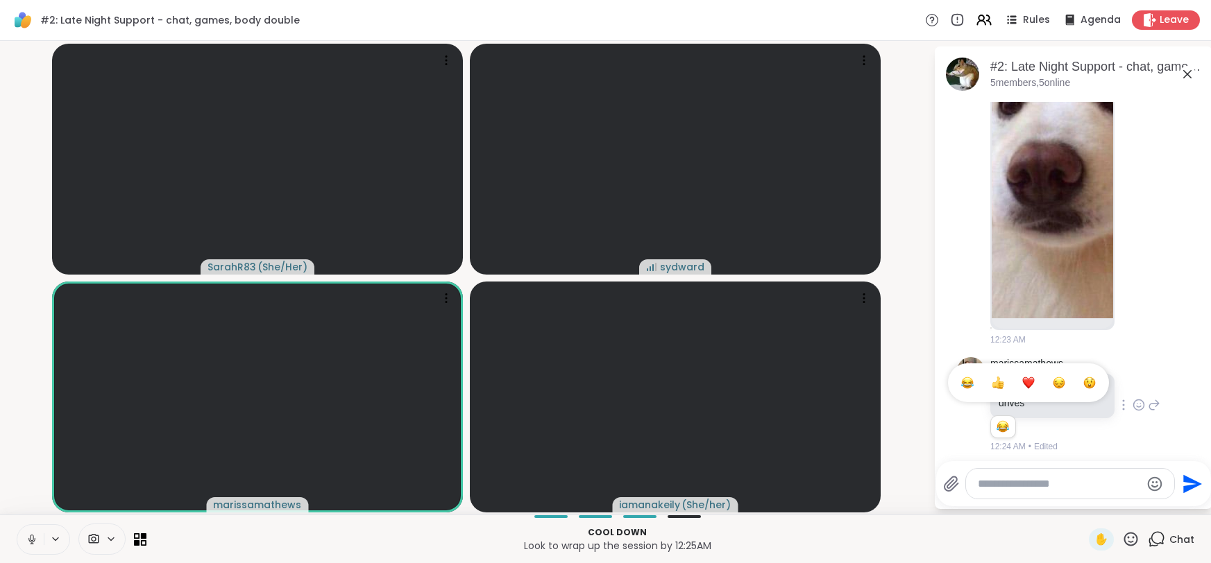
click at [962, 380] on div "Select Reaction: Joy" at bounding box center [967, 383] width 12 height 12
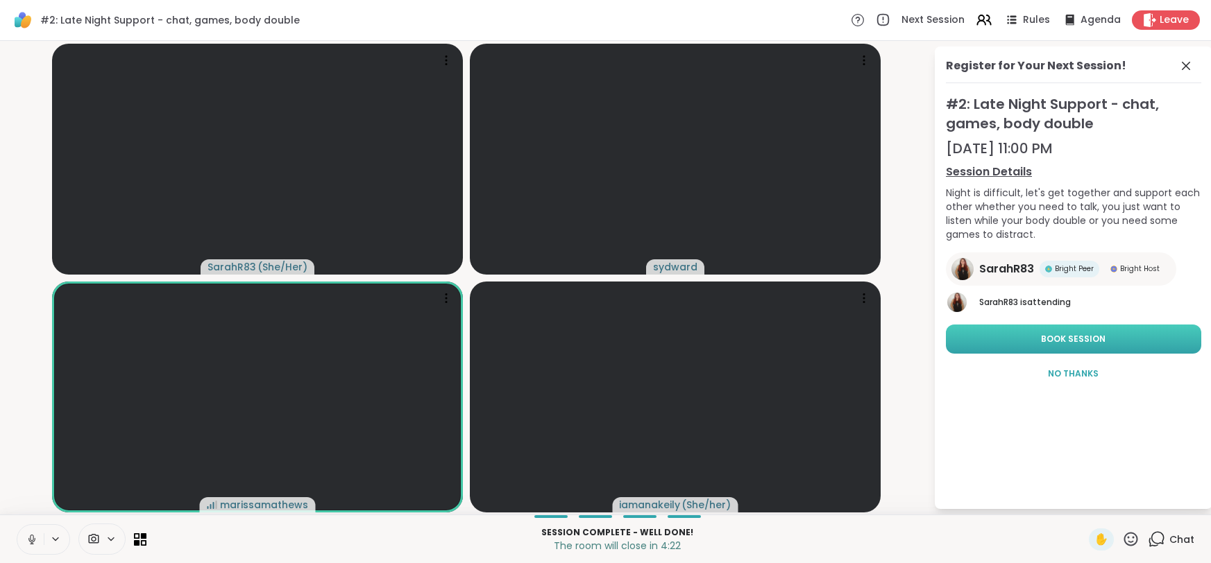
click at [1007, 340] on button "Book Session" at bounding box center [1073, 339] width 255 height 29
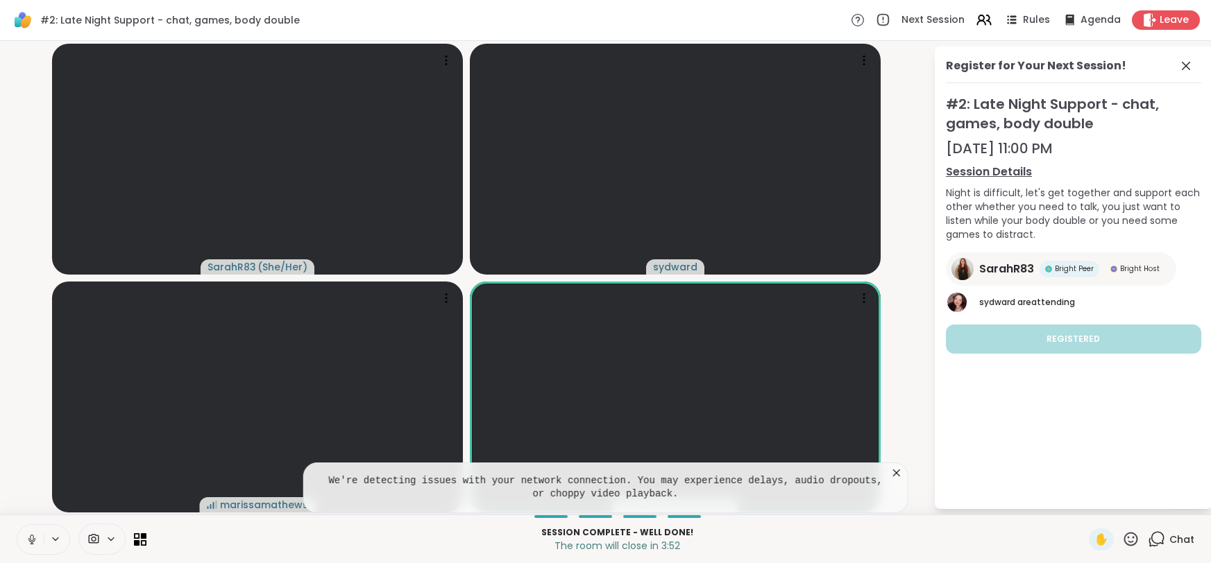
click at [897, 474] on icon at bounding box center [896, 473] width 7 height 7
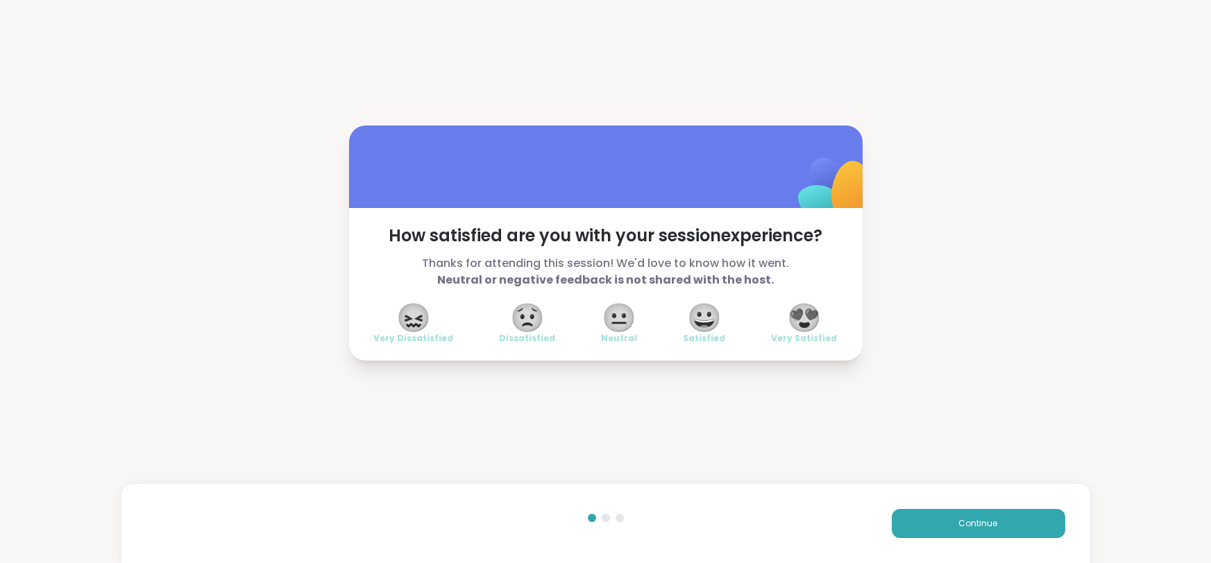
click at [822, 320] on span "😍" at bounding box center [804, 317] width 35 height 25
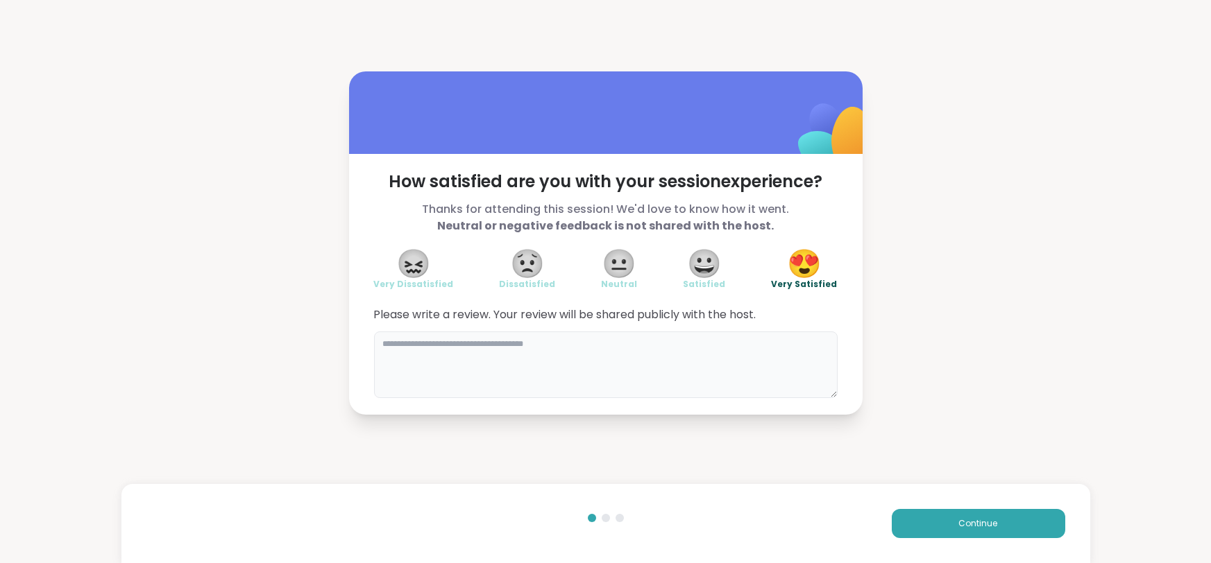
click at [675, 359] on textarea at bounding box center [606, 365] width 464 height 67
type textarea "**********"
click at [964, 516] on button "Continue" at bounding box center [978, 523] width 173 height 29
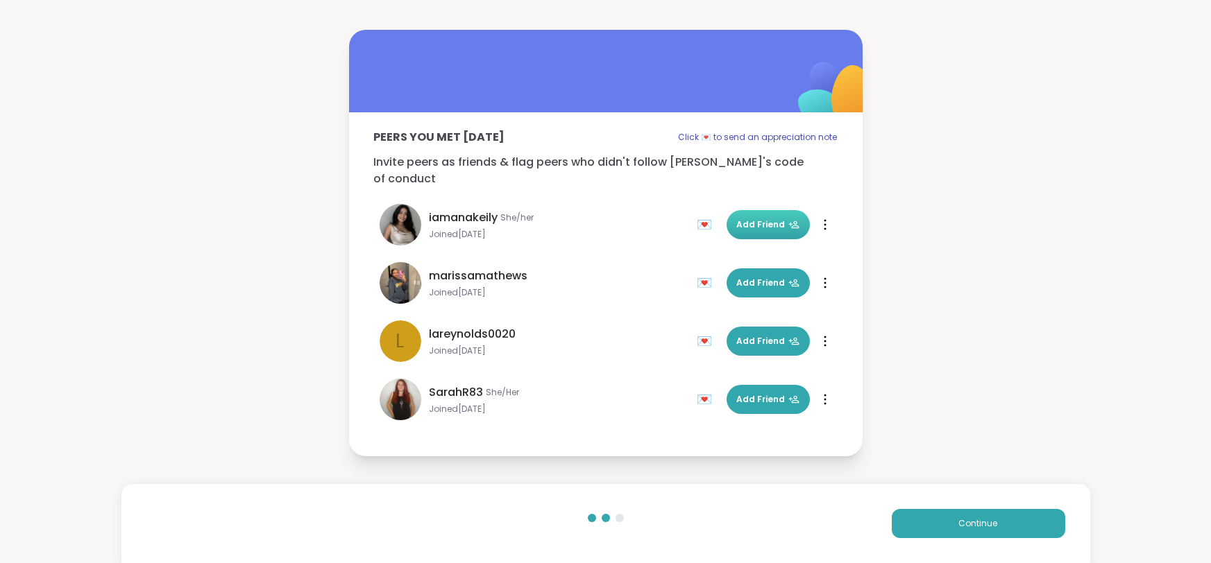
click at [763, 219] on span "Add Friend" at bounding box center [768, 225] width 62 height 12
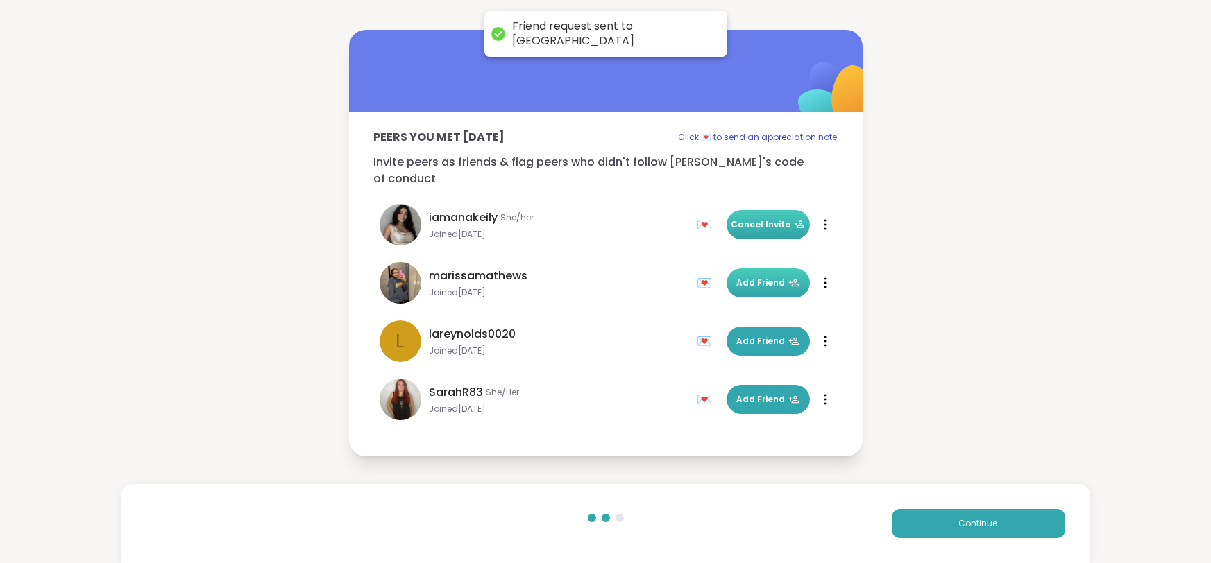
click at [767, 277] on span "Add Friend" at bounding box center [768, 283] width 62 height 12
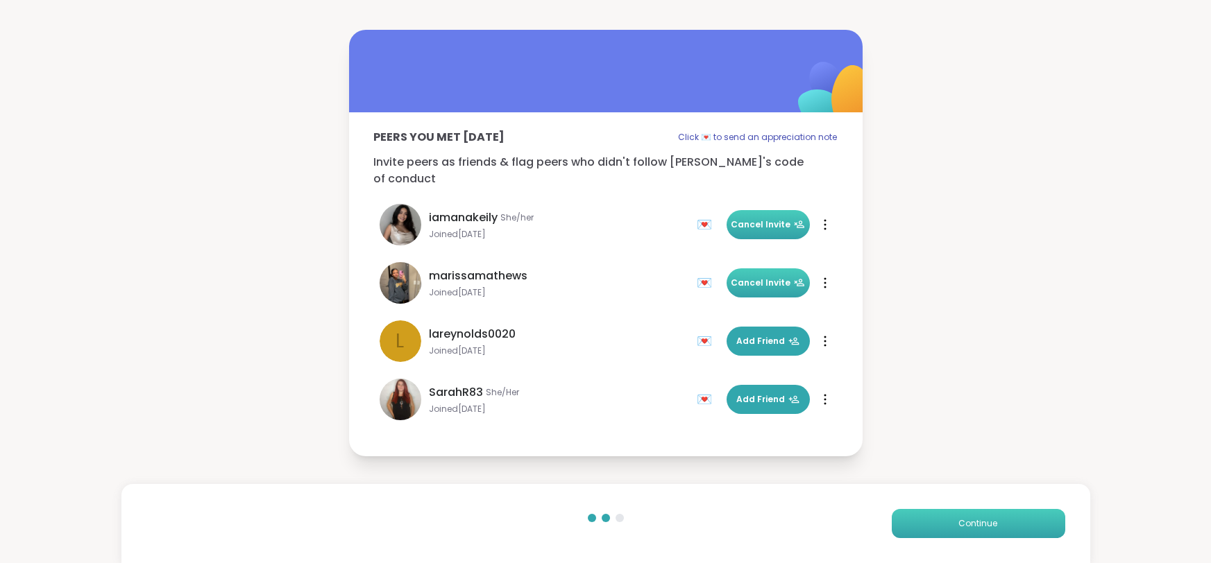
click at [956, 524] on button "Continue" at bounding box center [978, 523] width 173 height 29
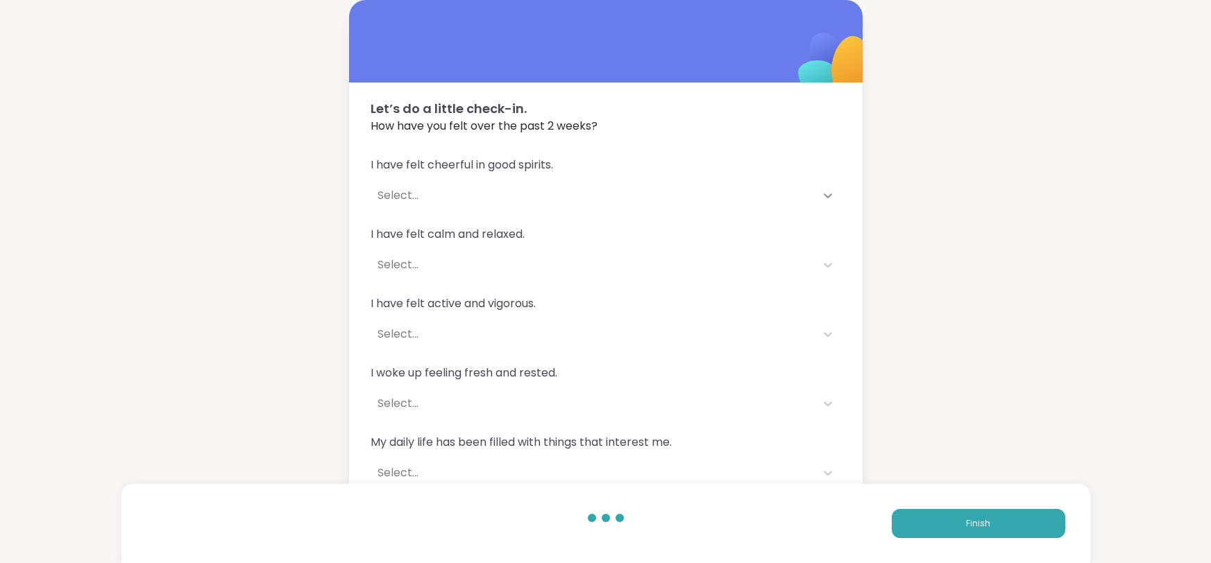
click at [824, 191] on icon at bounding box center [828, 196] width 14 height 14
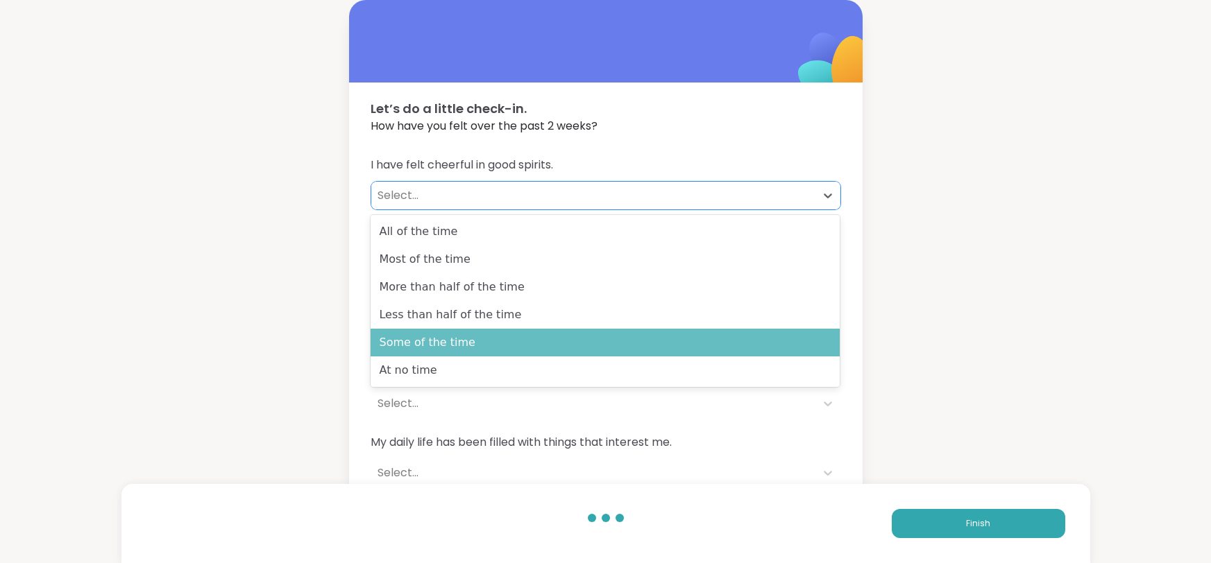
click at [546, 334] on div "Some of the time" at bounding box center [605, 343] width 469 height 28
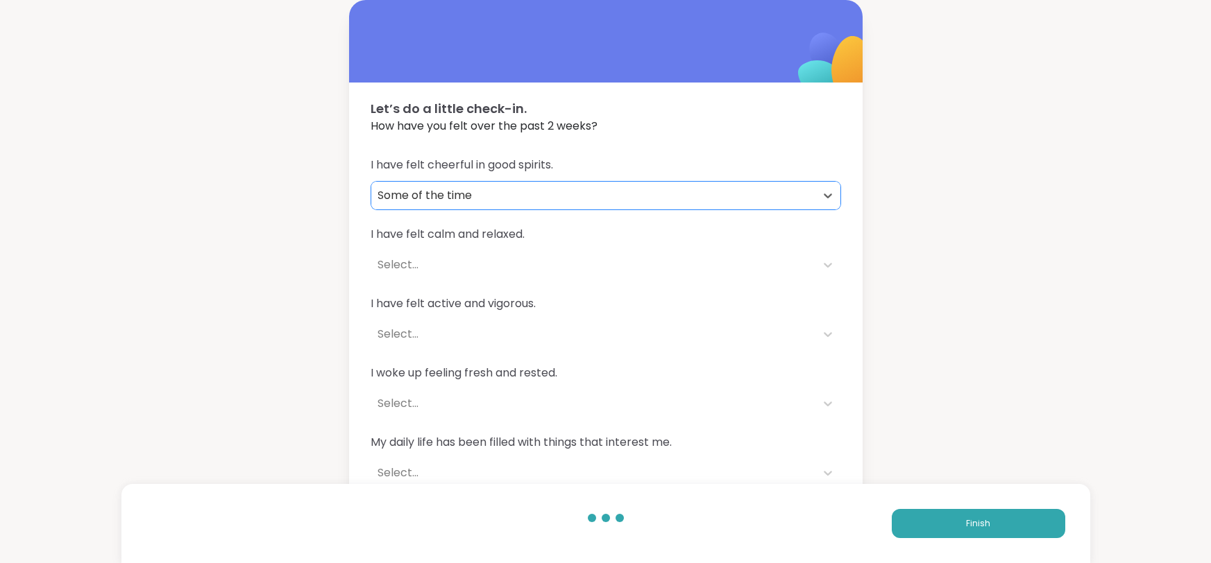
click at [542, 273] on div "Select..." at bounding box center [593, 265] width 444 height 28
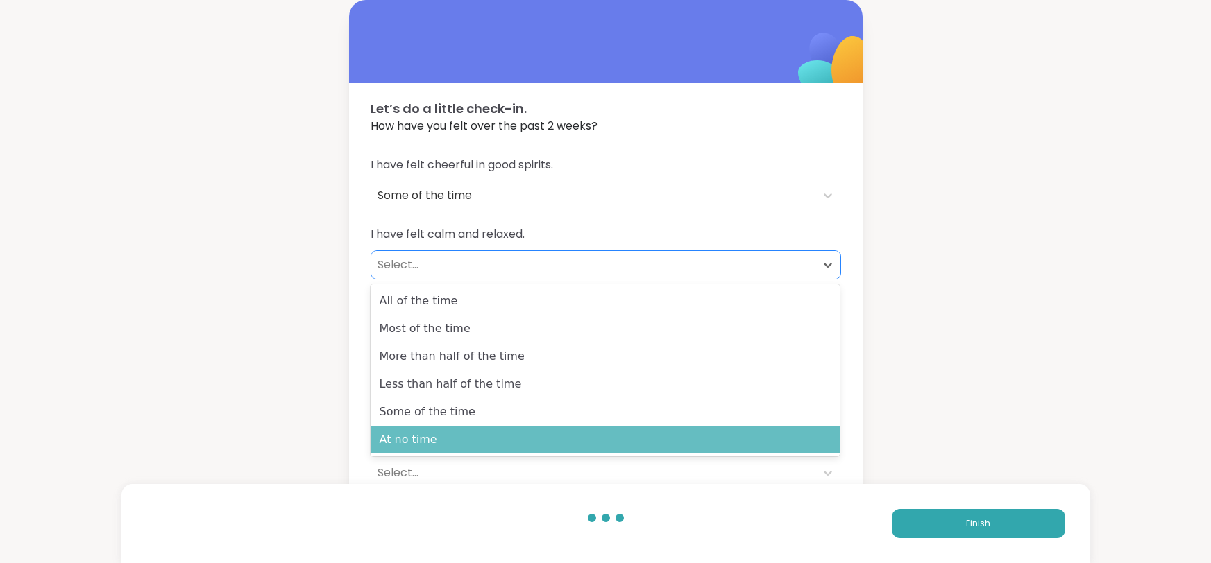
click at [448, 445] on div "At no time" at bounding box center [605, 440] width 469 height 28
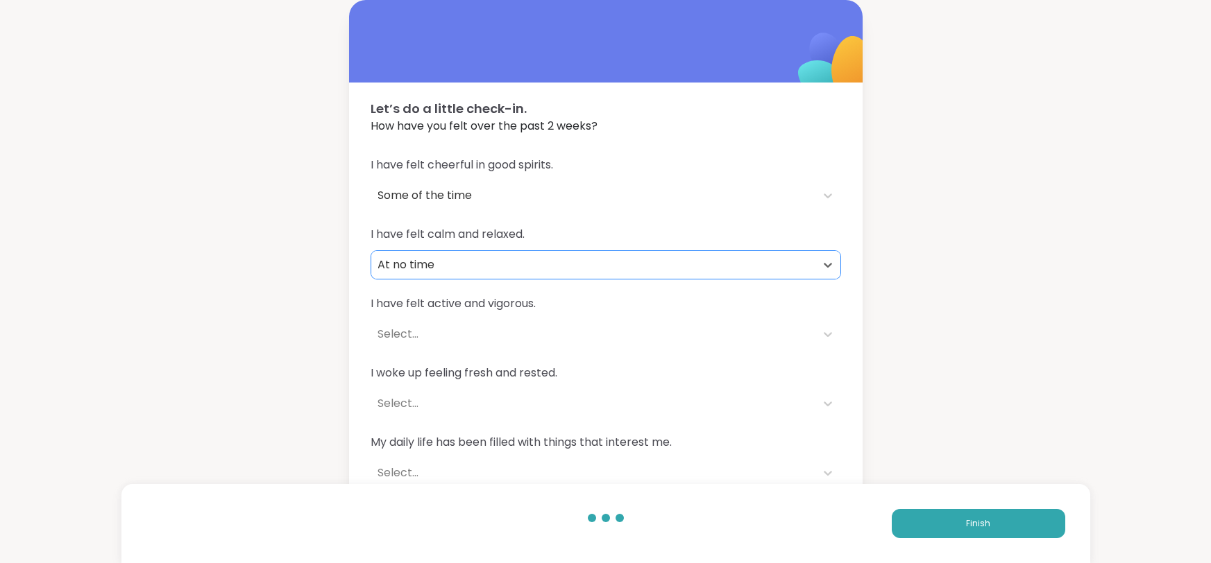
click at [470, 334] on div "Select..." at bounding box center [593, 334] width 430 height 17
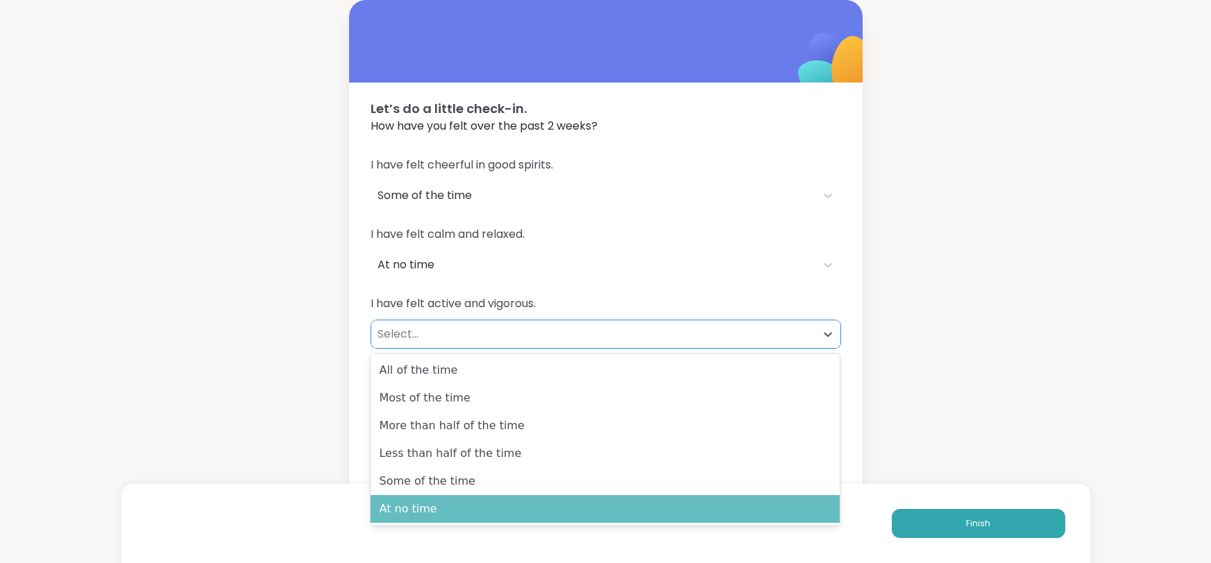
click at [416, 509] on div "At no time" at bounding box center [605, 509] width 469 height 28
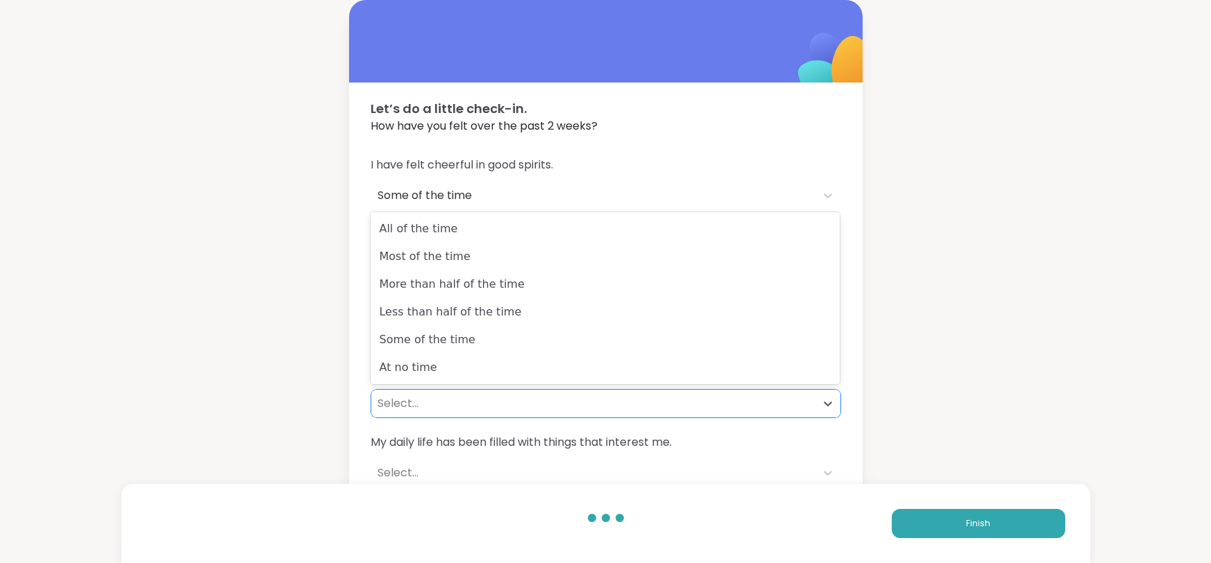
click at [472, 396] on div "Select..." at bounding box center [593, 404] width 430 height 17
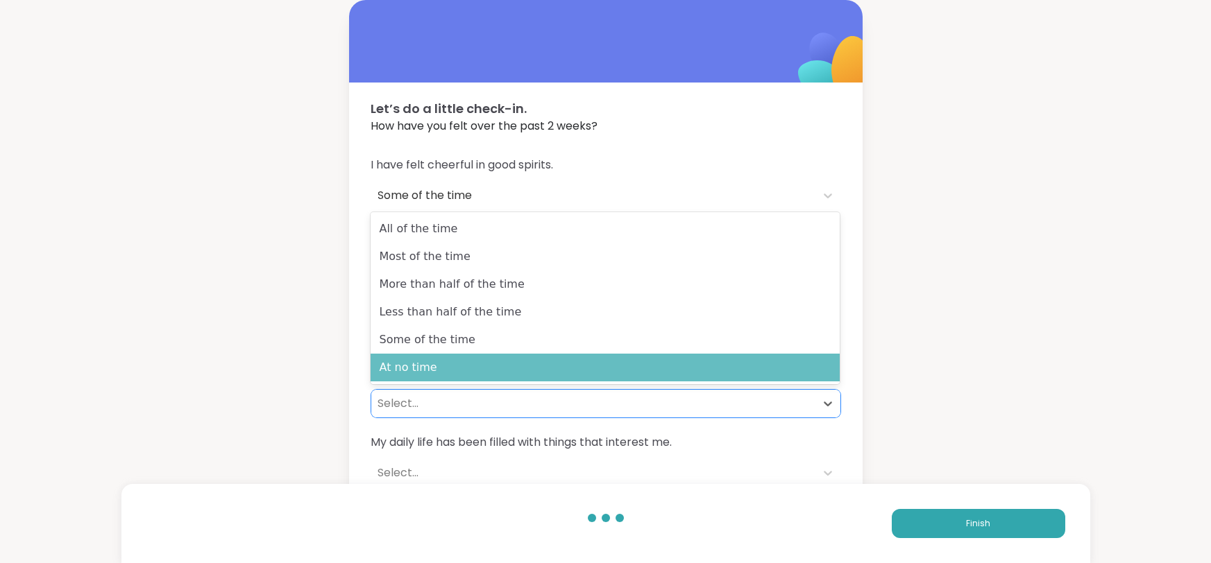
click at [441, 378] on div "At no time" at bounding box center [605, 368] width 469 height 28
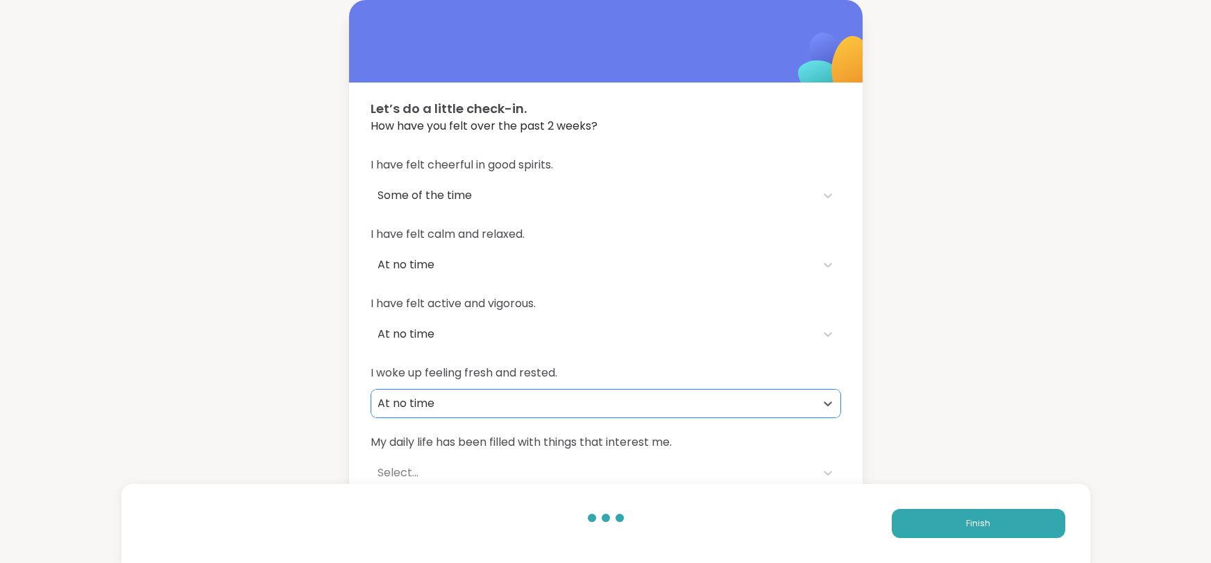
scroll to position [17, 0]
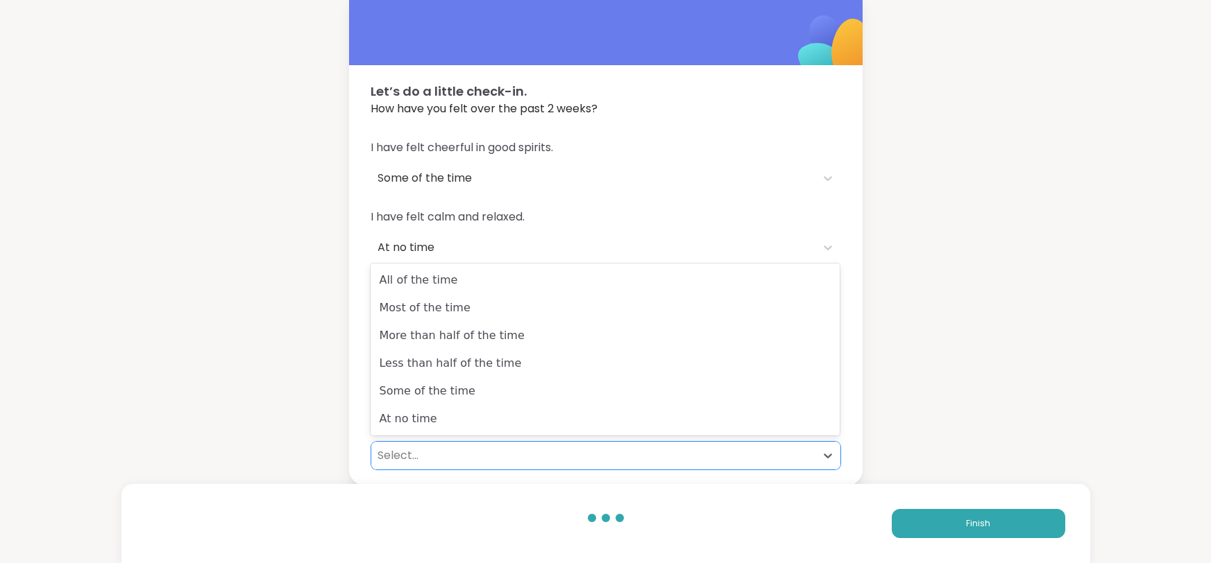
click at [813, 447] on div "Select..." at bounding box center [593, 456] width 444 height 28
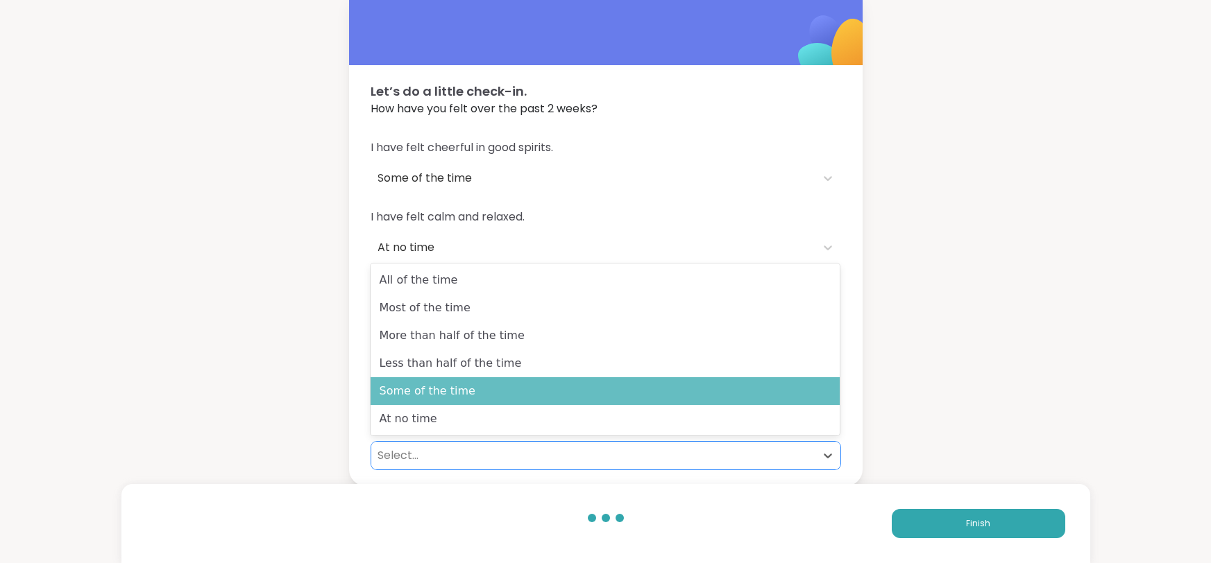
click at [556, 395] on div "Some of the time" at bounding box center [605, 392] width 469 height 28
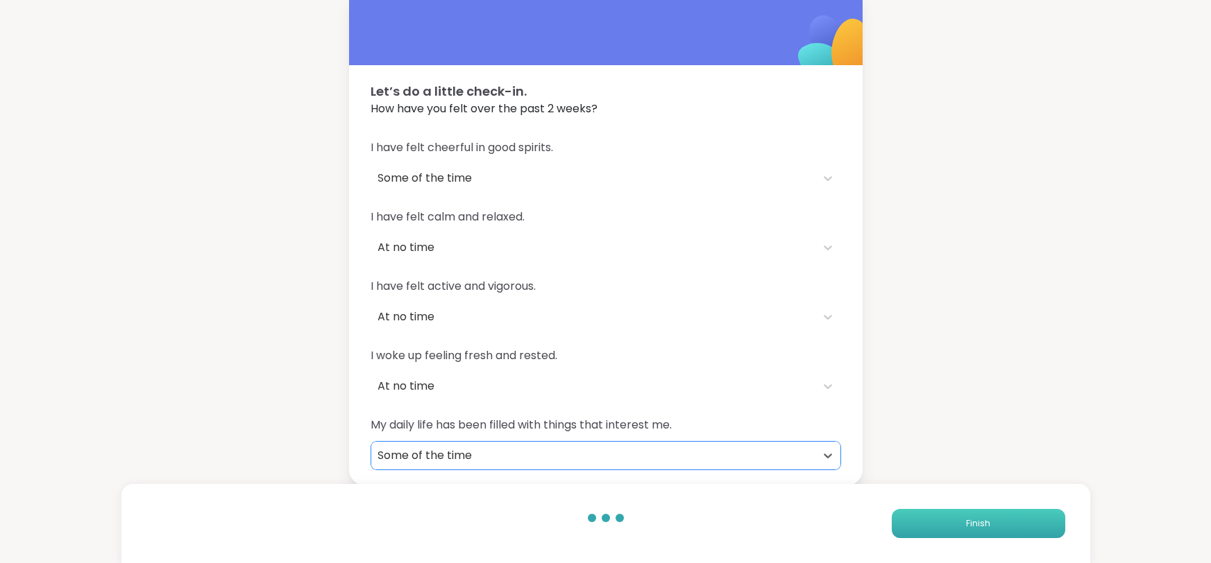
click at [935, 516] on button "Finish" at bounding box center [978, 523] width 173 height 29
